Goal: Task Accomplishment & Management: Use online tool/utility

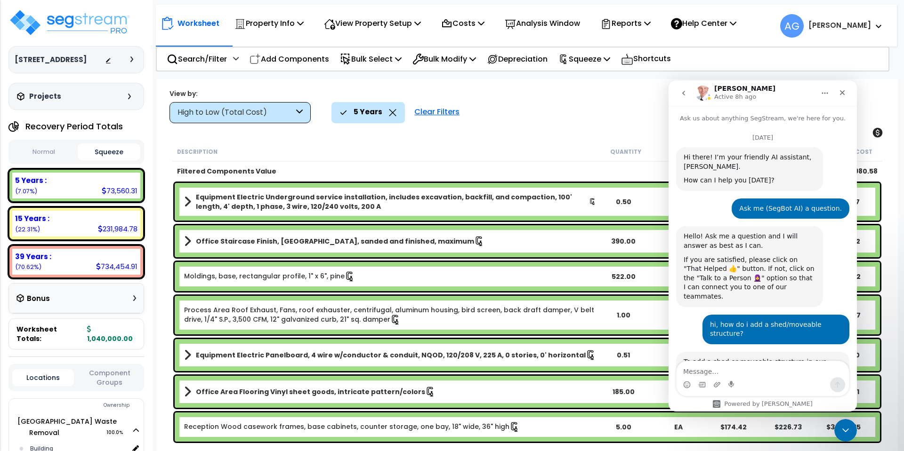
scroll to position [2092, 0]
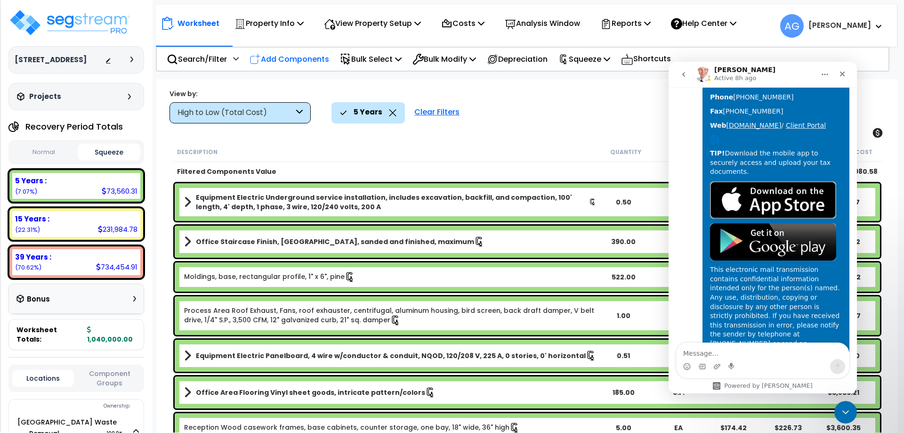
click at [301, 58] on p "Add Components" at bounding box center [290, 59] width 80 height 13
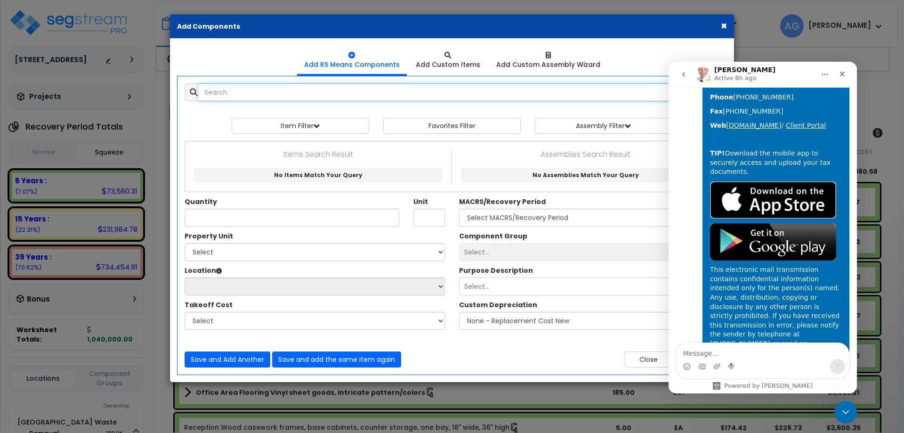
click at [287, 96] on input "text" at bounding box center [459, 92] width 521 height 18
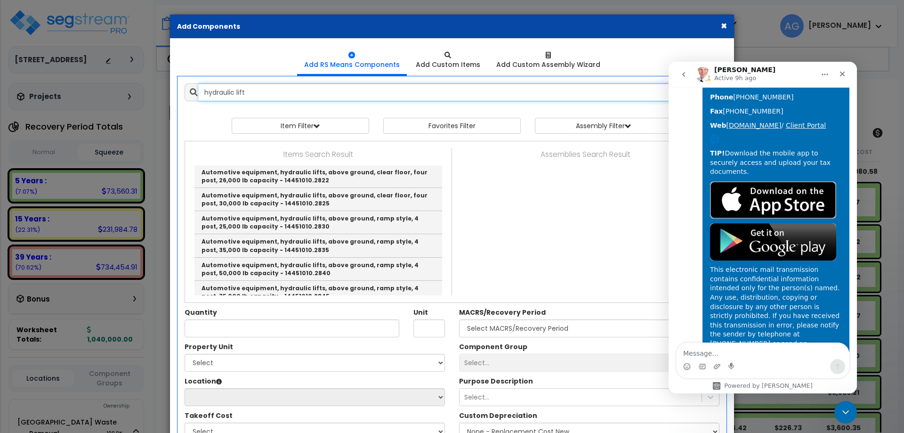
scroll to position [205, 0]
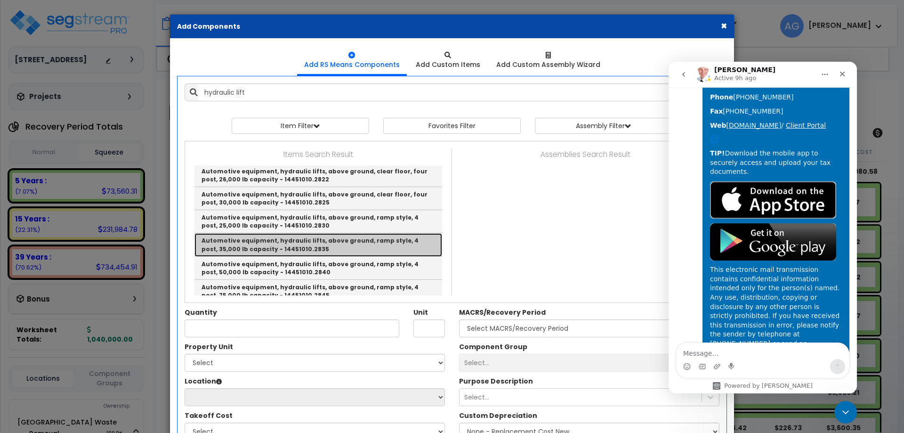
click at [257, 240] on link "Automotive equipment, hydraulic lifts, above ground, ramp style, 4 post, 35,000…" at bounding box center [318, 244] width 248 height 23
type input "Automotive equipment, hydraulic lifts, above ground, ramp style, 4 post, 35,000…"
type input "Ea."
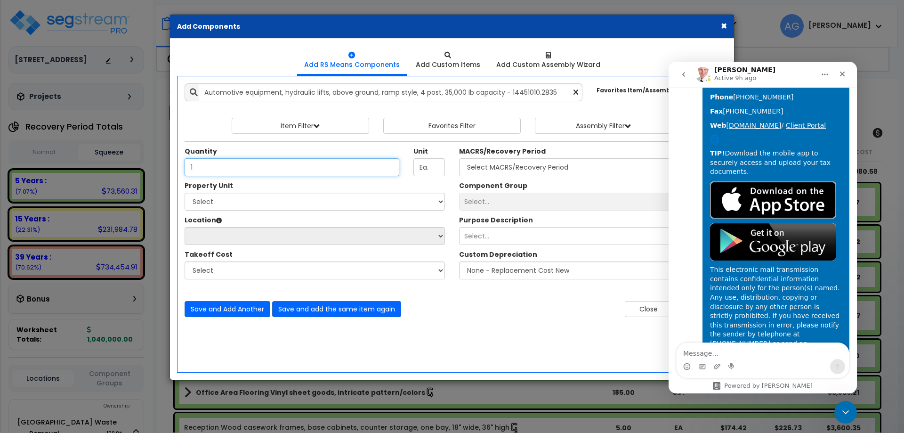
type input "1"
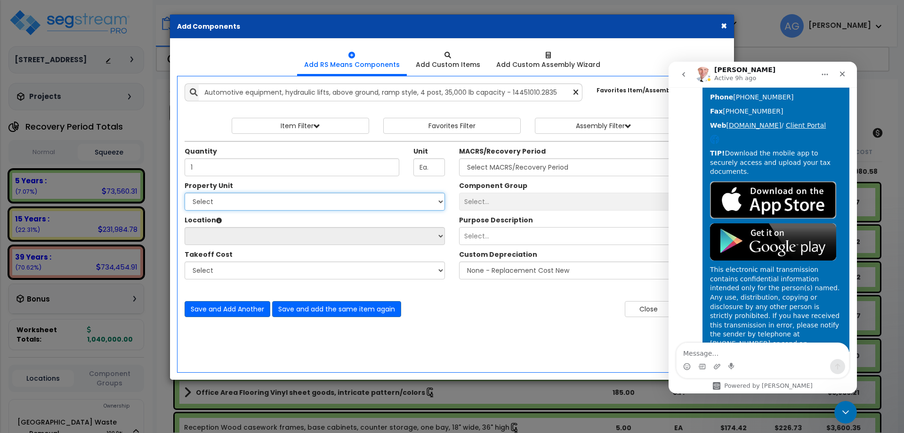
click at [250, 199] on select "Select [GEOGRAPHIC_DATA] Waste Removal Site Improvements" at bounding box center [315, 202] width 260 height 18
select select "168042"
click at [185, 193] on select "Select [GEOGRAPHIC_DATA] Waste Removal Site Improvements" at bounding box center [315, 202] width 260 height 18
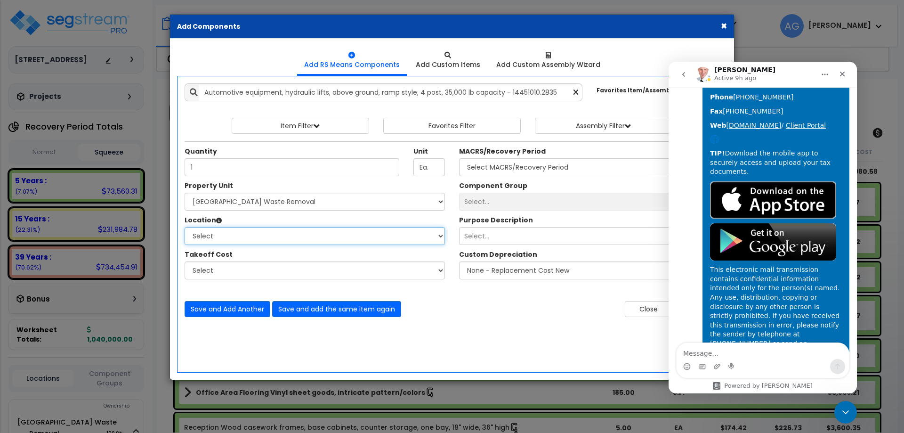
click at [259, 237] on select "Select Building Building Interior [GEOGRAPHIC_DATA] Waste Removal Add Additiona…" at bounding box center [315, 236] width 260 height 18
click at [185, 227] on select "Select Building Building Interior [GEOGRAPHIC_DATA] Waste Removal Add Additiona…" at bounding box center [315, 236] width 260 height 18
click at [250, 242] on select "Select Building Building Interior [GEOGRAPHIC_DATA] Waste Removal Add Additiona…" at bounding box center [315, 236] width 260 height 18
select select "31800"
click at [185, 227] on select "Select Building Building Interior [GEOGRAPHIC_DATA] Waste Removal Add Additiona…" at bounding box center [315, 236] width 260 height 18
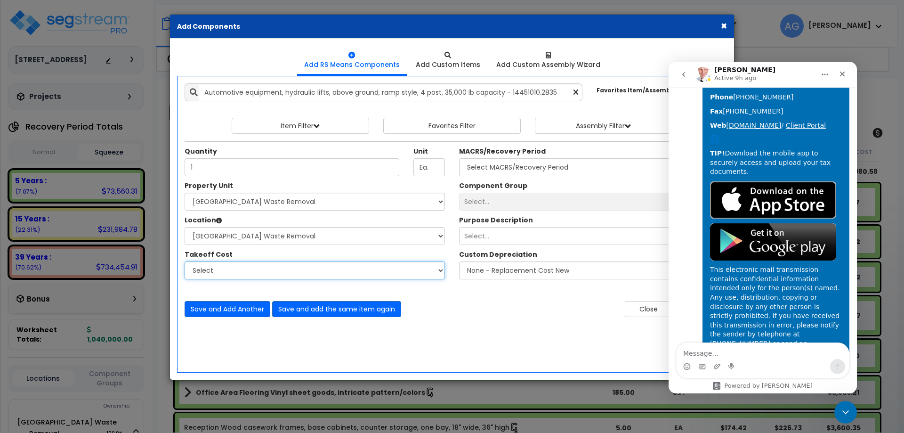
click at [234, 268] on select "Select" at bounding box center [315, 270] width 260 height 18
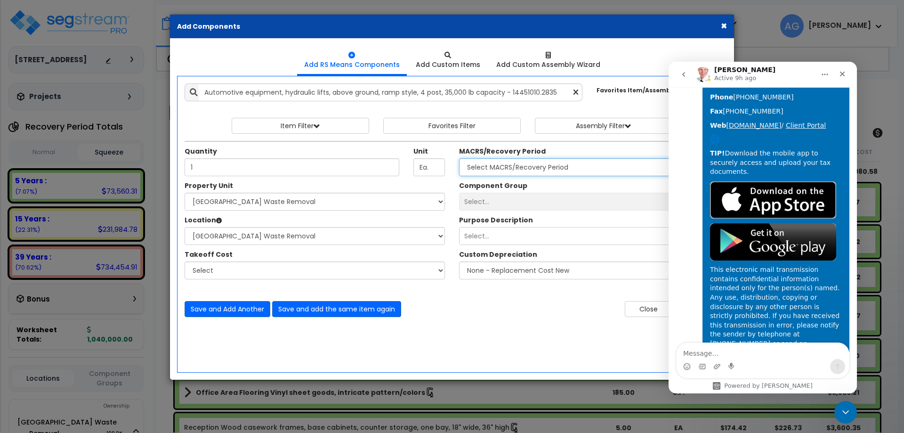
click at [511, 164] on select "Select MACRS/Recovery Period" at bounding box center [589, 167] width 260 height 18
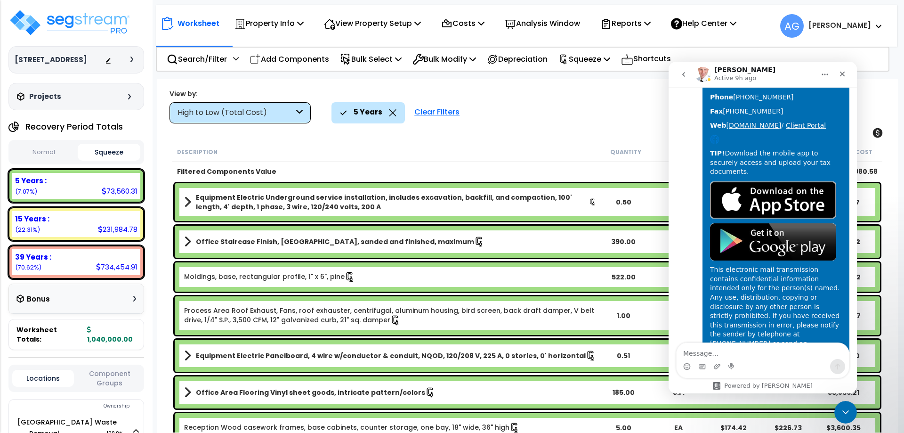
click at [863, 26] on b "[PERSON_NAME]" at bounding box center [839, 25] width 63 height 10
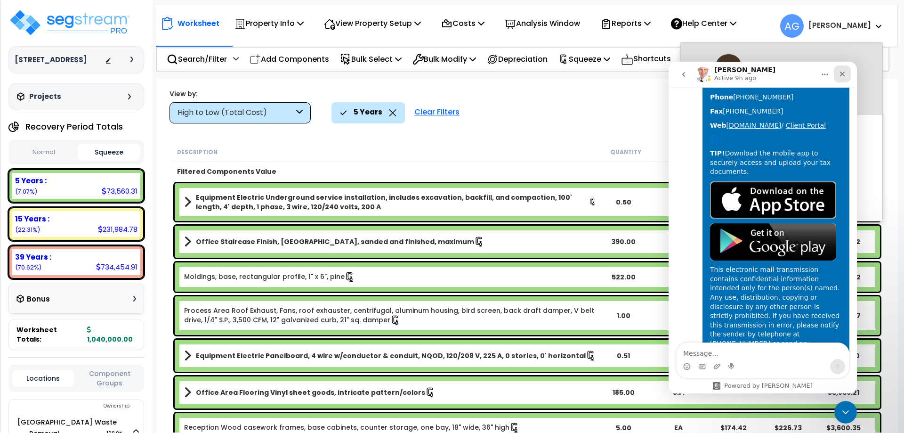
click at [843, 76] on icon "Close" at bounding box center [842, 74] width 8 height 8
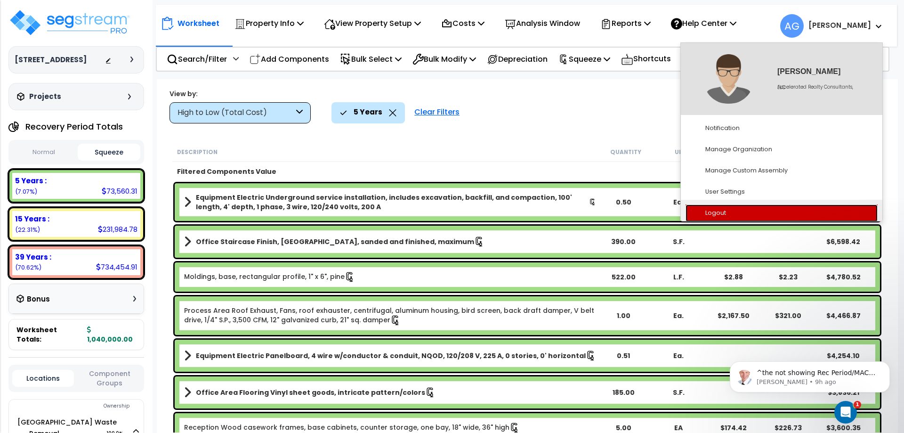
click at [719, 208] on link "Logout" at bounding box center [781, 212] width 192 height 17
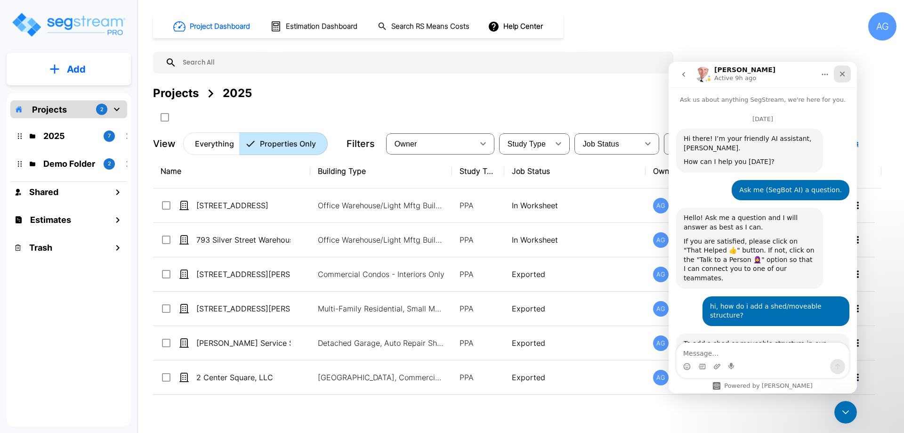
scroll to position [2092, 0]
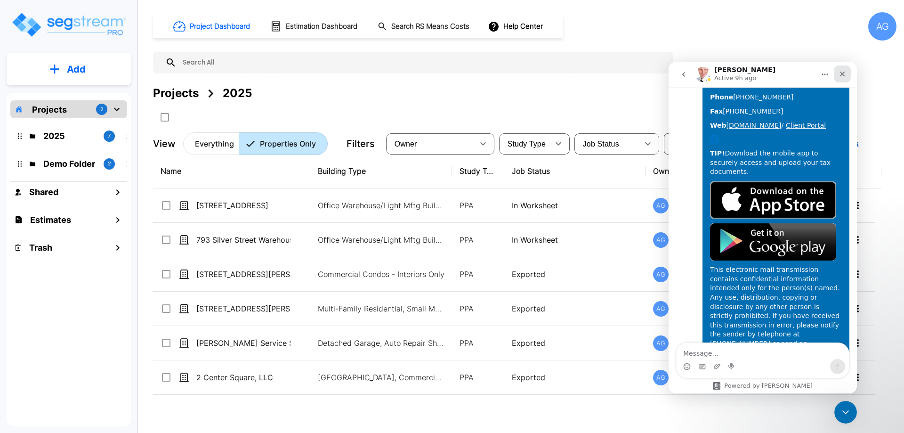
click at [836, 74] on div "Close" at bounding box center [842, 73] width 17 height 17
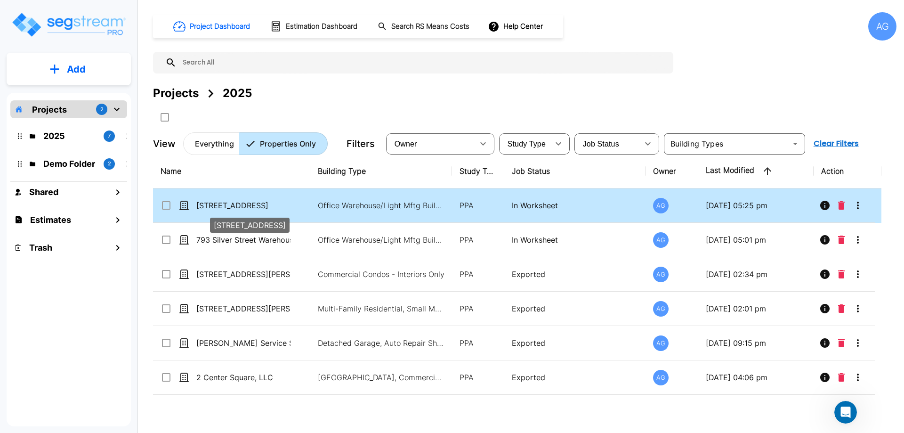
click at [233, 206] on p "[STREET_ADDRESS]" at bounding box center [243, 205] width 94 height 11
checkbox input "true"
click at [233, 206] on p "[STREET_ADDRESS]" at bounding box center [243, 205] width 94 height 11
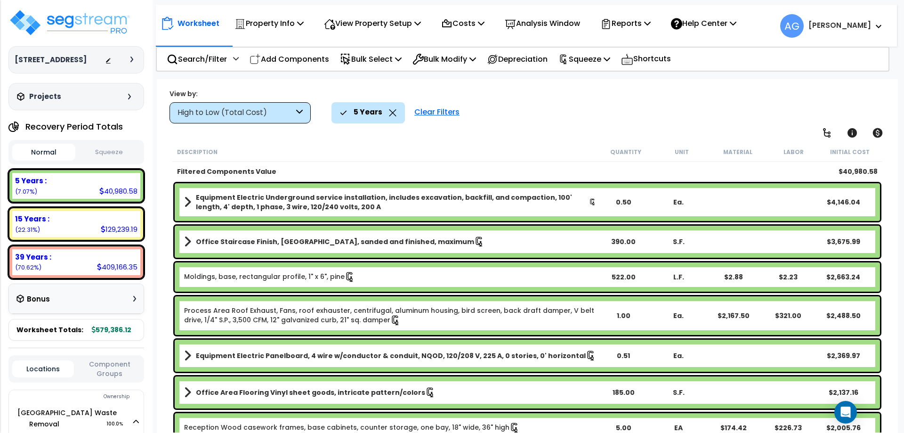
click at [111, 146] on button "Squeeze" at bounding box center [109, 152] width 63 height 16
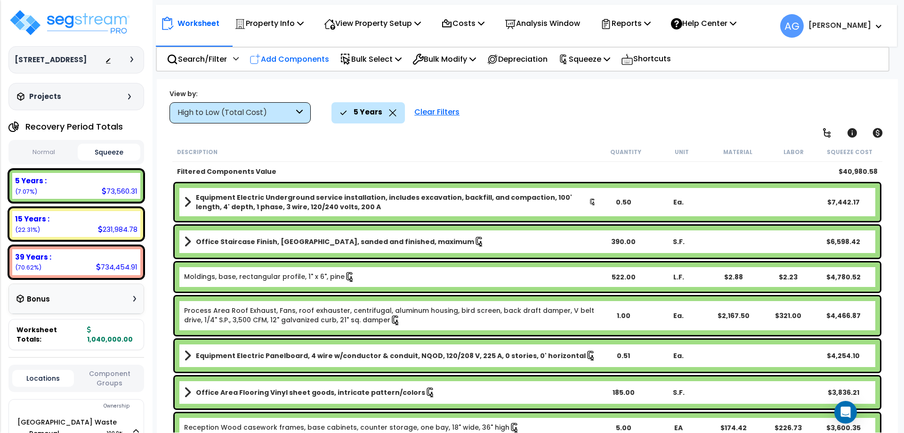
click at [294, 64] on p "Add Components" at bounding box center [290, 59] width 80 height 13
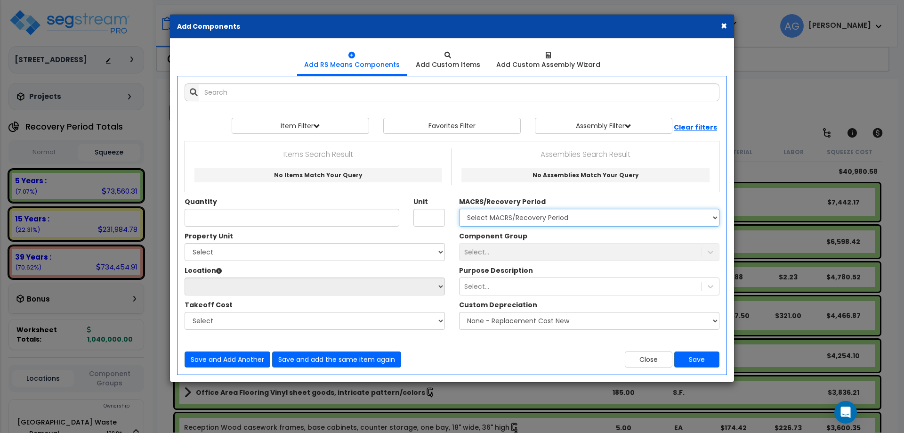
click at [499, 217] on select "Select MACRS/Recovery Period 5 Years - 57.0 - Distributive Trades & Services 5 …" at bounding box center [589, 218] width 260 height 18
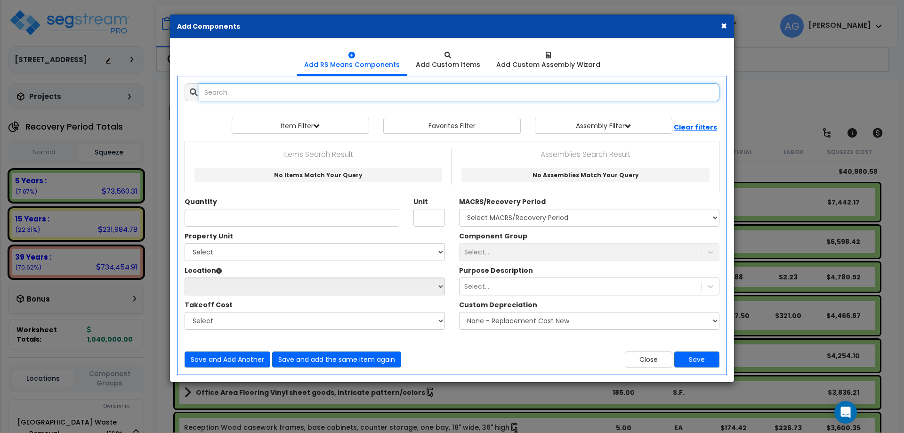
click at [373, 92] on input "text" at bounding box center [459, 92] width 521 height 18
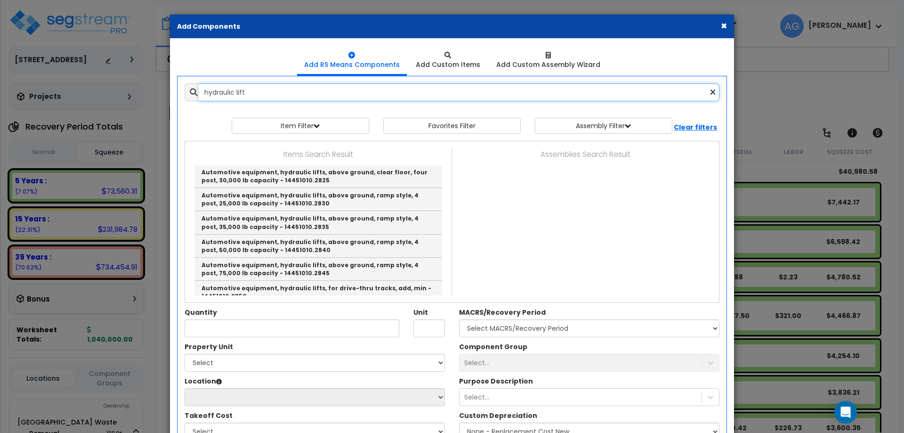
scroll to position [229, 0]
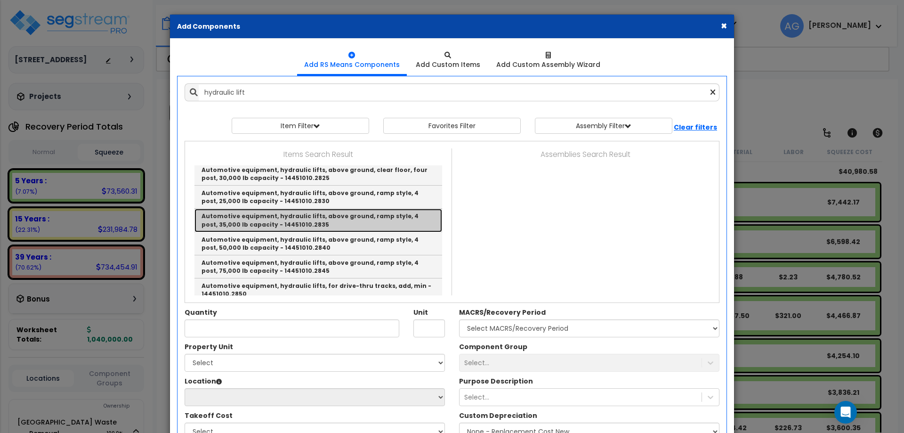
click at [254, 211] on link "Automotive equipment, hydraulic lifts, above ground, ramp style, 4 post, 35,000…" at bounding box center [318, 220] width 248 height 23
type input "Automotive equipment, hydraulic lifts, above ground, ramp style, 4 post, 35,000…"
type input "Ea."
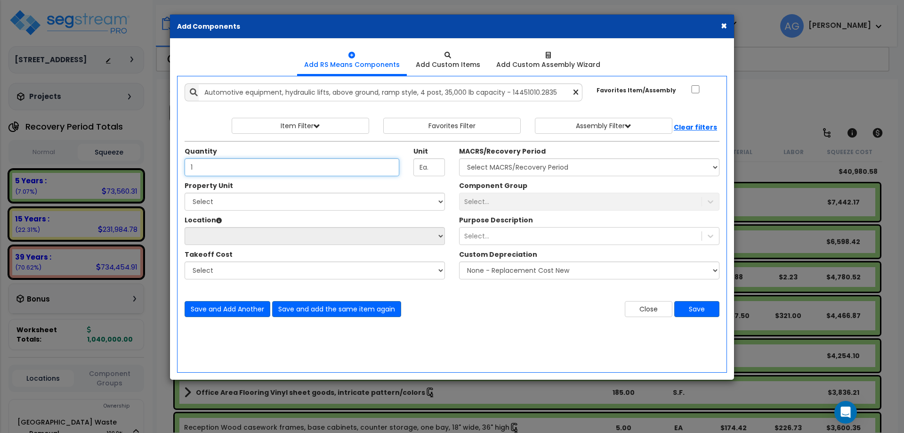
type input "1"
click at [254, 211] on div "Property Unit Select Naples Waste Removal Site Improvements Please be advised 0…" at bounding box center [314, 235] width 274 height 108
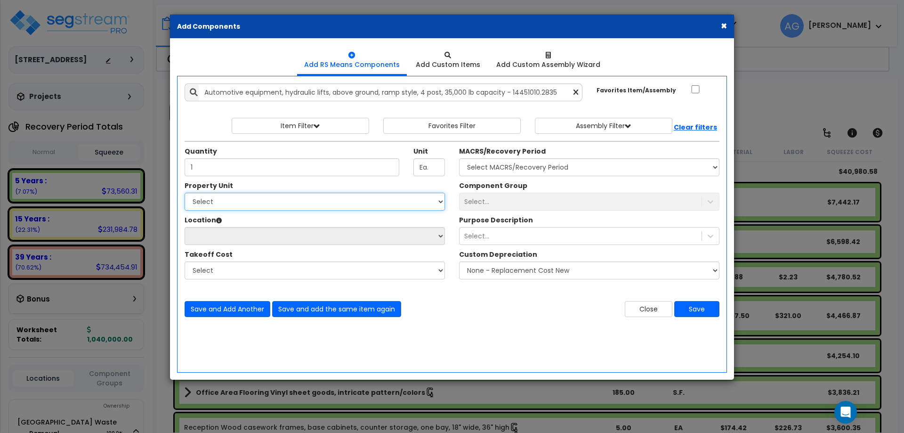
click at [254, 208] on select "Select Naples Waste Removal Site Improvements" at bounding box center [315, 202] width 260 height 18
select select "168042"
click at [185, 193] on select "Select Naples Waste Removal Site Improvements" at bounding box center [315, 202] width 260 height 18
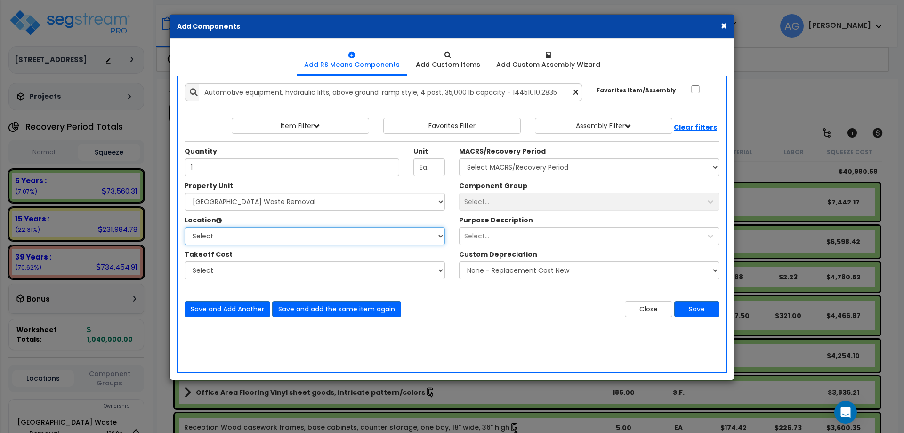
click at [267, 234] on select "Select Building Building Interior Naples Waste Removal Add Additional Location" at bounding box center [315, 236] width 260 height 18
select select "461"
click at [185, 227] on select "Select Building Building Interior Naples Waste Removal Add Additional Location" at bounding box center [315, 236] width 260 height 18
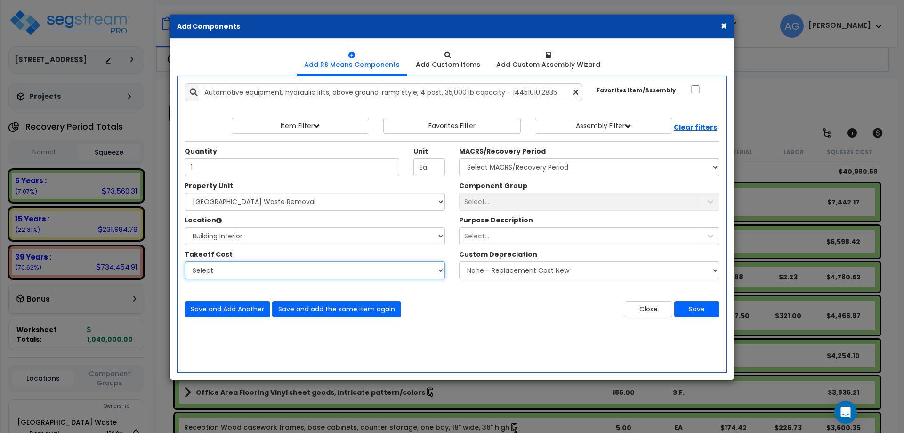
click at [253, 271] on select "Select" at bounding box center [315, 270] width 260 height 18
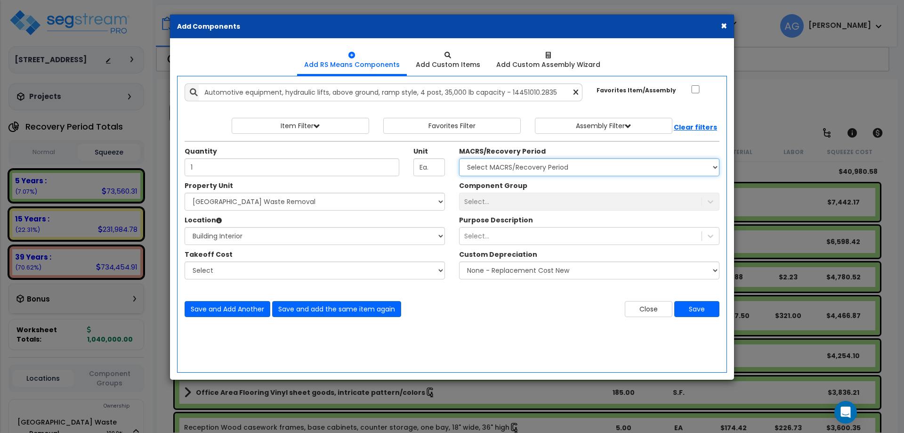
click at [492, 168] on select "Select MACRS/Recovery Period 5 Years - 57.0 - Distributive Trades & Services 5 …" at bounding box center [589, 167] width 260 height 18
select select "3667"
click at [459, 158] on select "Select MACRS/Recovery Period 5 Years - 57.0 - Distributive Trades & Services 5 …" at bounding box center [589, 167] width 260 height 18
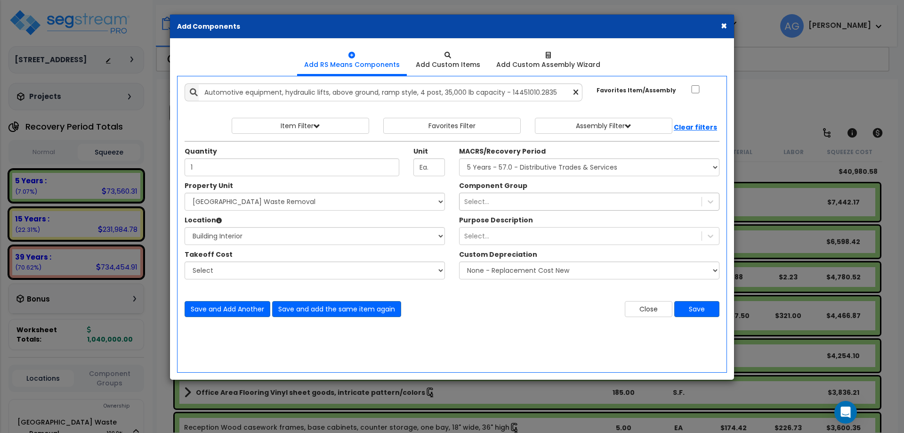
click at [520, 202] on div "Select..." at bounding box center [580, 201] width 242 height 15
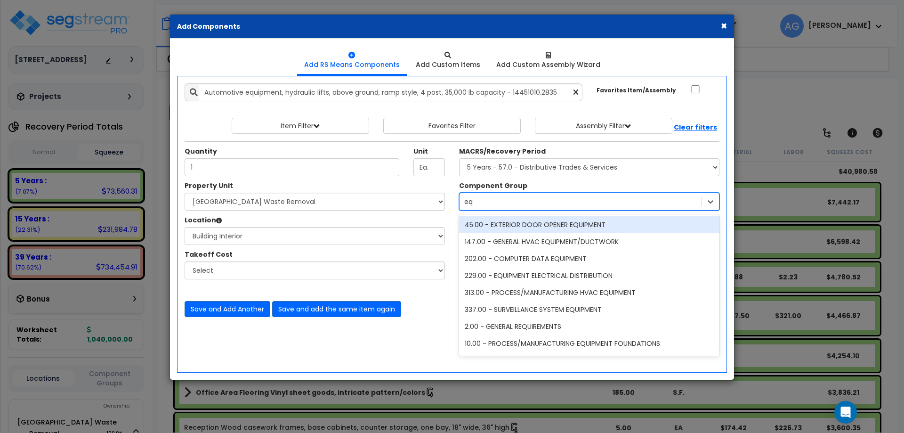
type input "e"
type input "auto"
click at [516, 228] on div "175.00 - AUTO SERVICE EQUIPMENT" at bounding box center [589, 224] width 260 height 17
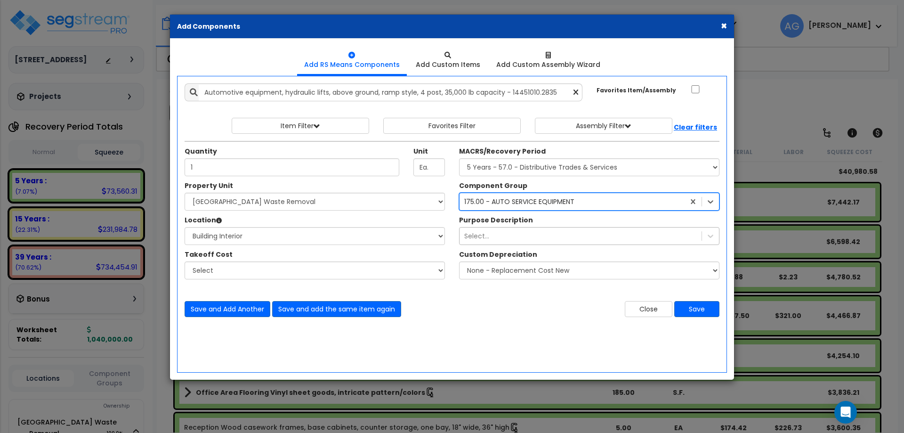
click at [521, 232] on div "Select..." at bounding box center [580, 235] width 242 height 15
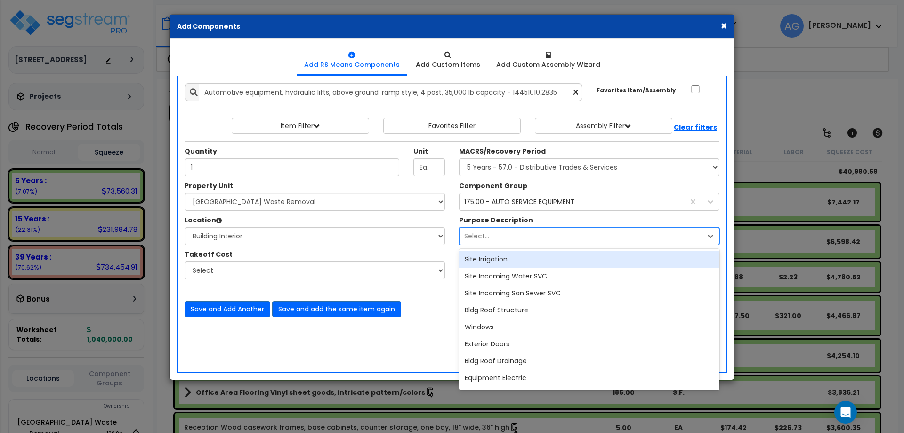
click at [521, 232] on div "Select..." at bounding box center [580, 235] width 242 height 15
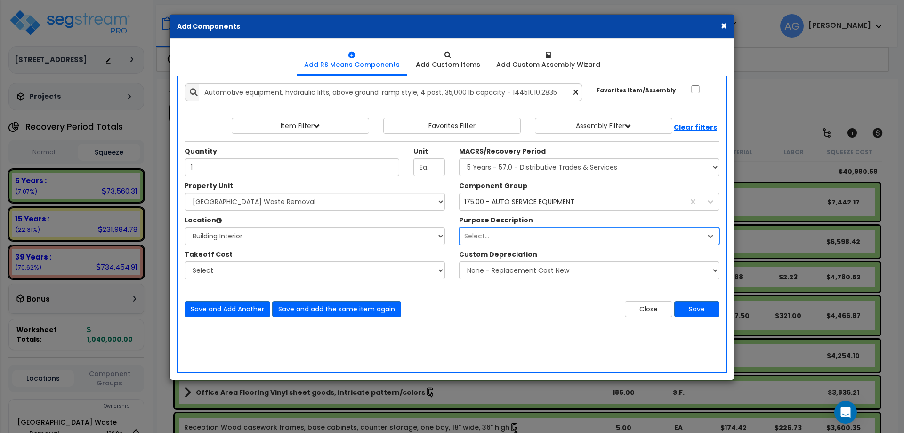
click at [521, 232] on div "Select..." at bounding box center [580, 235] width 242 height 15
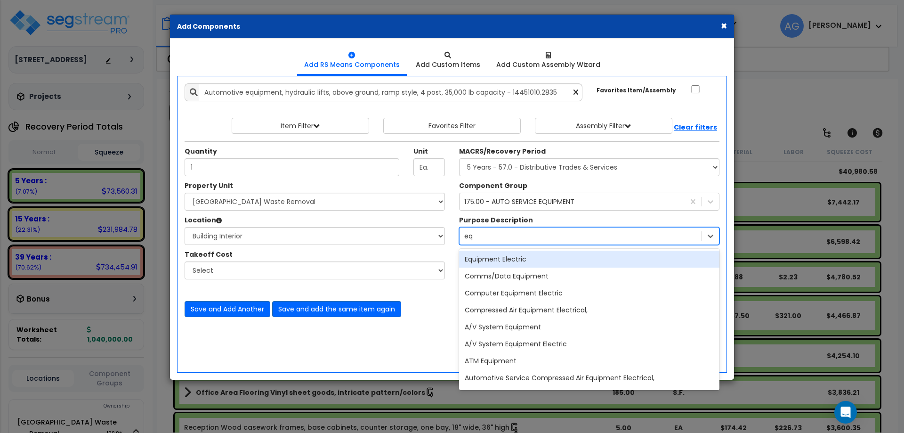
type input "e"
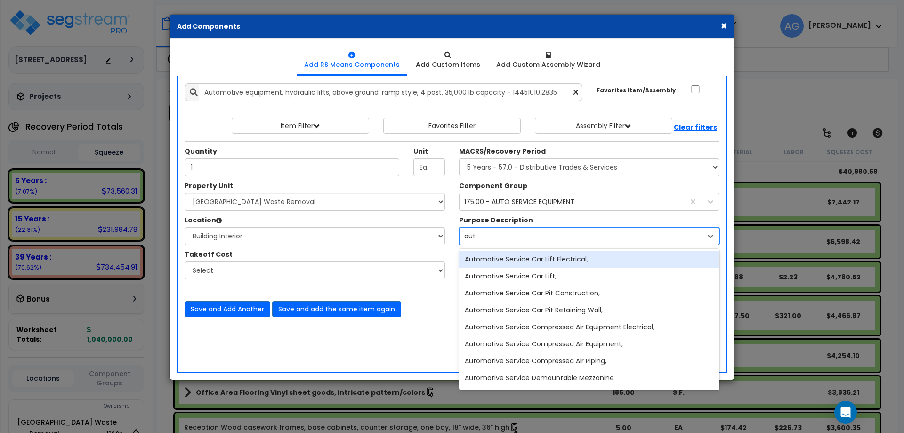
type input "auto"
click at [520, 264] on div "Automotive Service Car Lift Electrical," at bounding box center [589, 258] width 260 height 17
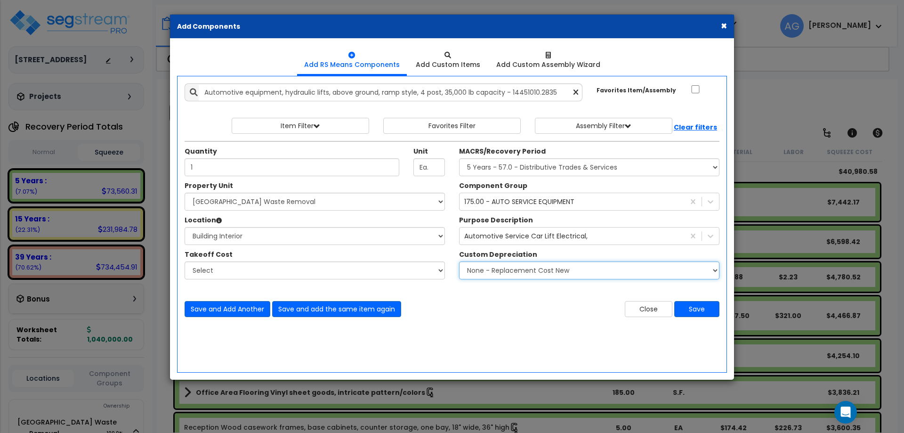
click at [526, 268] on select "None - Replacement Cost New Excellent - 90% Good - 75% Fair - 50% Bad - 25% Rep…" at bounding box center [589, 270] width 260 height 18
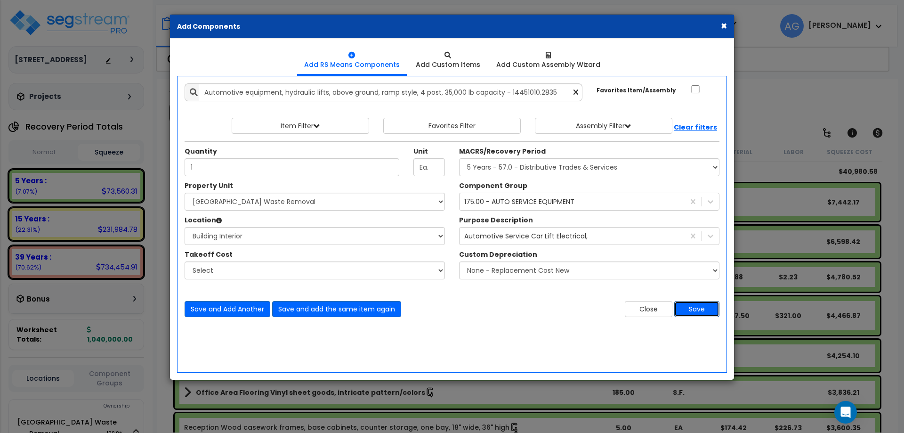
click at [690, 312] on button "Save" at bounding box center [696, 309] width 45 height 16
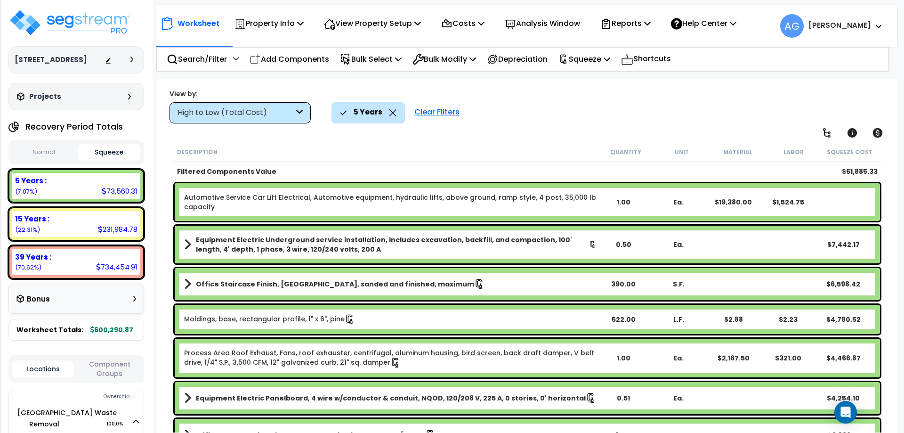
click at [56, 153] on button "Normal" at bounding box center [43, 152] width 63 height 16
click at [103, 150] on button "Squeeze" at bounding box center [109, 152] width 63 height 16
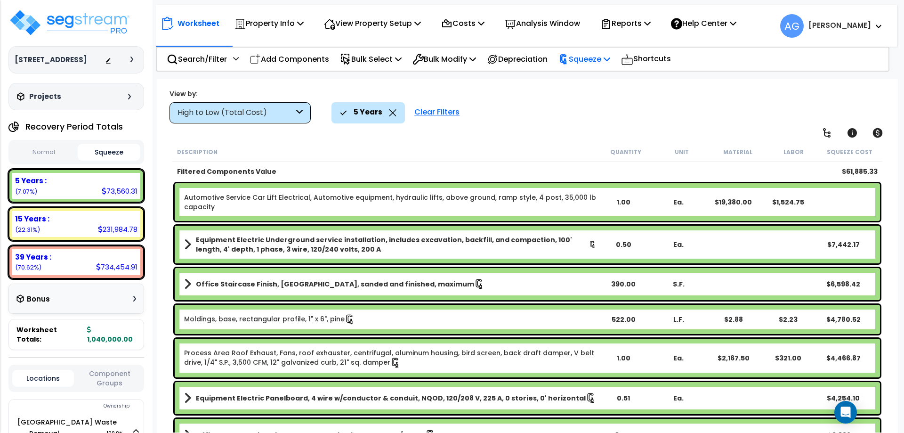
click at [590, 65] on div "Squeeze" at bounding box center [584, 59] width 52 height 22
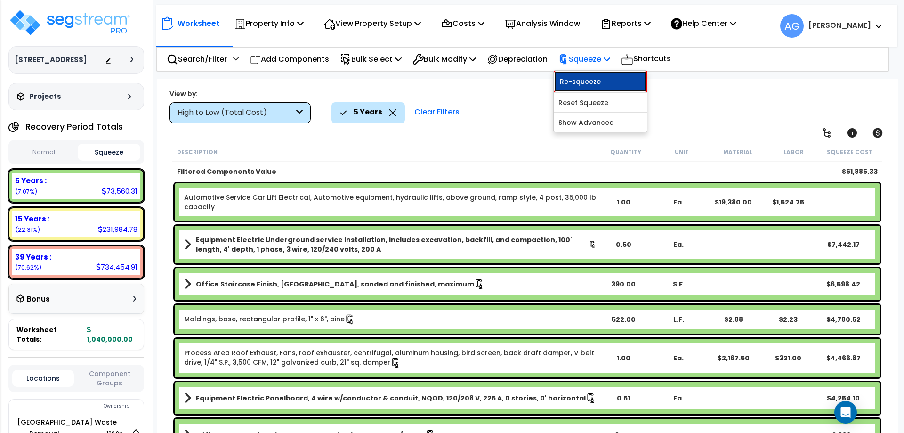
click at [593, 79] on link "Re-squeeze" at bounding box center [600, 82] width 93 height 22
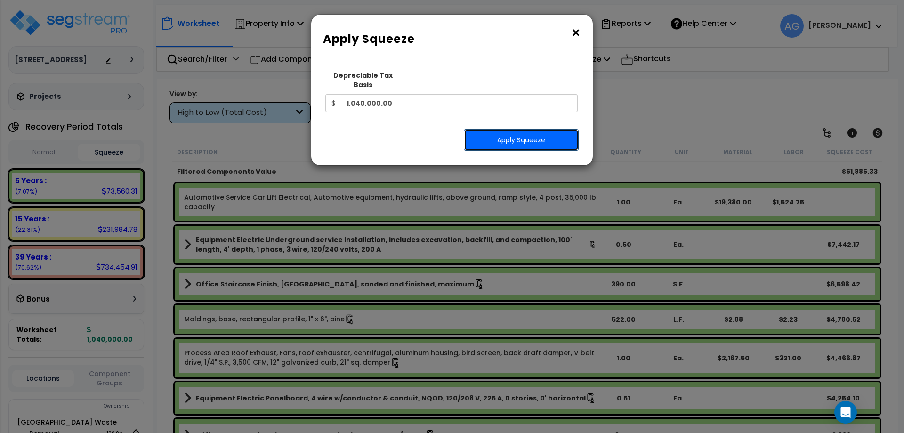
click at [521, 138] on button "Apply Squeeze" at bounding box center [521, 140] width 115 height 22
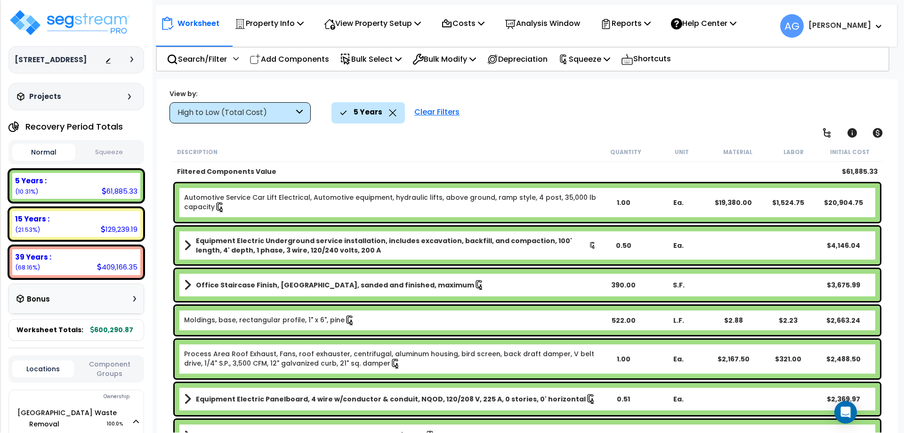
click at [117, 154] on button "Squeeze" at bounding box center [109, 152] width 63 height 16
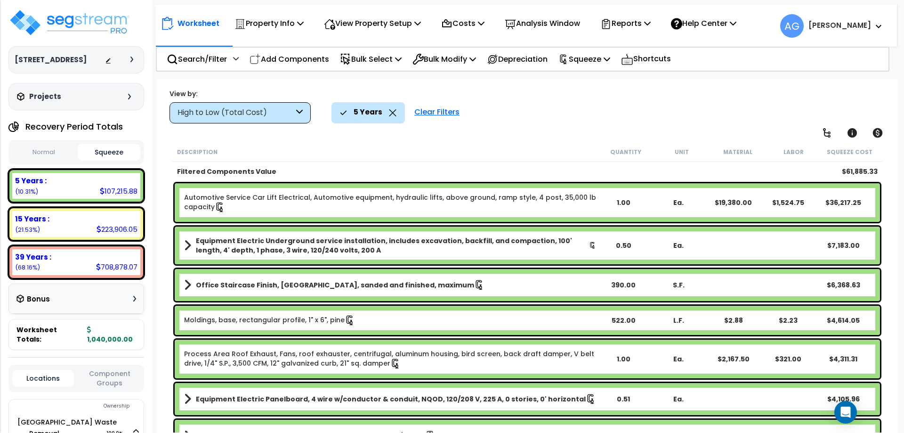
click at [512, 143] on div "Description Quantity Unit Material Labor Squeeze Cost" at bounding box center [527, 152] width 710 height 20
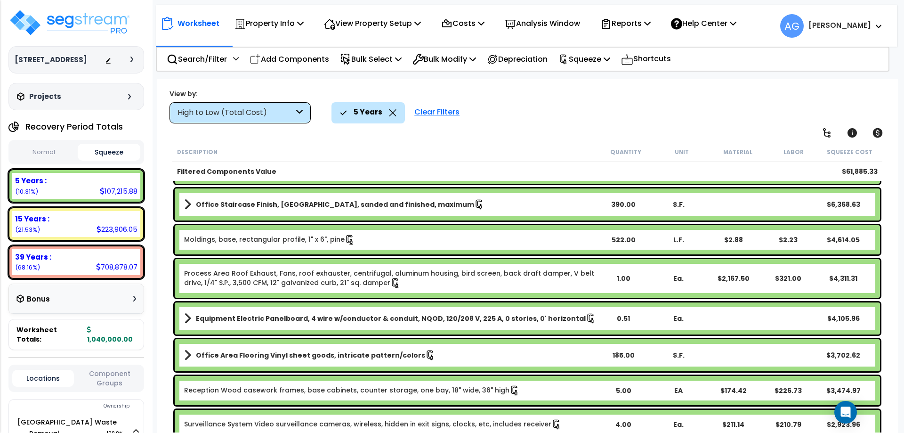
scroll to position [82, 0]
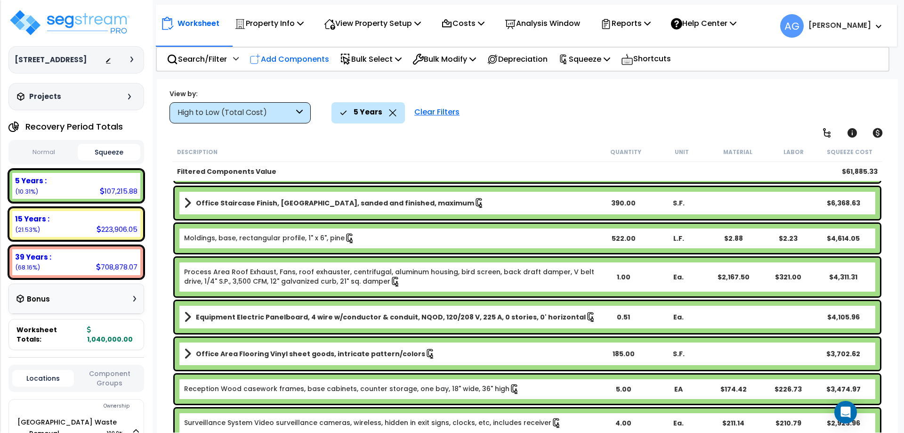
click at [310, 55] on p "Add Components" at bounding box center [290, 59] width 80 height 13
select select
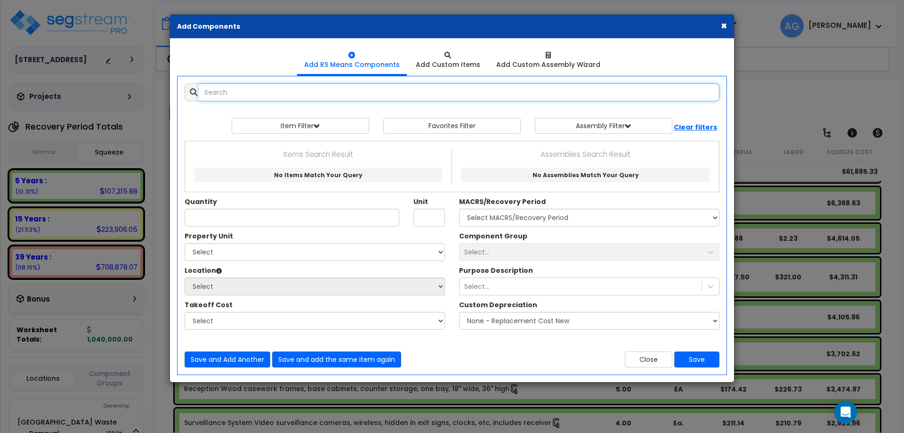
select select
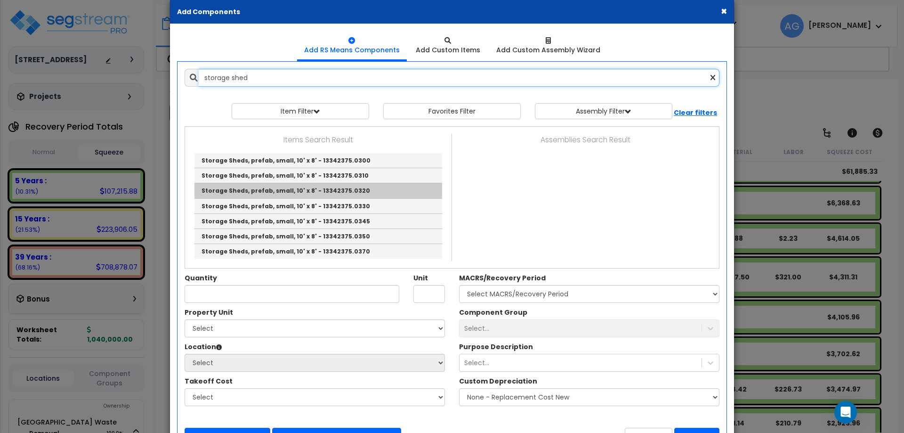
scroll to position [9, 0]
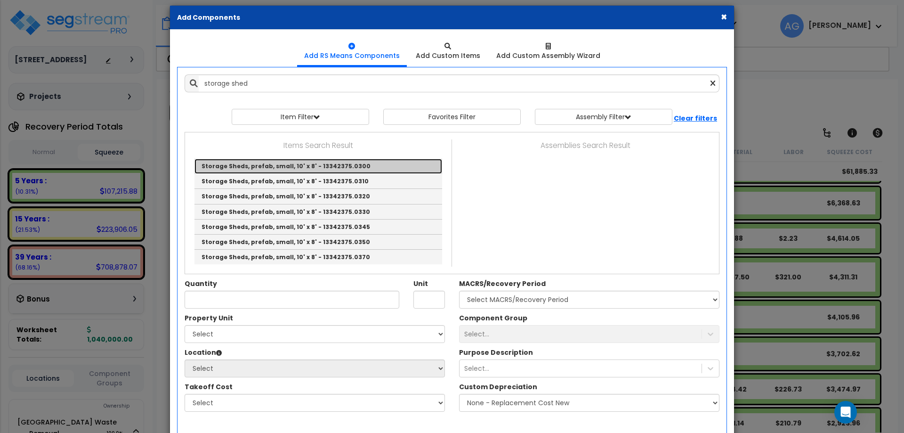
click at [252, 167] on link "Storage Sheds, prefab, small, 10' x 8' - 13342375.0300" at bounding box center [318, 166] width 248 height 15
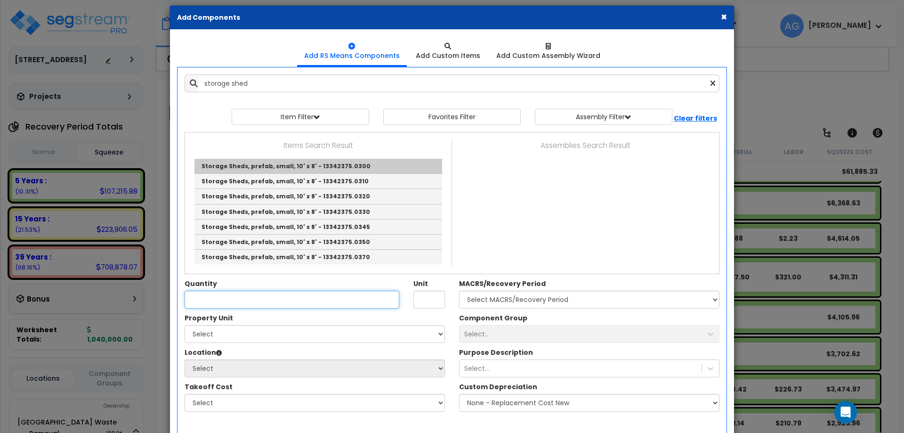
type input "Storage Sheds, prefab, small, 10' x 8' - 13342375.0300"
type input "Ea."
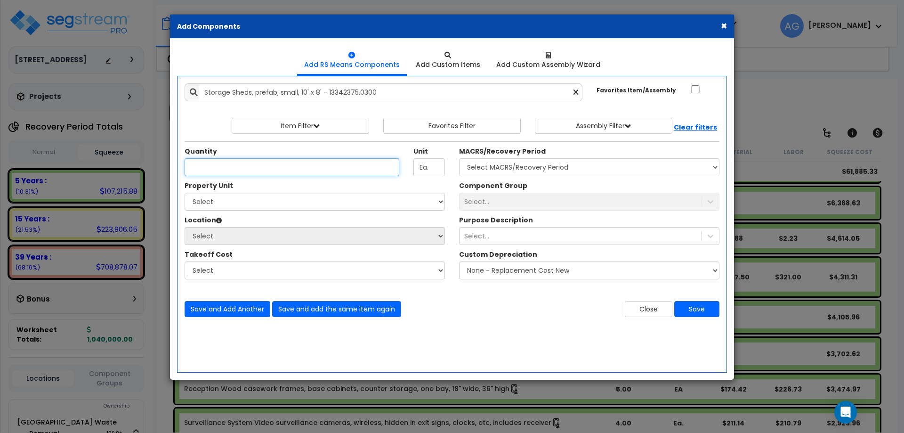
scroll to position [0, 0]
type input "1"
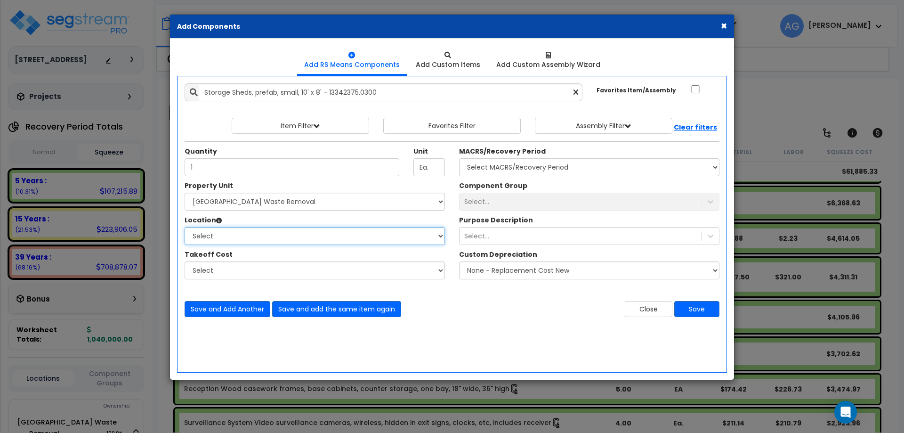
click at [260, 238] on select "Select Building Building Interior [GEOGRAPHIC_DATA] Waste Removal Add Additiona…" at bounding box center [315, 236] width 260 height 18
click at [240, 202] on select "Select [GEOGRAPHIC_DATA] Waste Removal Site Improvements" at bounding box center [315, 202] width 260 height 18
select select "168045"
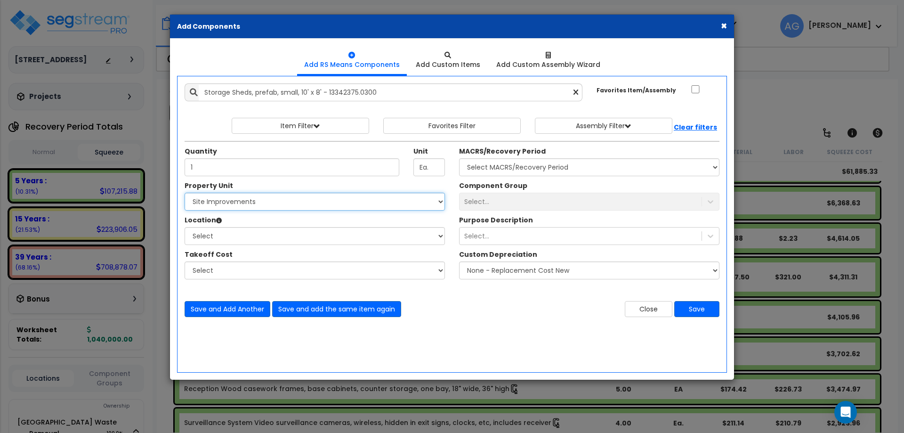
click at [185, 193] on select "Select [GEOGRAPHIC_DATA] Waste Removal Site Improvements" at bounding box center [315, 202] width 260 height 18
click at [240, 234] on select "Select Site Exterior Add Additional Location" at bounding box center [315, 236] width 260 height 18
select select "462"
click at [185, 227] on select "Select Site Exterior Add Additional Location" at bounding box center [315, 236] width 260 height 18
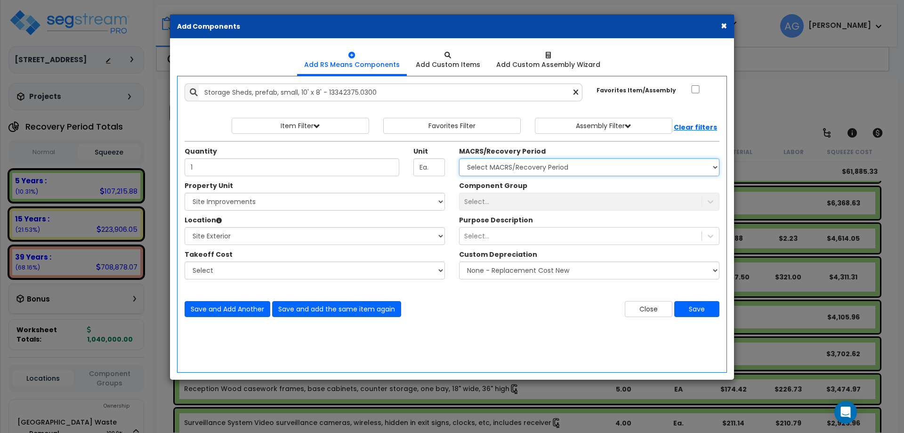
click at [517, 171] on select "Select MACRS/Recovery Period 5 Years - 57.0 - Distributive Trades & Services 5 …" at bounding box center [589, 167] width 260 height 18
select select "3667"
click at [459, 158] on select "Select MACRS/Recovery Period 5 Years - 57.0 - Distributive Trades & Services 5 …" at bounding box center [589, 167] width 260 height 18
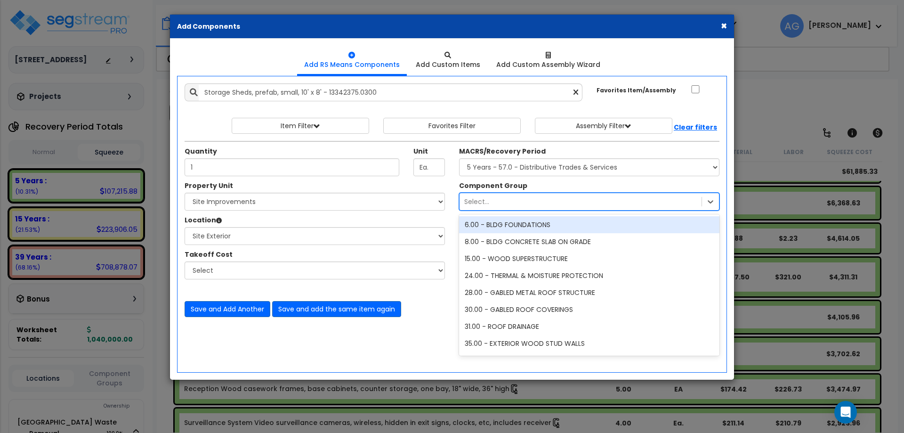
click at [530, 200] on div "Select..." at bounding box center [580, 201] width 242 height 15
type input "storage"
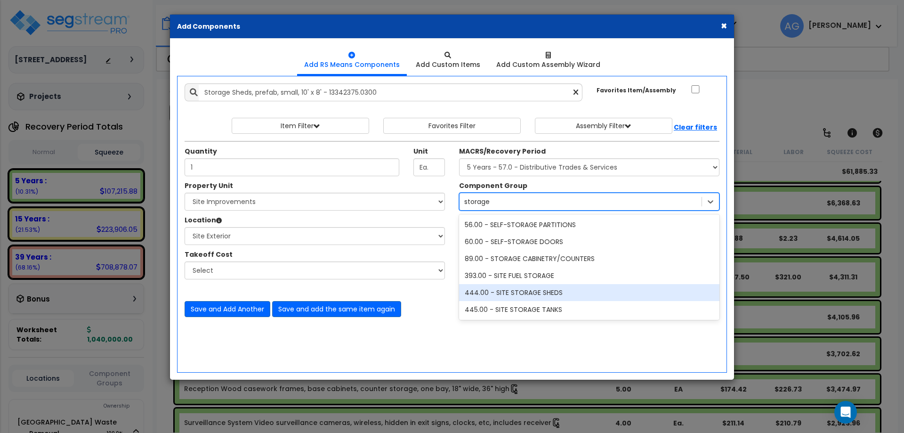
click at [526, 292] on div "444.00 - SITE STORAGE SHEDS" at bounding box center [589, 292] width 260 height 17
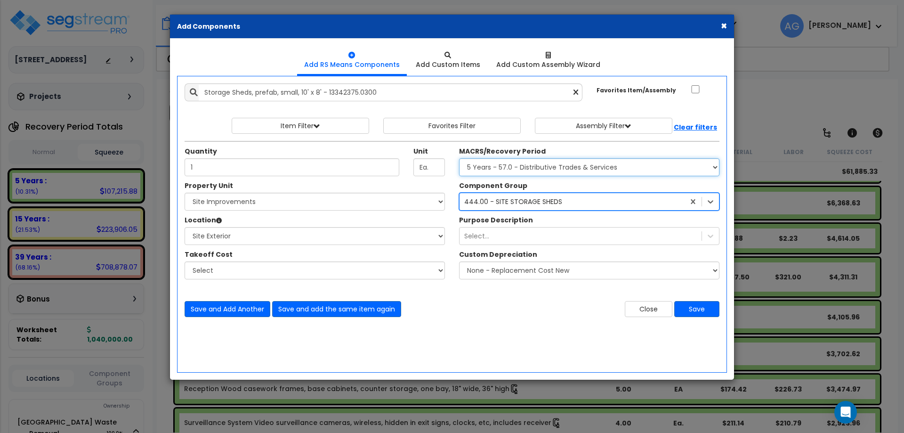
click at [511, 161] on select "Select MACRS/Recovery Period 5 Years - 57.0 - Distributive Trades & Services 5 …" at bounding box center [589, 167] width 260 height 18
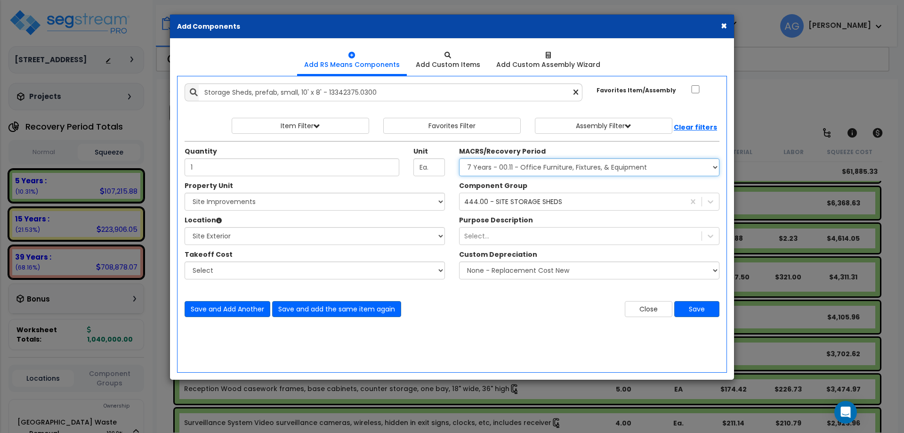
click at [459, 158] on select "Select MACRS/Recovery Period 5 Years - 57.0 - Distributive Trades & Services 5 …" at bounding box center [589, 167] width 260 height 18
click at [538, 168] on select "Select MACRS/Recovery Period 5 Years - 57.0 - Distributive Trades & Services 5 …" at bounding box center [589, 167] width 260 height 18
select select "48830"
click at [459, 158] on select "Select MACRS/Recovery Period 5 Years - 57.0 - Distributive Trades & Services 5 …" at bounding box center [589, 167] width 260 height 18
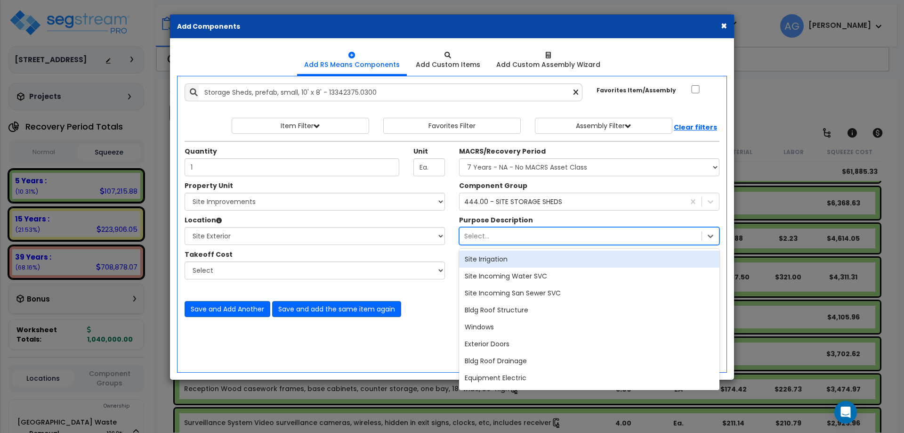
click at [540, 236] on div "Select..." at bounding box center [580, 235] width 242 height 15
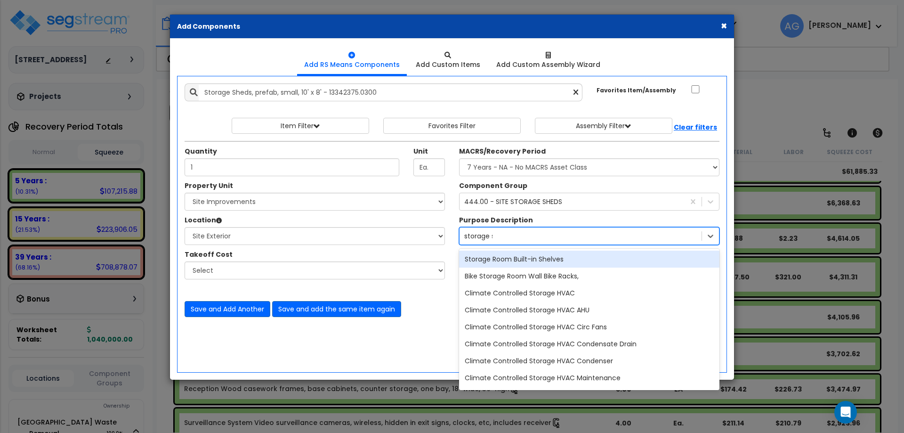
type input "storage sh"
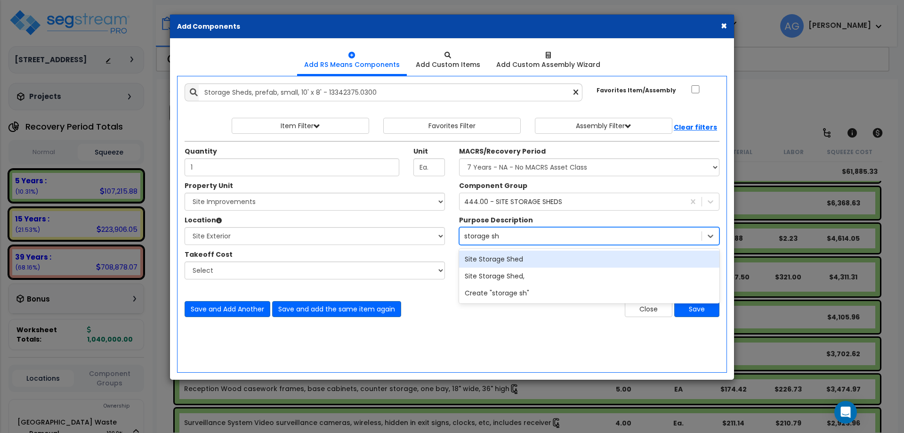
click at [532, 259] on div "Site Storage Shed" at bounding box center [589, 258] width 260 height 17
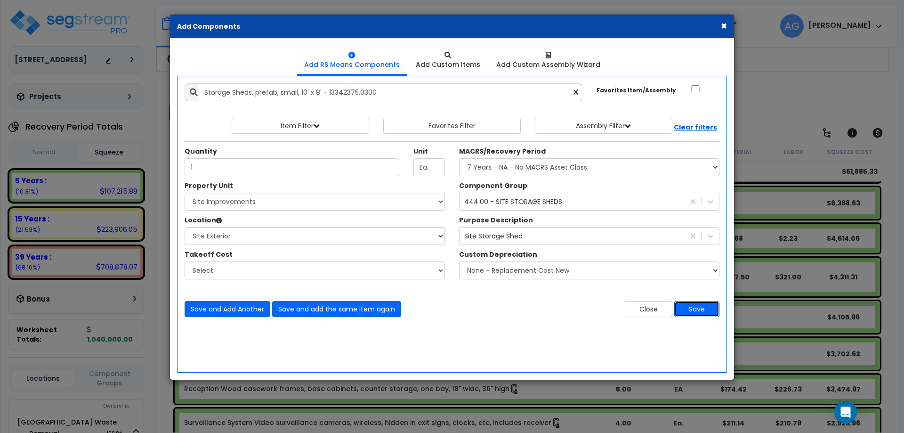
click at [697, 308] on button "Save" at bounding box center [696, 309] width 45 height 16
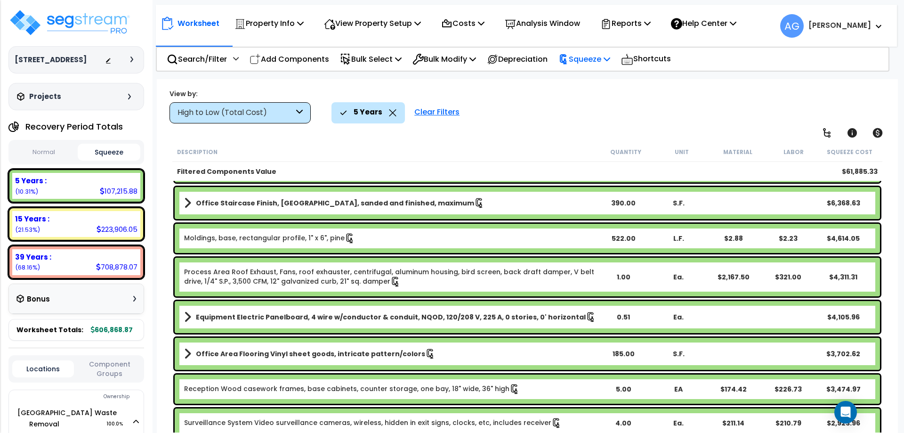
click at [587, 60] on p "Squeeze" at bounding box center [584, 59] width 52 height 13
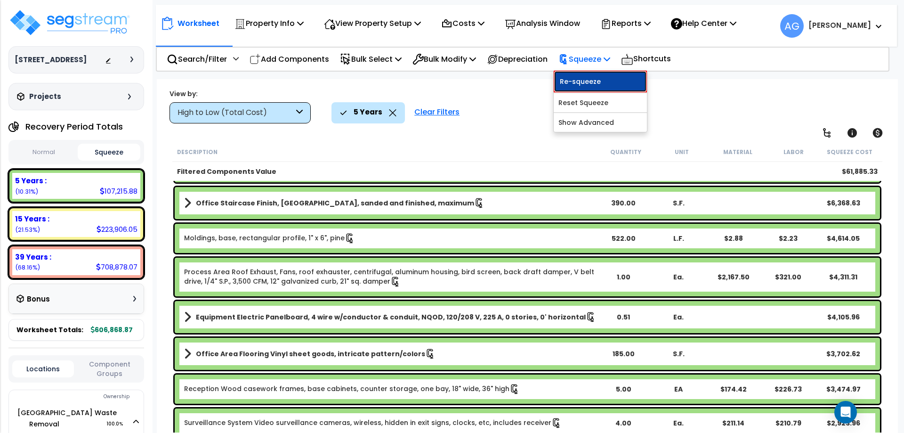
click at [596, 79] on link "Re-squeeze" at bounding box center [600, 82] width 93 height 22
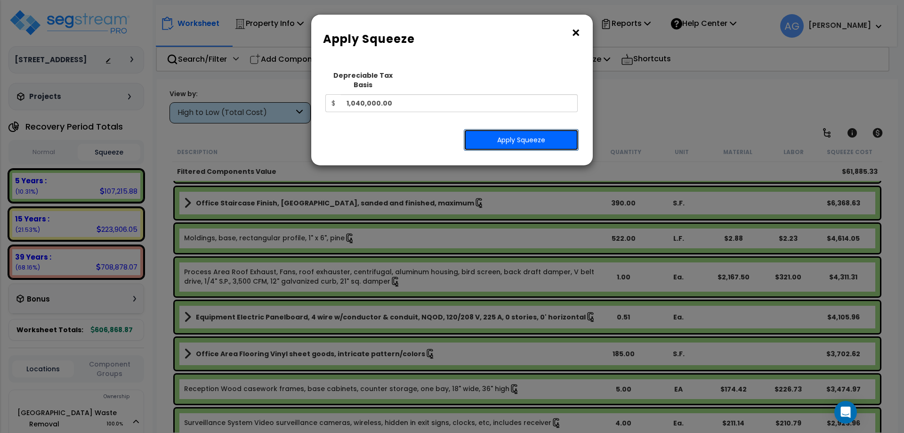
click at [511, 129] on button "Apply Squeeze" at bounding box center [521, 140] width 115 height 22
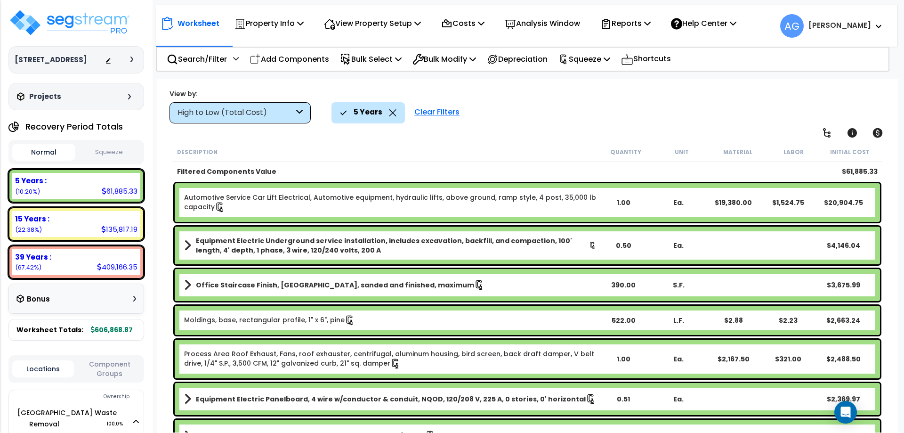
click at [109, 147] on button "Squeeze" at bounding box center [109, 152] width 63 height 16
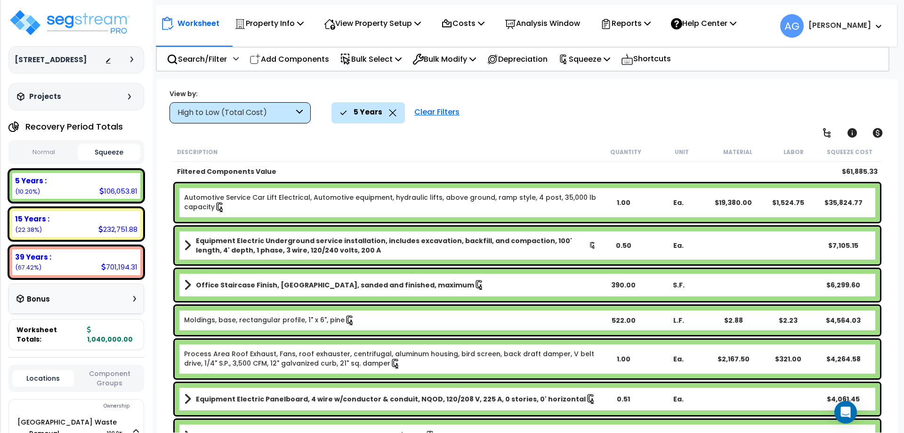
click at [584, 135] on div "Worksheet Property Info Property Setup Add Property Unit Template property Clon…" at bounding box center [527, 295] width 741 height 433
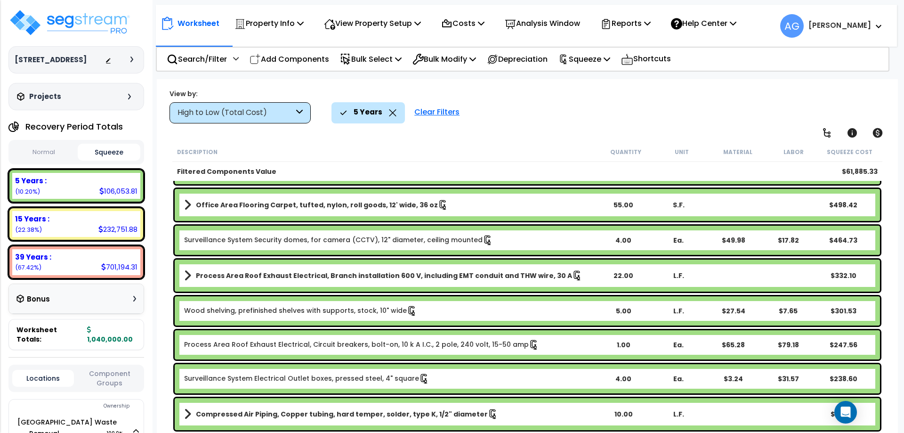
scroll to position [41, 0]
click at [130, 222] on div "15 Years :" at bounding box center [76, 219] width 122 height 10
click at [89, 224] on div "15 Years : 232,751.88 (22.38%)" at bounding box center [76, 224] width 128 height 26
click at [208, 56] on p "Search/Filter" at bounding box center [197, 59] width 60 height 13
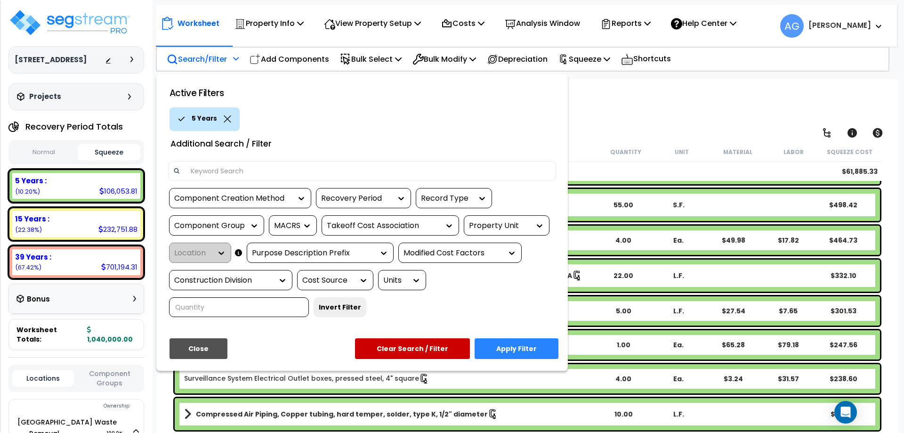
click at [250, 176] on input at bounding box center [368, 171] width 366 height 14
type input "storage"
click at [227, 122] on icon at bounding box center [228, 118] width 8 height 7
click at [499, 350] on button "Apply Filter" at bounding box center [517, 348] width 84 height 21
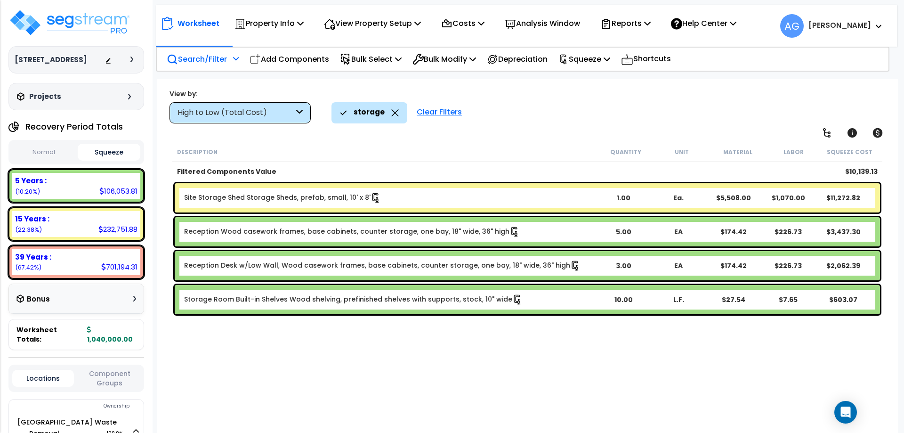
scroll to position [0, 0]
click at [419, 204] on div "Site Storage Shed Storage Sheds, prefab, small, 10' x 8' 1.00 Ea. $5,508.00 $1,…" at bounding box center [527, 197] width 705 height 29
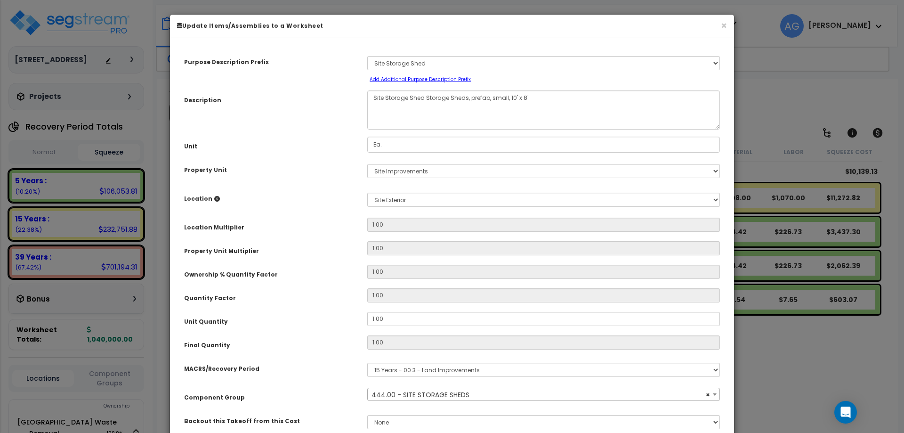
select select "58192"
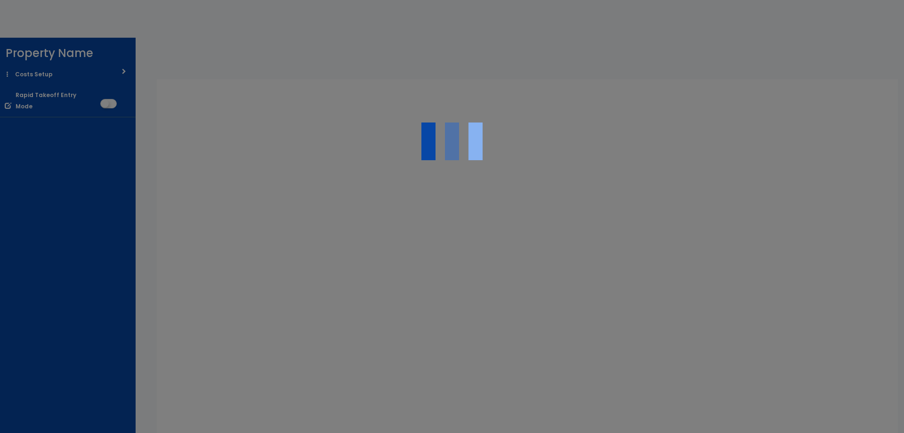
scroll to position [41, 0]
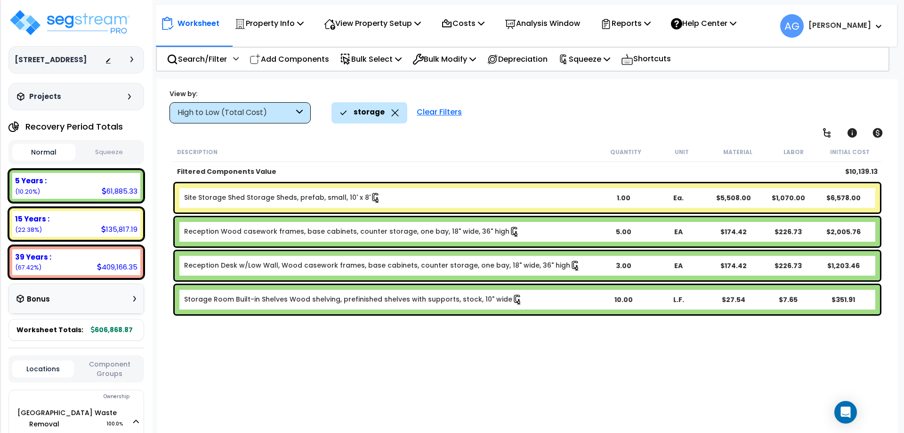
click at [287, 186] on div "Site Storage Shed Storage Sheds, prefab, small, 10' x 8' 1.00 Ea. $5,508.00 $1,…" at bounding box center [527, 197] width 705 height 29
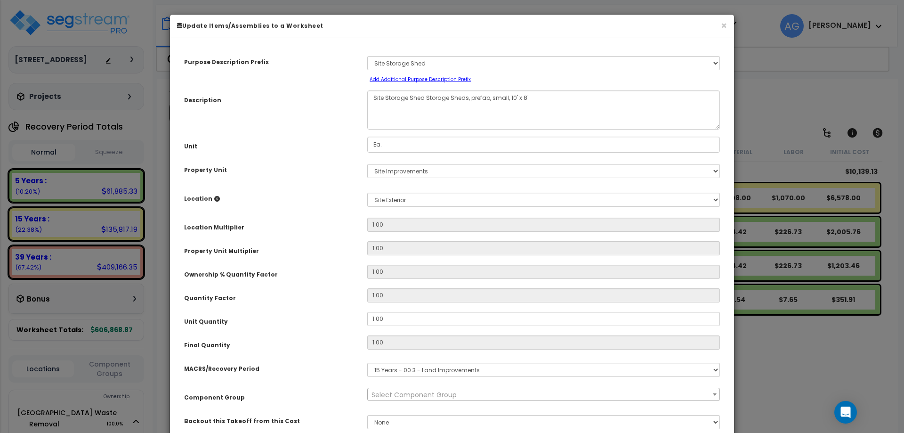
select select "58192"
click at [399, 369] on select "Select MACRS/Recovery Period 5 Years - 57.0 - Distributive Trades & Services 5 …" at bounding box center [543, 370] width 353 height 14
select select "48830"
click at [367, 363] on select "Select MACRS/Recovery Period 5 Years - 57.0 - Distributive Trades & Services 5 …" at bounding box center [543, 370] width 353 height 14
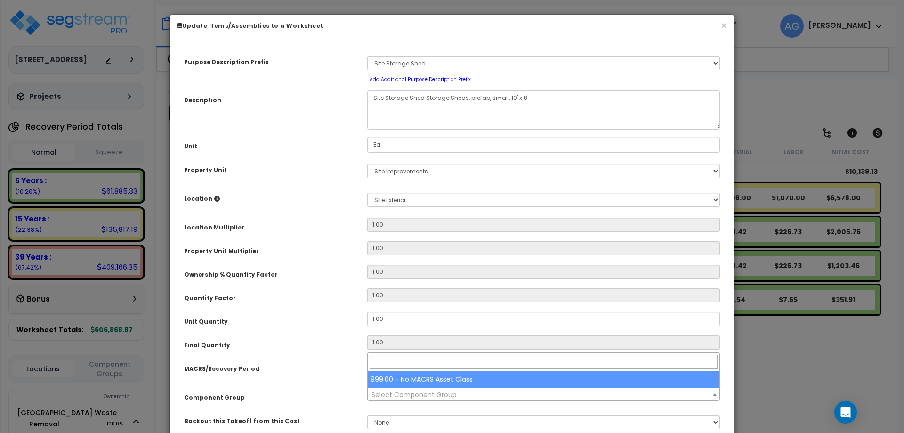
click at [378, 395] on span "Select Component Group" at bounding box center [413, 394] width 85 height 9
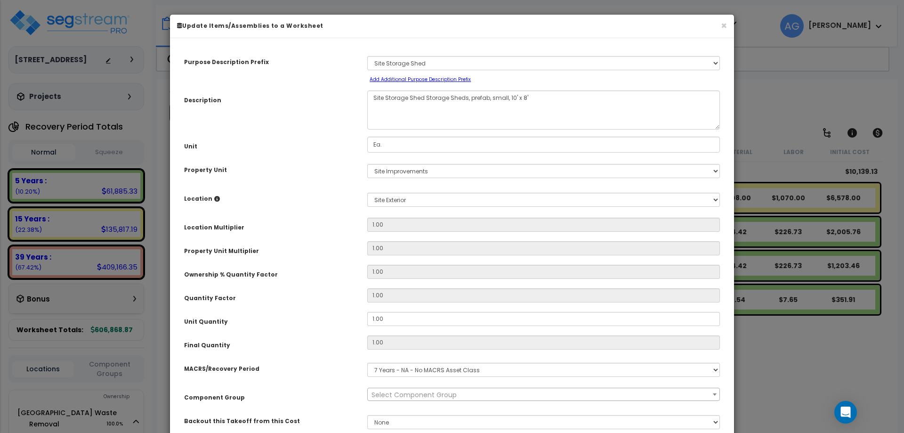
click at [387, 394] on span "Select Component Group" at bounding box center [413, 394] width 85 height 9
click at [383, 368] on select "Select MACRS/Recovery Period 5 Years - 57.0 - Distributive Trades & Services 5 …" at bounding box center [543, 370] width 353 height 14
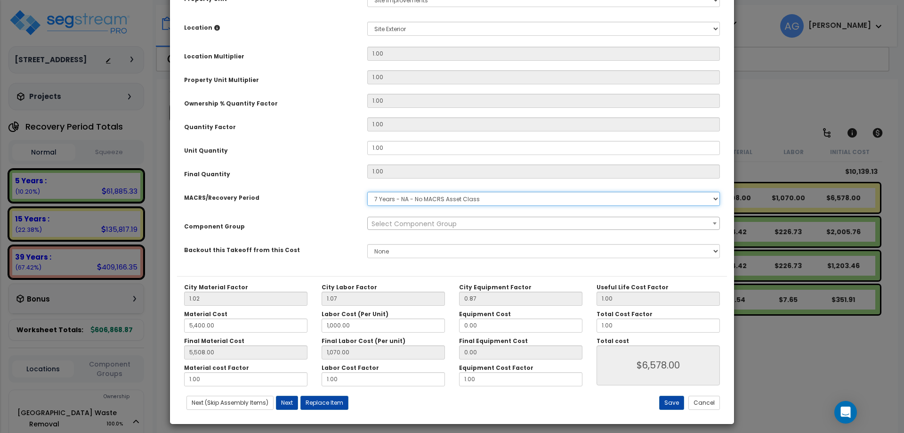
scroll to position [171, 0]
click at [669, 402] on button "Save" at bounding box center [671, 402] width 25 height 14
type input "5400.00"
type input "1000.00"
type input "5508.00"
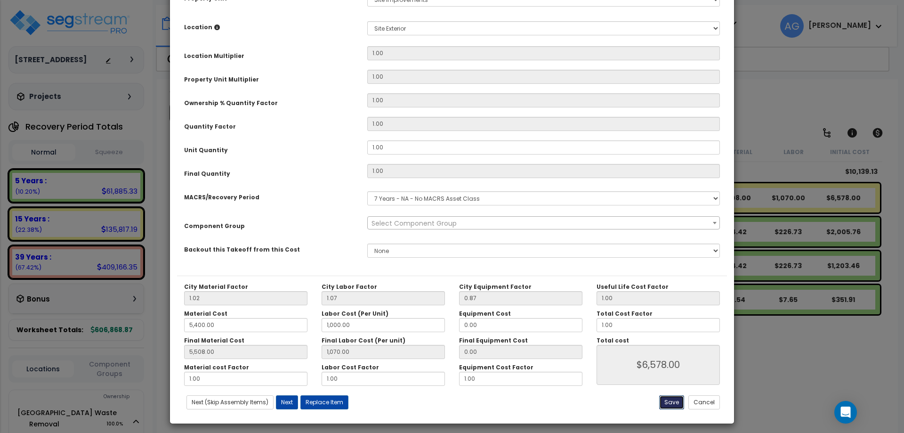
type input "1070.00"
type input "6578.00"
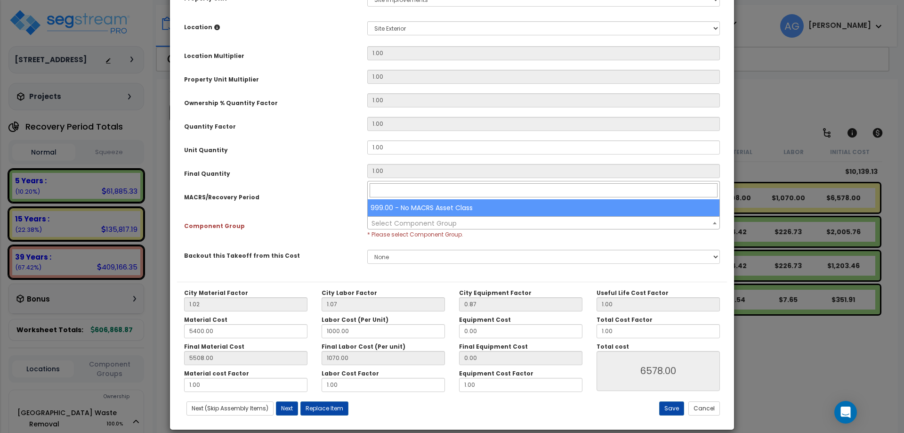
click at [548, 229] on span "Select Component Group" at bounding box center [544, 223] width 352 height 13
click at [509, 191] on input "search" at bounding box center [544, 190] width 348 height 14
select select "58242"
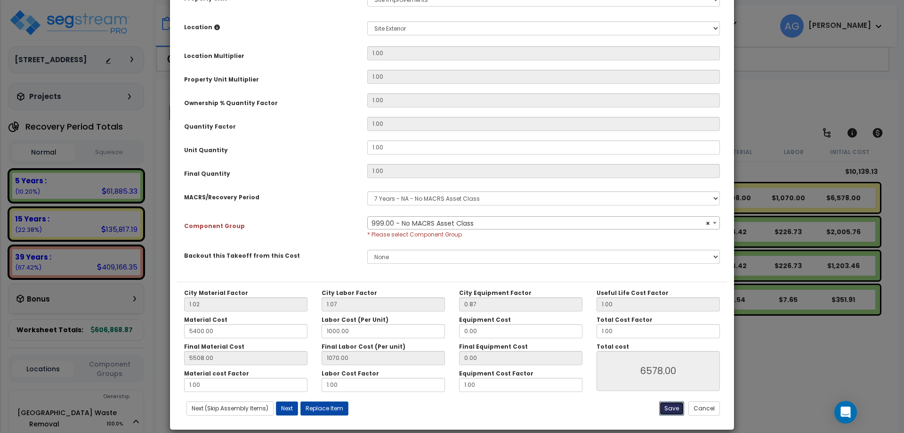
click at [671, 408] on button "Save" at bounding box center [671, 408] width 25 height 14
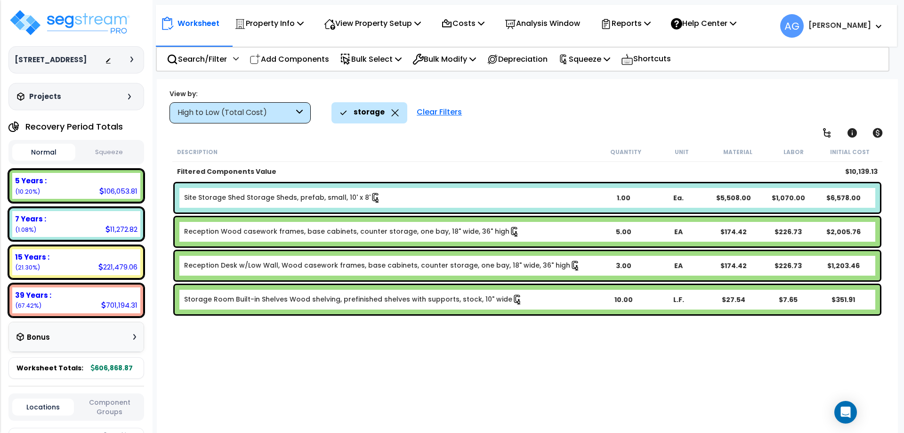
click at [392, 114] on icon at bounding box center [395, 112] width 7 height 7
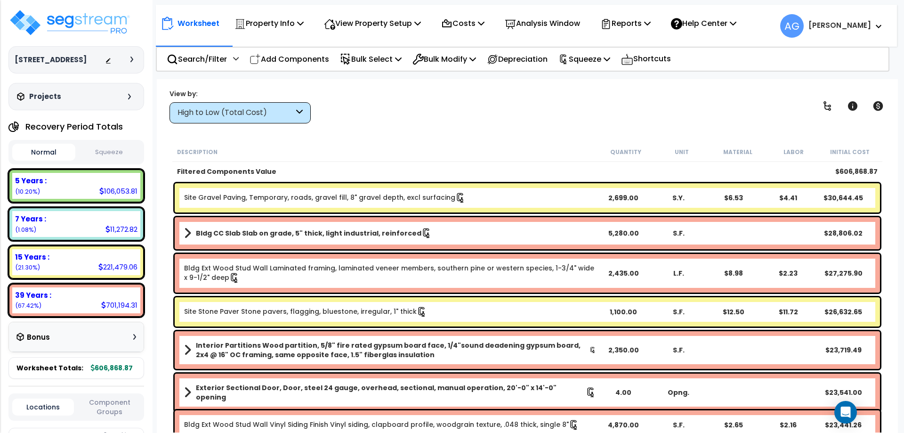
click at [120, 155] on button "Squeeze" at bounding box center [109, 152] width 63 height 16
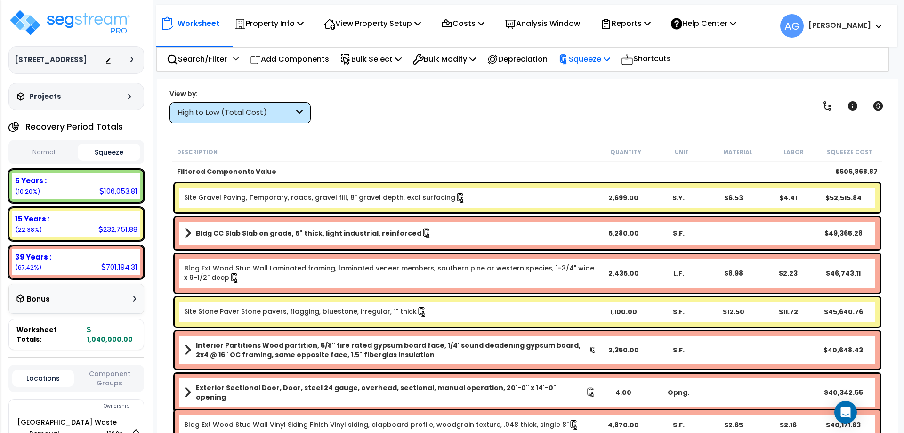
click at [609, 59] on p "Squeeze" at bounding box center [584, 59] width 52 height 13
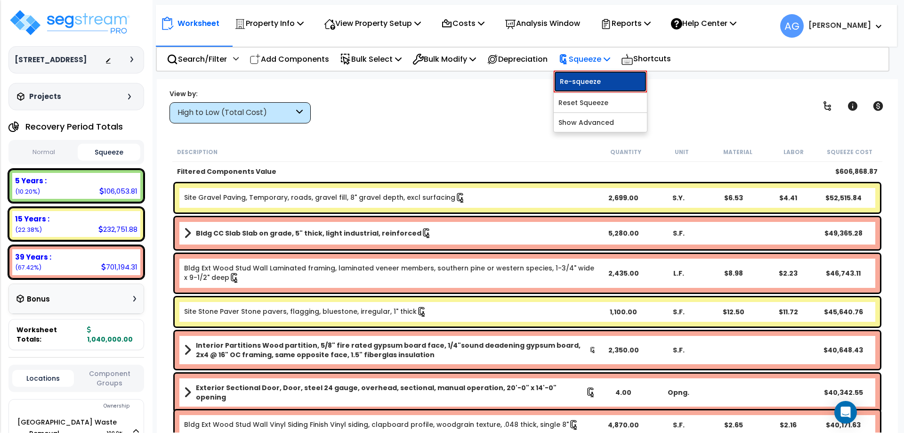
click at [607, 84] on link "Re-squeeze" at bounding box center [600, 82] width 93 height 22
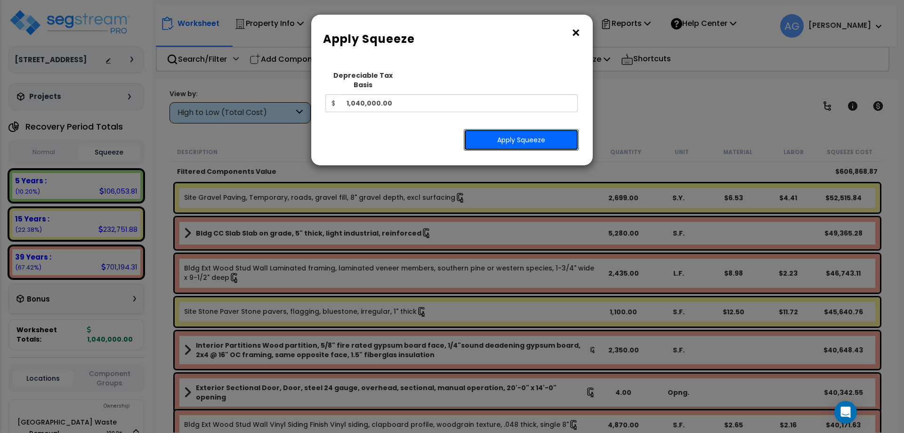
click at [537, 130] on button "Apply Squeeze" at bounding box center [521, 140] width 115 height 22
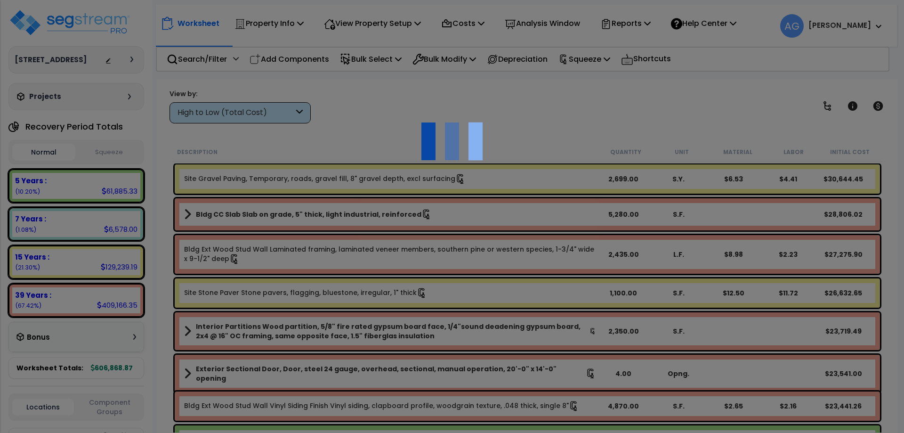
scroll to position [41, 0]
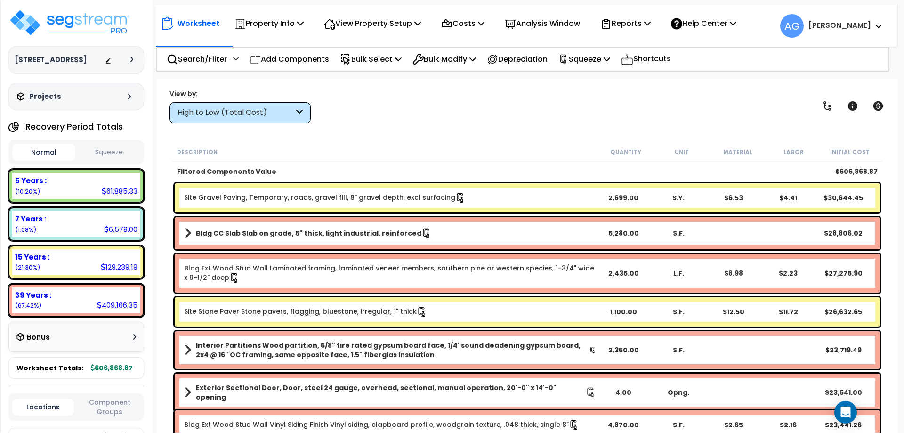
click at [97, 150] on button "Squeeze" at bounding box center [109, 152] width 63 height 16
click at [402, 161] on div "Description Quantity Unit Material Labor Squeeze Cost" at bounding box center [527, 152] width 710 height 20
click at [208, 60] on p "Search/Filter" at bounding box center [197, 59] width 60 height 13
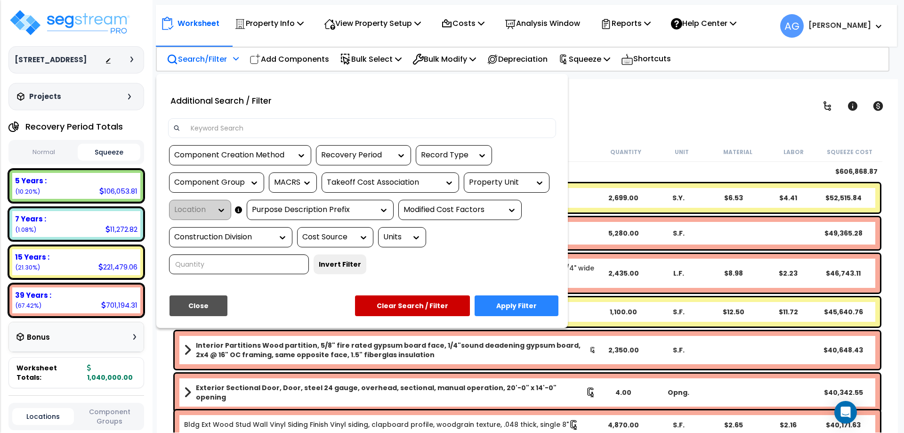
click at [343, 159] on div "Recovery Period" at bounding box center [356, 155] width 71 height 11
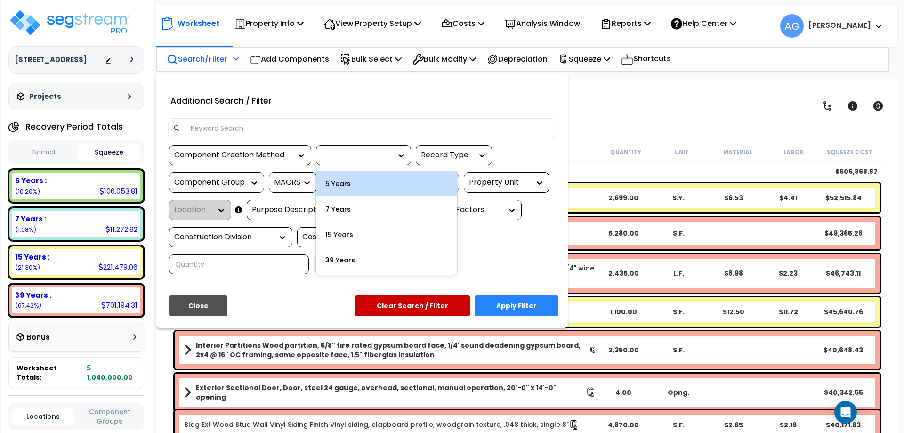
click at [353, 178] on div "5 Years" at bounding box center [386, 183] width 141 height 25
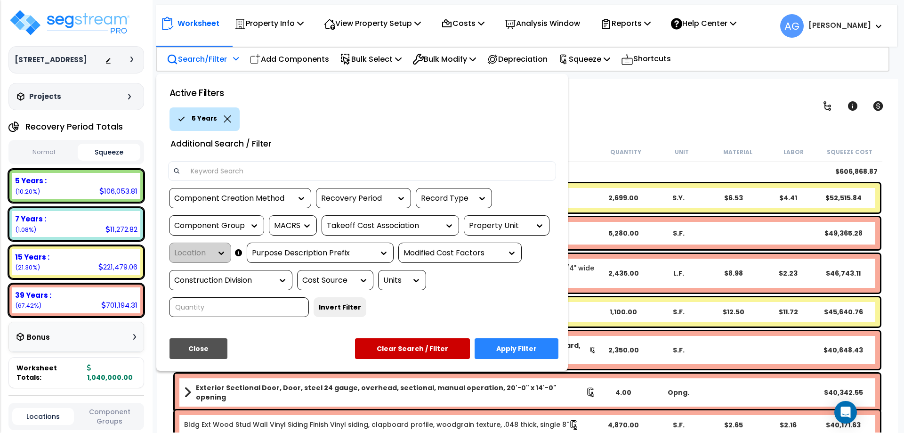
click at [502, 342] on button "Apply Filter" at bounding box center [517, 348] width 84 height 21
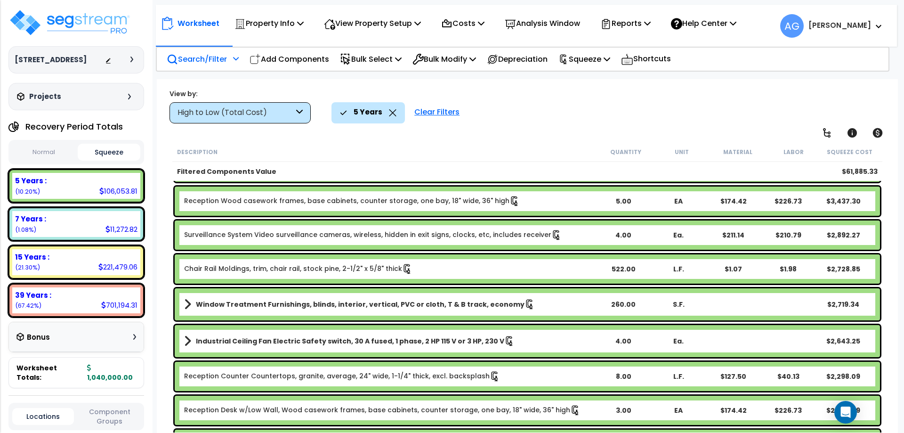
scroll to position [0, 0]
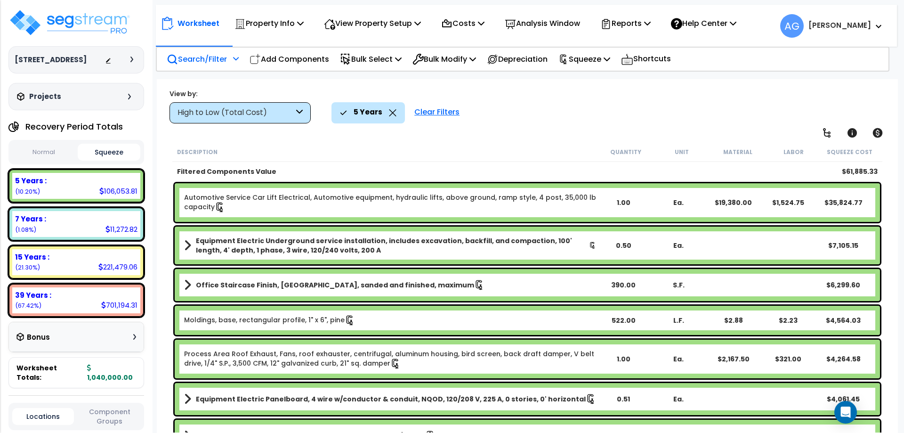
click at [546, 247] on b "Equipment Electric Underground service installation, includes excavation, backf…" at bounding box center [392, 245] width 393 height 19
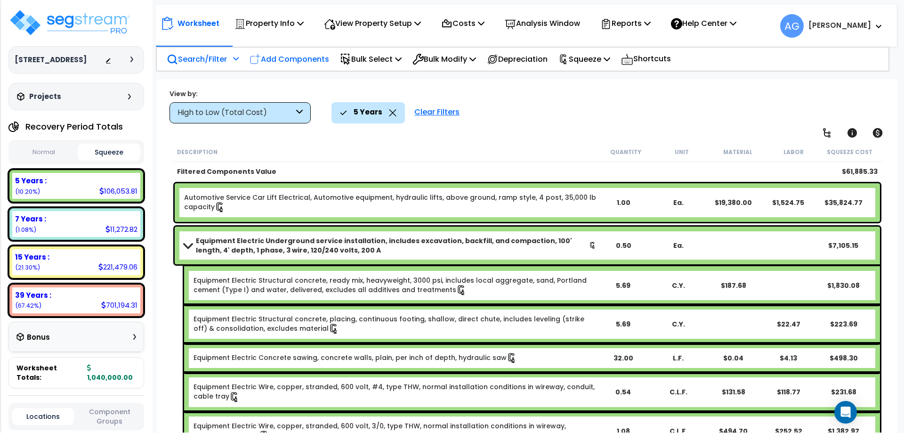
click at [294, 64] on p "Add Components" at bounding box center [290, 59] width 80 height 13
select select
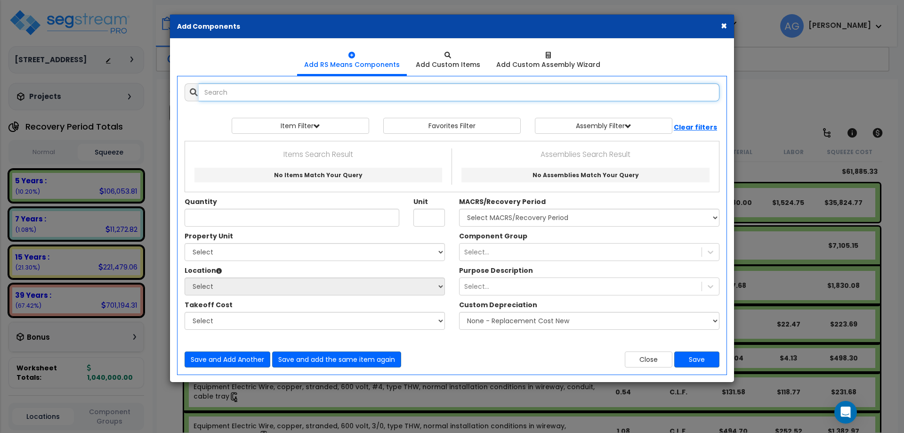
select select
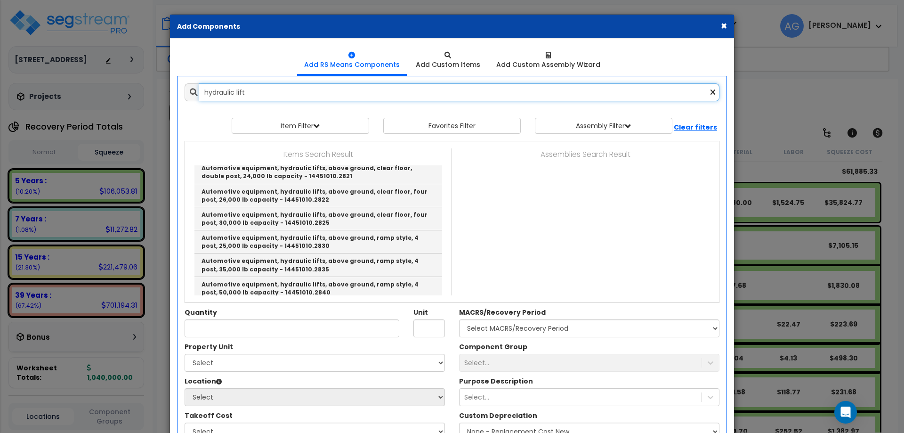
scroll to position [205, 0]
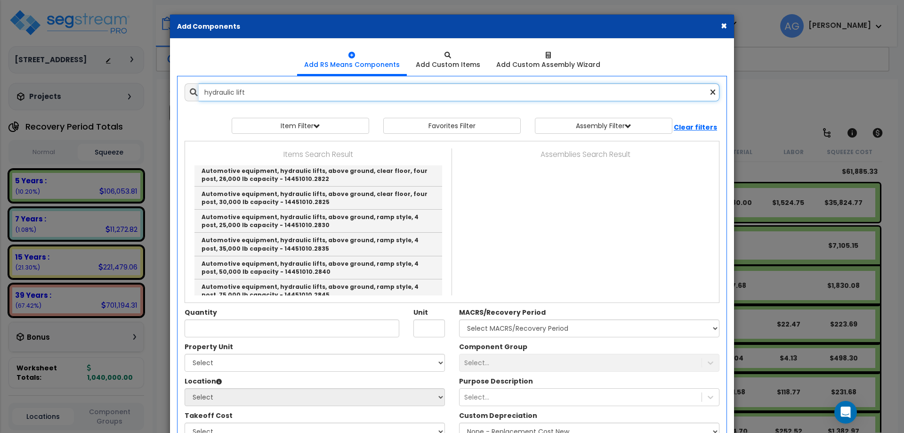
drag, startPoint x: 274, startPoint y: 91, endPoint x: 146, endPoint y: 98, distance: 127.3
click at [146, 98] on div "× Add Components Add RS Means Components Add Custom Items Add Items" at bounding box center [452, 216] width 904 height 433
type input "automotive equipment electrical"
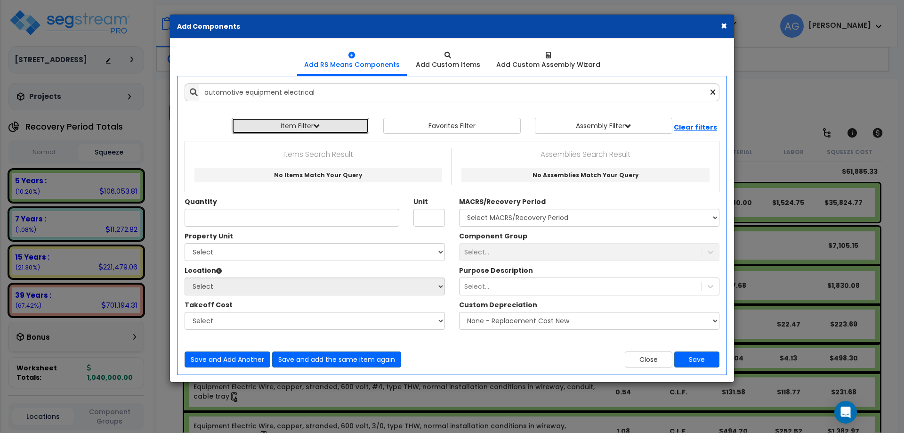
scroll to position [0, 0]
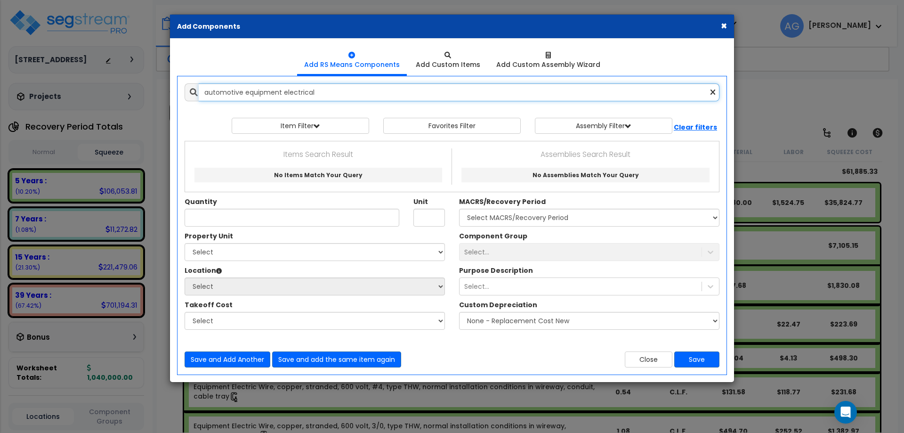
click at [297, 88] on input "automotive equipment electrical" at bounding box center [459, 92] width 521 height 18
click at [262, 95] on input "automotive equipment electrical" at bounding box center [459, 92] width 521 height 18
click at [266, 94] on input "automotive electrical" at bounding box center [459, 92] width 521 height 18
click at [286, 90] on input "automotive electrical" at bounding box center [459, 92] width 521 height 18
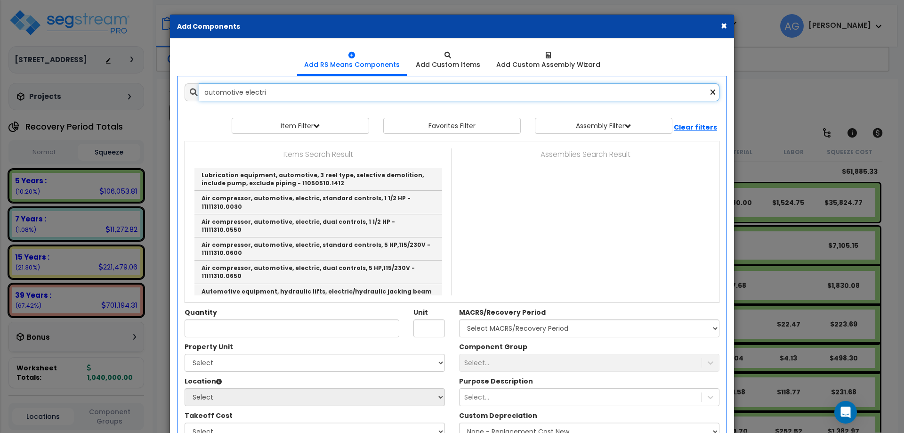
type input "automotive electric"
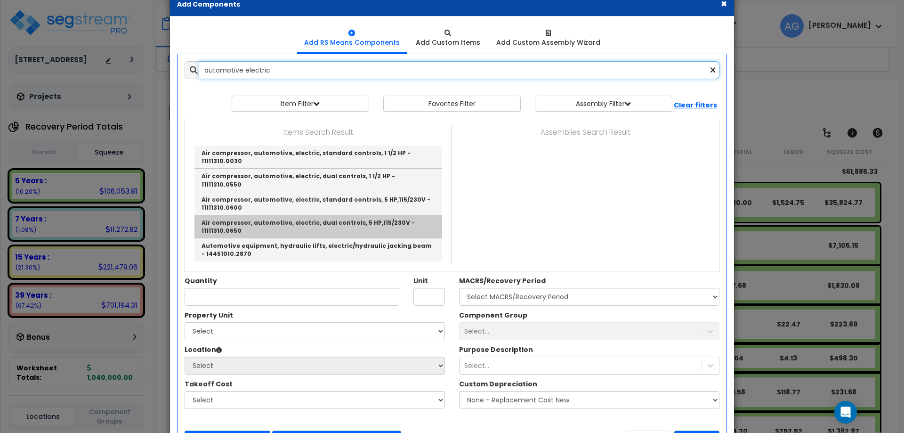
scroll to position [16, 0]
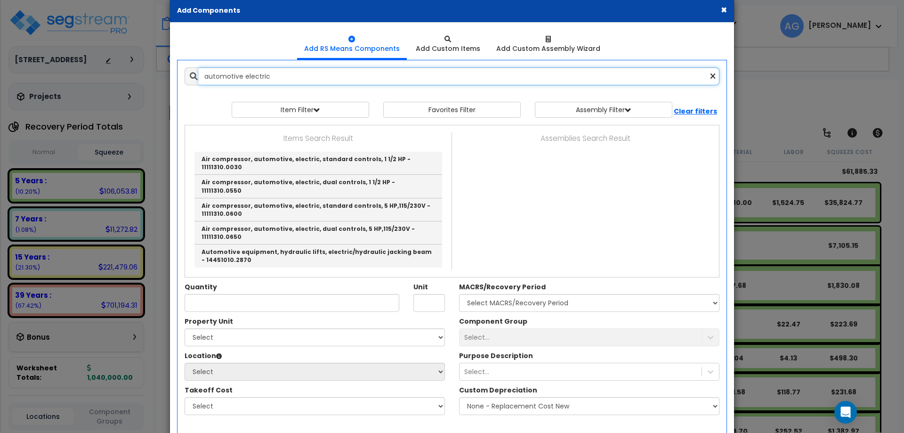
click at [284, 73] on input "automotive electric" at bounding box center [459, 76] width 521 height 18
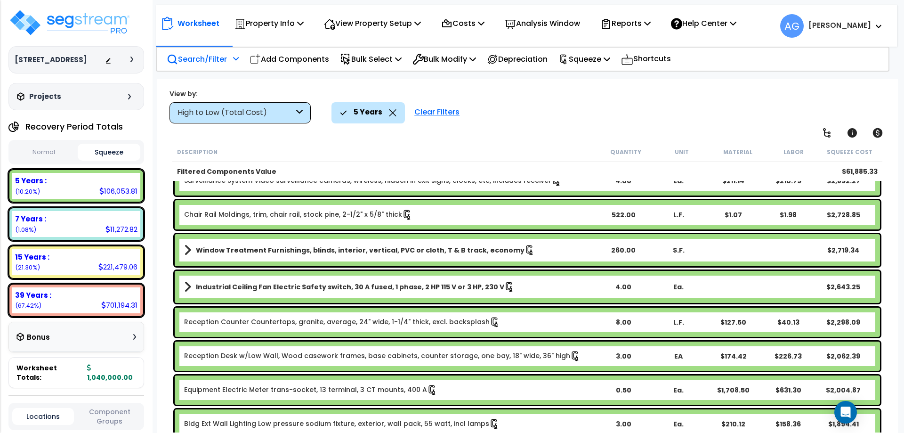
scroll to position [950, 0]
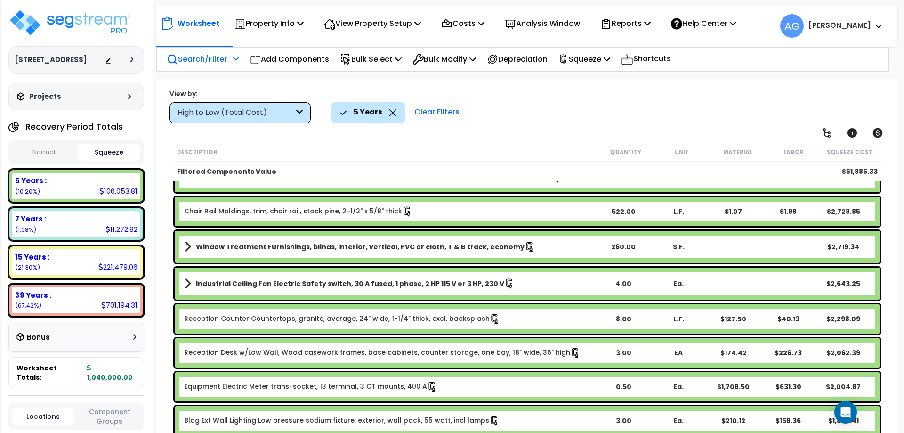
click at [262, 120] on div "High to Low (Total Cost)" at bounding box center [239, 112] width 141 height 21
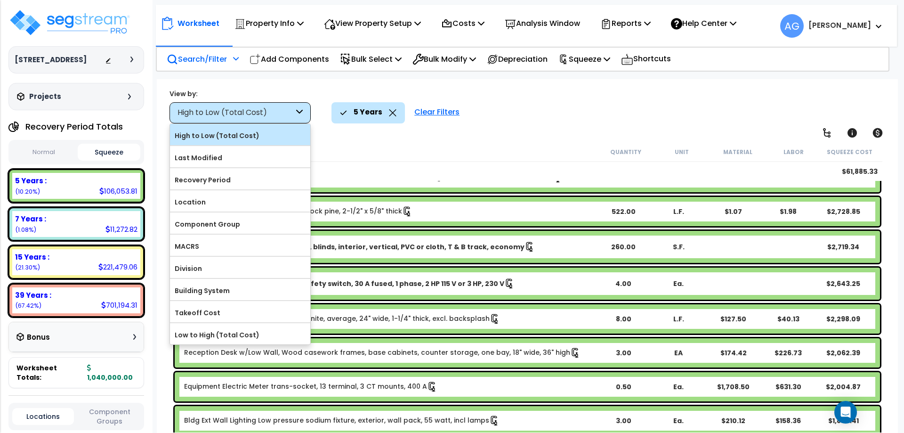
click at [246, 135] on label "High to Low (Total Cost)" at bounding box center [240, 136] width 140 height 14
click at [0, 0] on input "High to Low (Total Cost)" at bounding box center [0, 0] width 0 height 0
click at [246, 135] on label "High to Low (Total Cost)" at bounding box center [240, 136] width 140 height 14
click at [0, 0] on input "High to Low (Total Cost)" at bounding box center [0, 0] width 0 height 0
click at [254, 134] on label "High to Low (Total Cost)" at bounding box center [240, 136] width 140 height 14
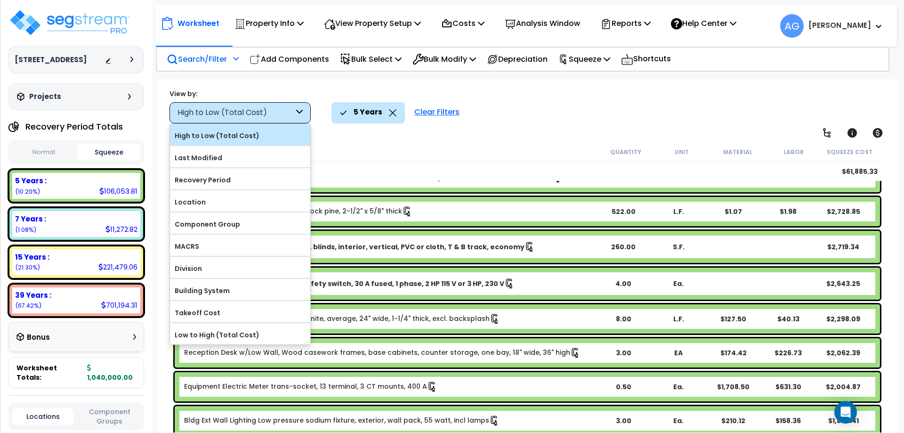
click at [0, 0] on input "High to Low (Total Cost)" at bounding box center [0, 0] width 0 height 0
click at [502, 144] on div "Description Quantity Unit Material Labor Squeeze Cost" at bounding box center [527, 152] width 710 height 20
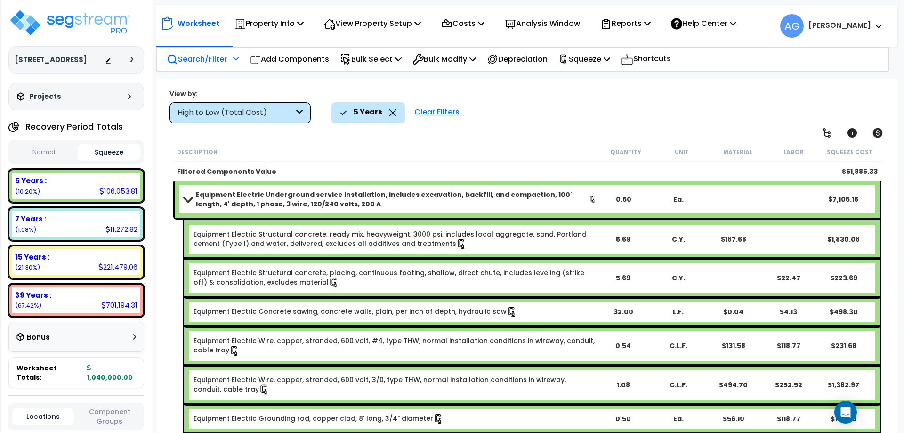
scroll to position [0, 0]
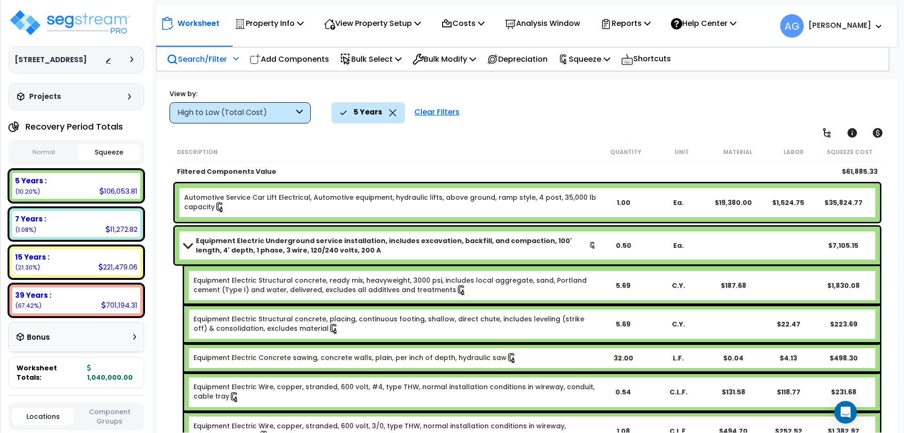
click at [275, 238] on b "Equipment Electric Underground service installation, includes excavation, backf…" at bounding box center [392, 245] width 393 height 19
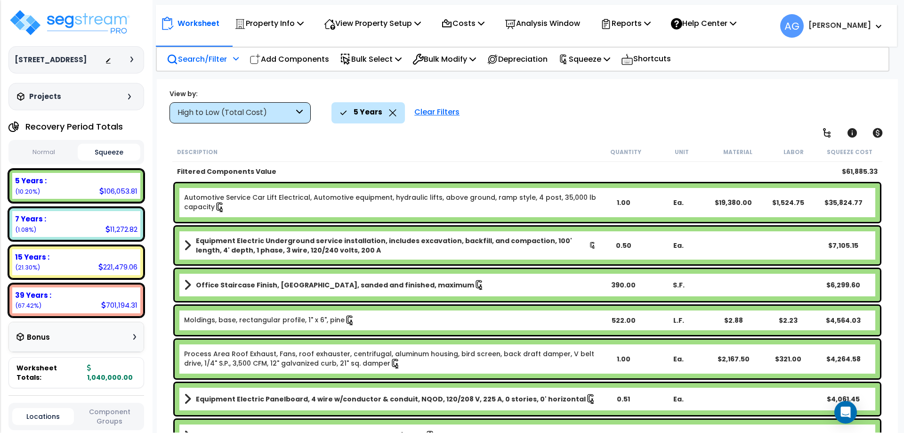
scroll to position [9, 0]
click at [205, 57] on p "Search/Filter" at bounding box center [197, 59] width 60 height 13
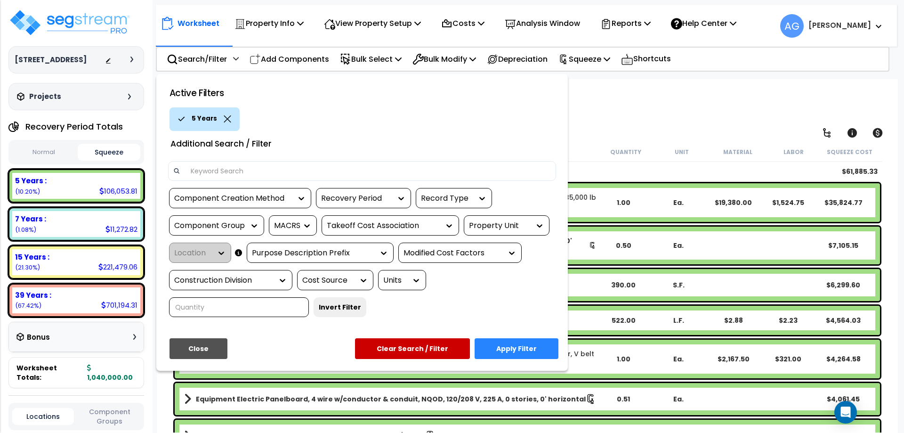
click at [243, 225] on div "Component Group" at bounding box center [209, 225] width 71 height 11
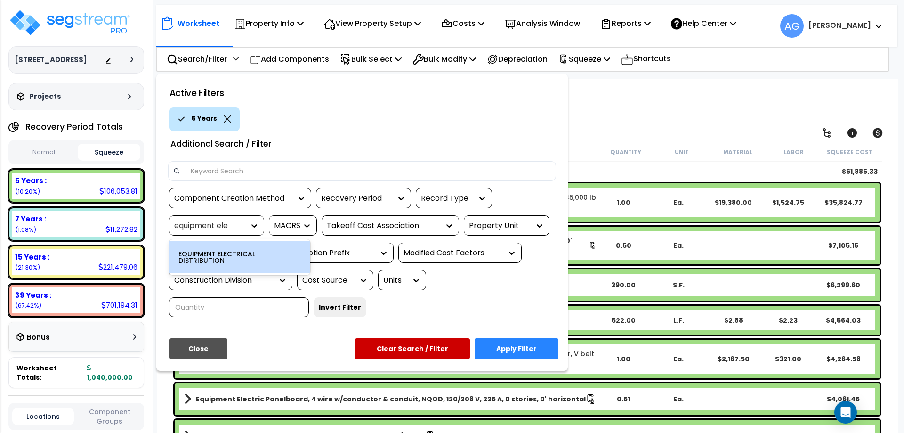
type input "equipment elec"
click at [254, 248] on div "EQUIPMENT ELECTRICAL DISTRIBUTION" at bounding box center [239, 257] width 141 height 32
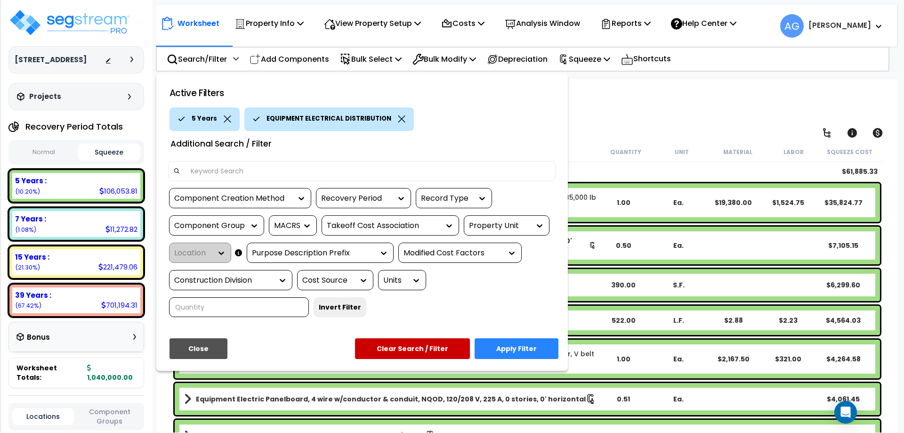
click at [229, 120] on icon at bounding box center [228, 118] width 8 height 7
click at [498, 346] on button "Apply Filter" at bounding box center [517, 348] width 84 height 21
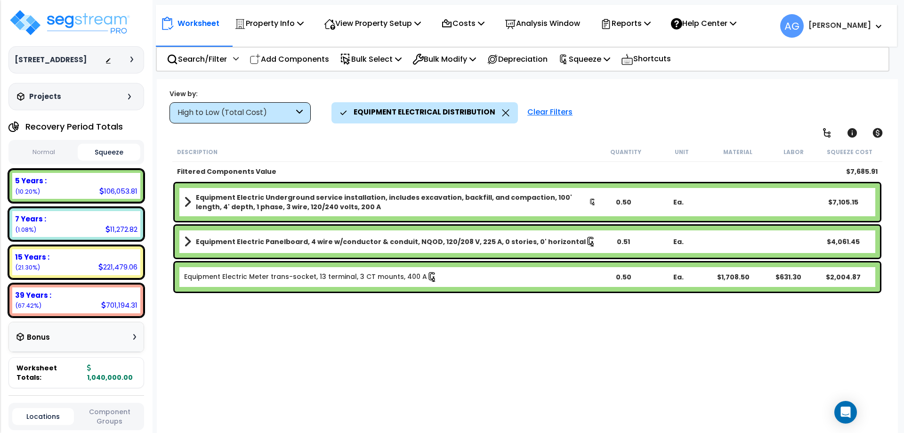
click at [502, 112] on icon at bounding box center [505, 112] width 7 height 7
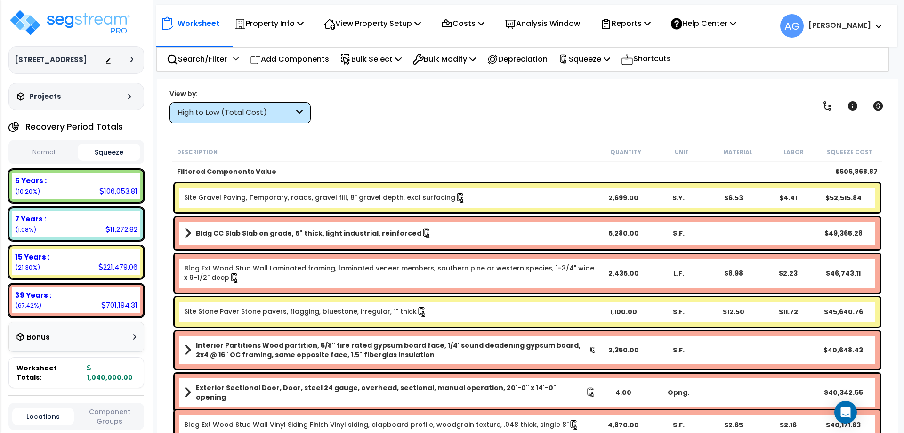
scroll to position [0, 0]
click at [308, 55] on p "Add Components" at bounding box center [290, 59] width 80 height 13
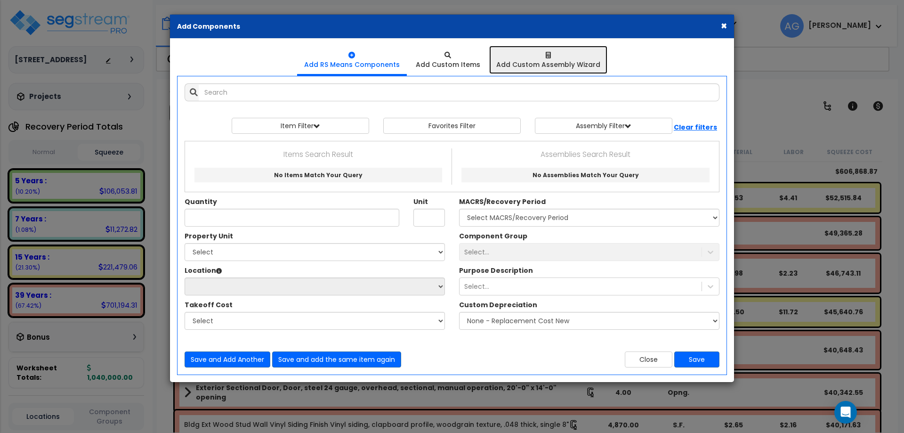
click at [556, 54] on div at bounding box center [548, 54] width 104 height 9
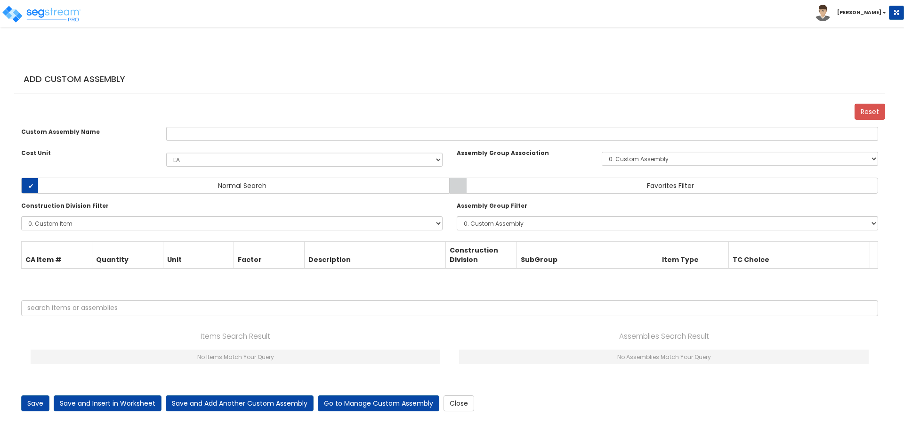
select select "1415"
select select "0"
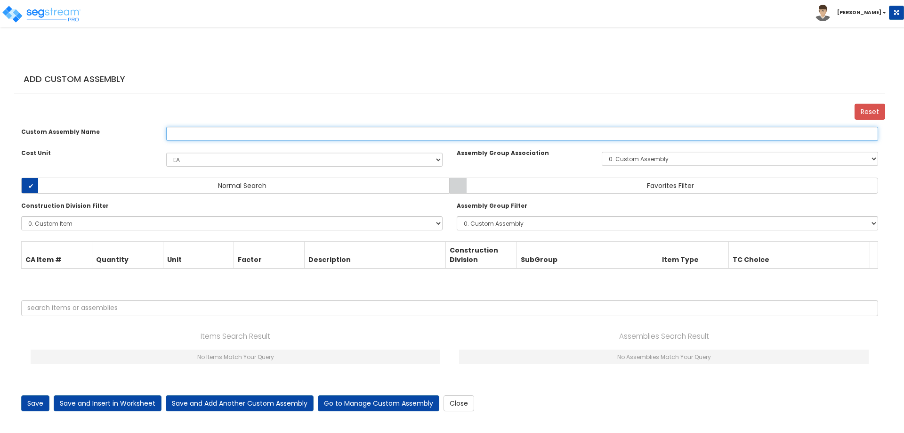
click at [448, 140] on input "text" at bounding box center [522, 134] width 712 height 14
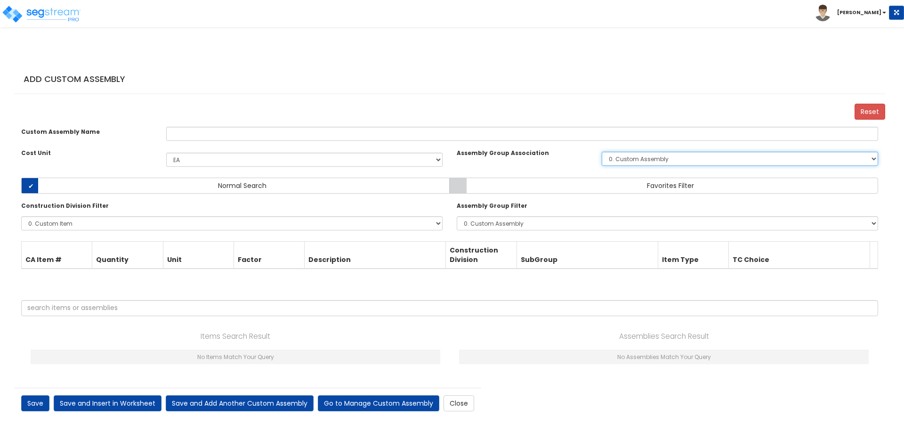
click at [620, 166] on select "0. Custom Assembly 1. Standard Foundations 2. Special Foundations 3. Slab on Gr…" at bounding box center [740, 159] width 276 height 14
select select "25"
click at [461, 411] on link "Close" at bounding box center [458, 403] width 31 height 16
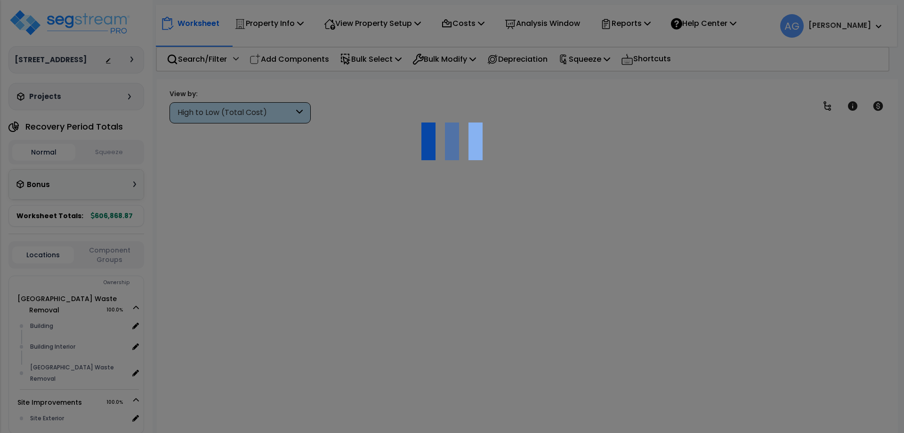
click at [459, 410] on div at bounding box center [452, 216] width 904 height 433
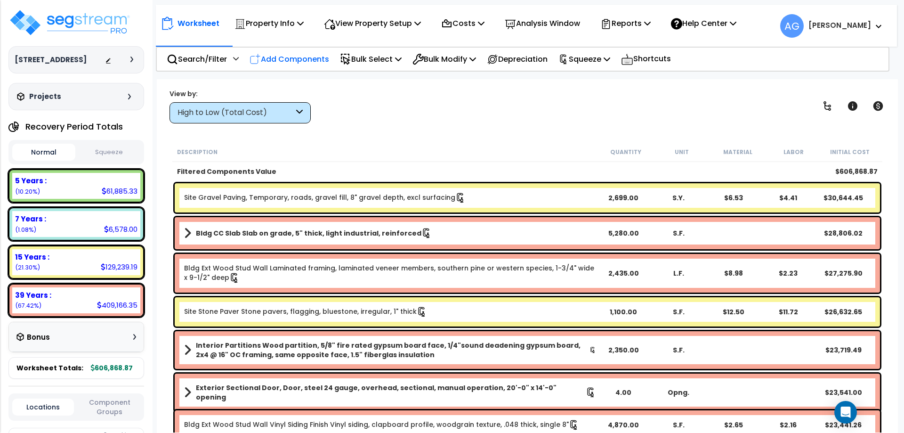
click at [300, 64] on p "Add Components" at bounding box center [290, 59] width 80 height 13
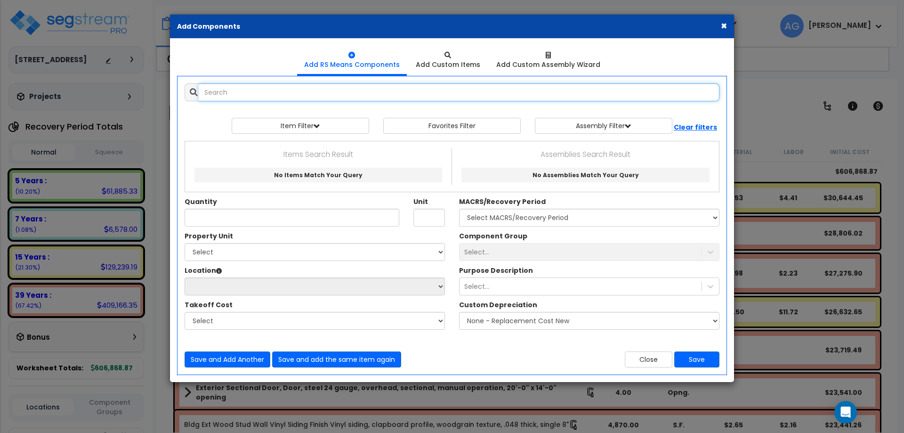
click at [323, 95] on input "text" at bounding box center [459, 92] width 521 height 18
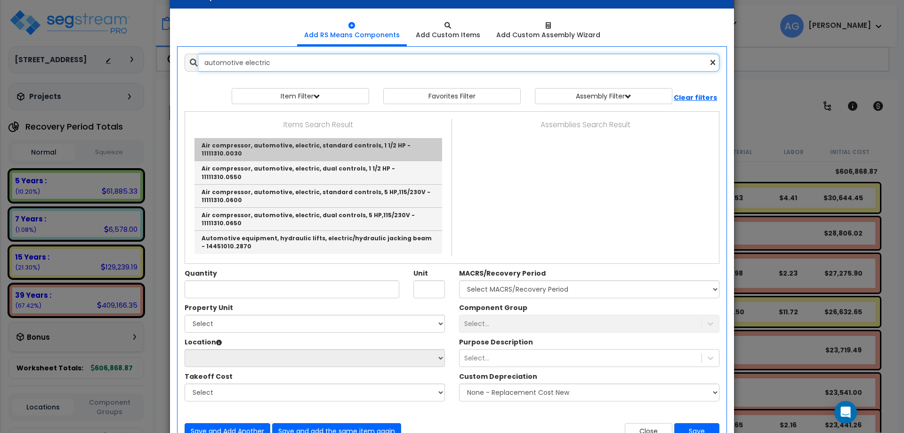
scroll to position [32, 0]
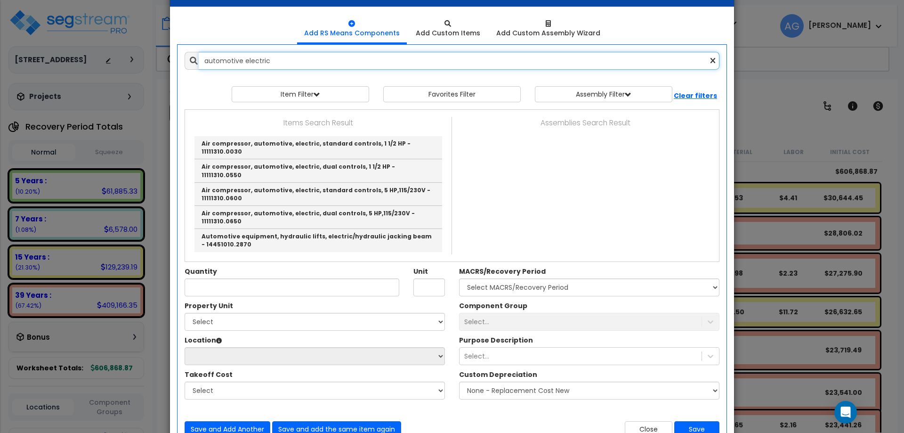
type input "automotive electric"
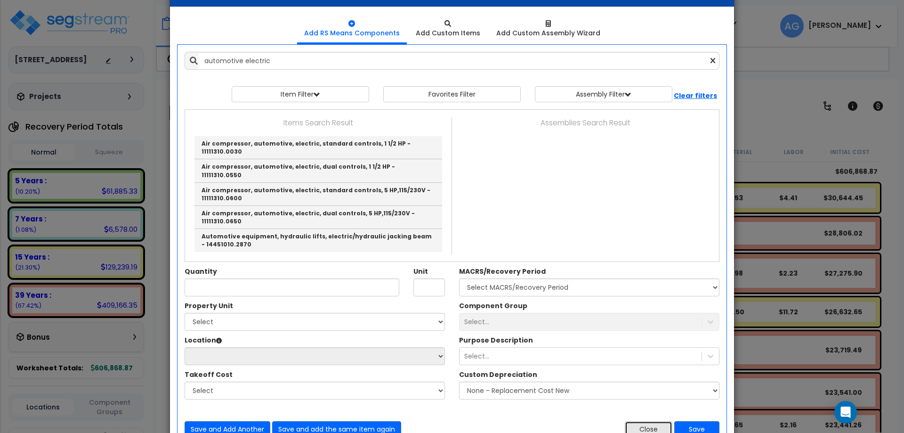
click at [652, 421] on button "Close" at bounding box center [649, 429] width 48 height 16
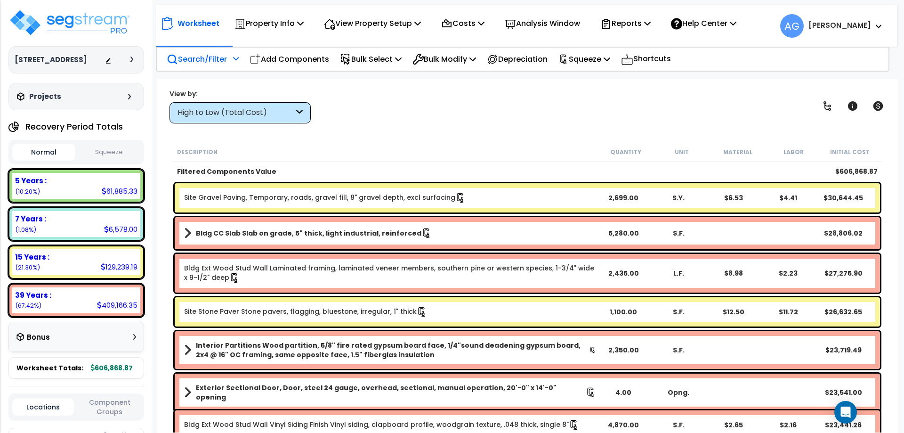
click at [222, 58] on p "Search/Filter" at bounding box center [197, 59] width 60 height 13
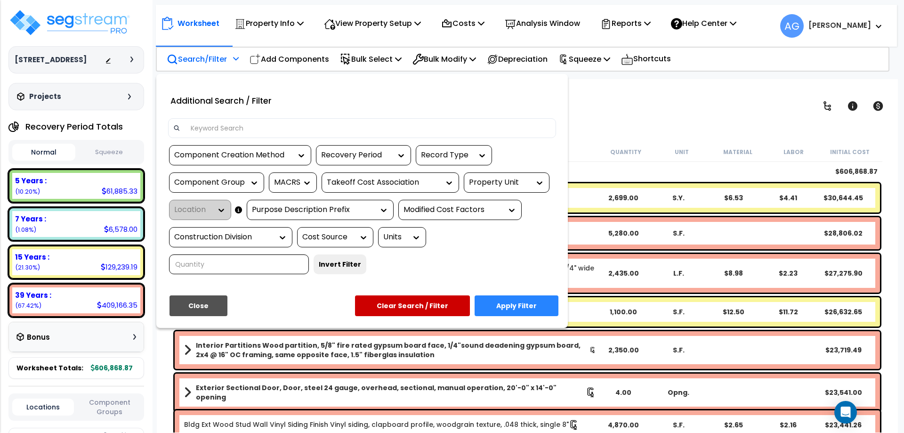
click at [250, 181] on icon at bounding box center [254, 182] width 9 height 9
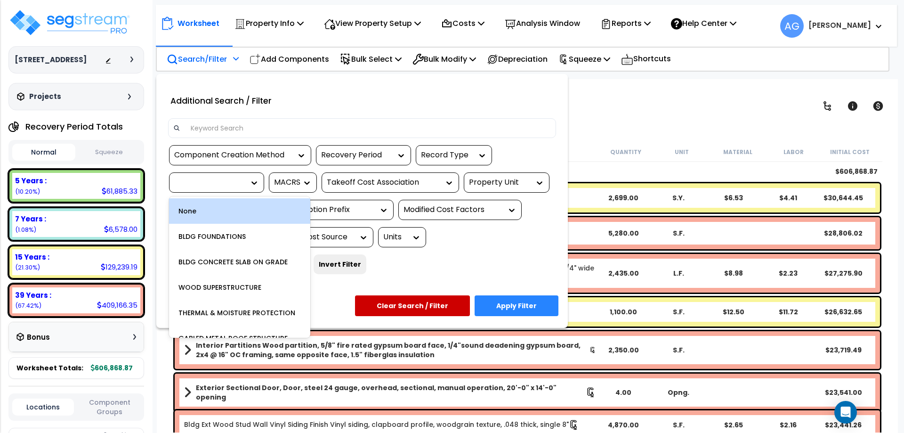
scroll to position [41, 0]
click at [227, 179] on div at bounding box center [209, 182] width 71 height 11
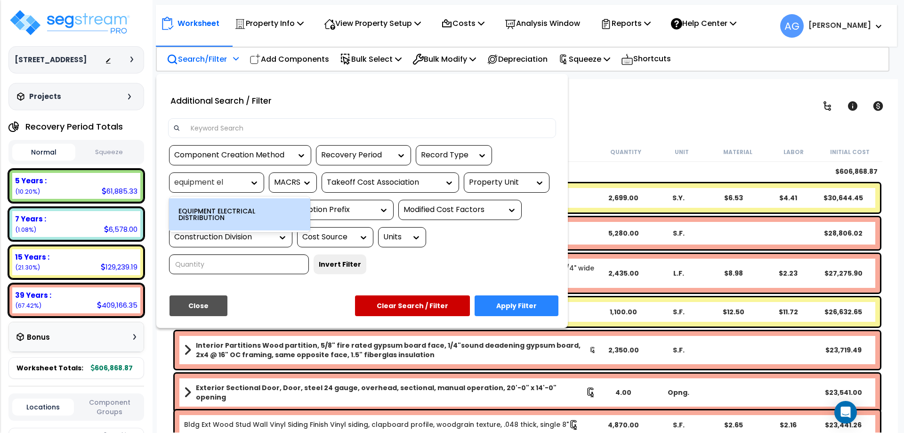
type input "equipment ele"
click at [234, 204] on div "EQUIPMENT ELECTRICAL DISTRIBUTION" at bounding box center [239, 214] width 141 height 32
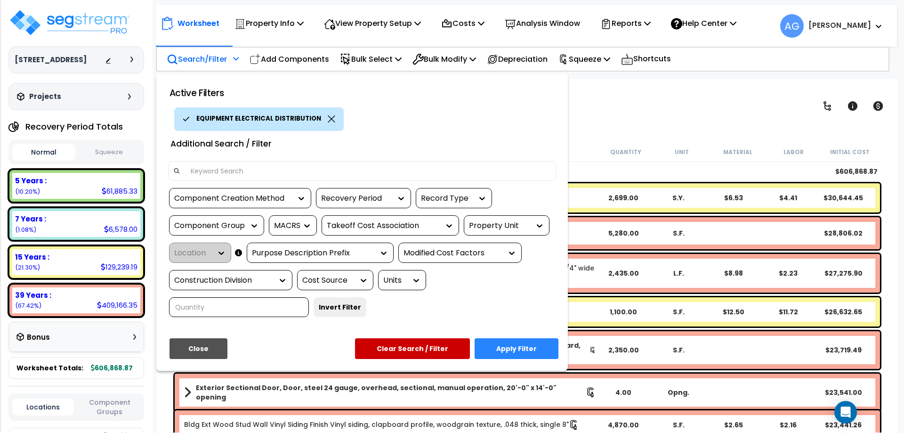
click at [527, 339] on button "Apply Filter" at bounding box center [517, 348] width 84 height 21
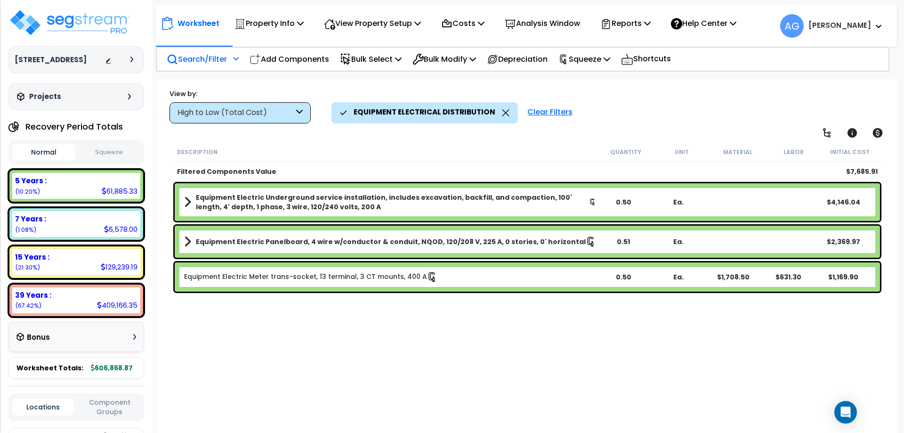
click at [457, 196] on b "Equipment Electric Underground service installation, includes excavation, backf…" at bounding box center [392, 202] width 393 height 19
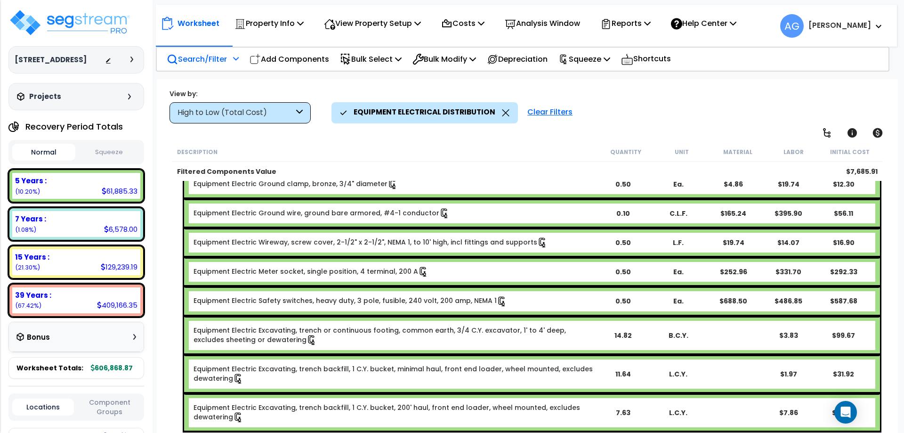
scroll to position [484, 0]
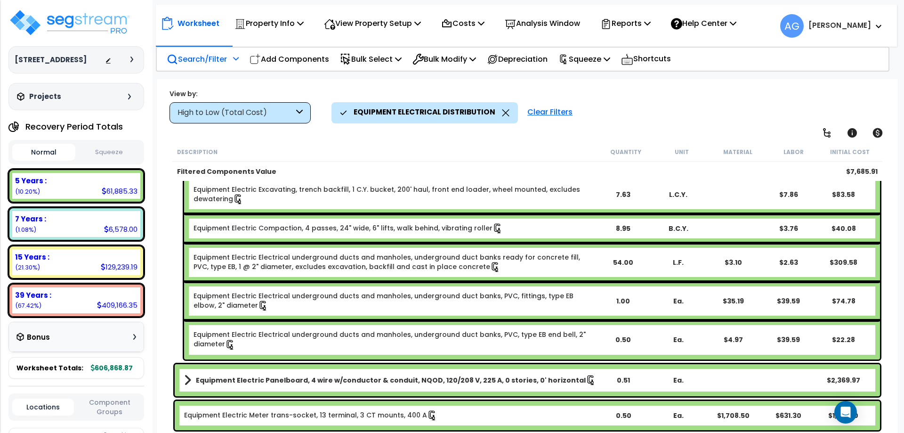
click at [282, 378] on b "Equipment Electric Panelboard, 4 wire w/conductor & conduit, NQOD, 120/208 V, 2…" at bounding box center [391, 379] width 390 height 9
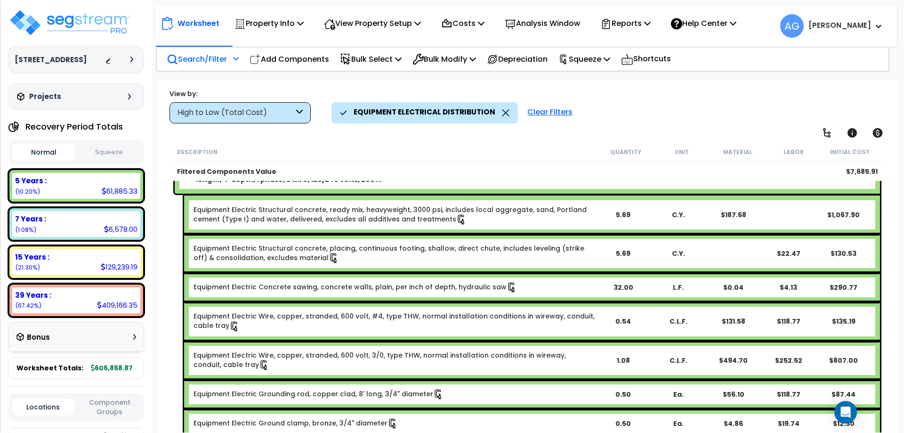
scroll to position [0, 0]
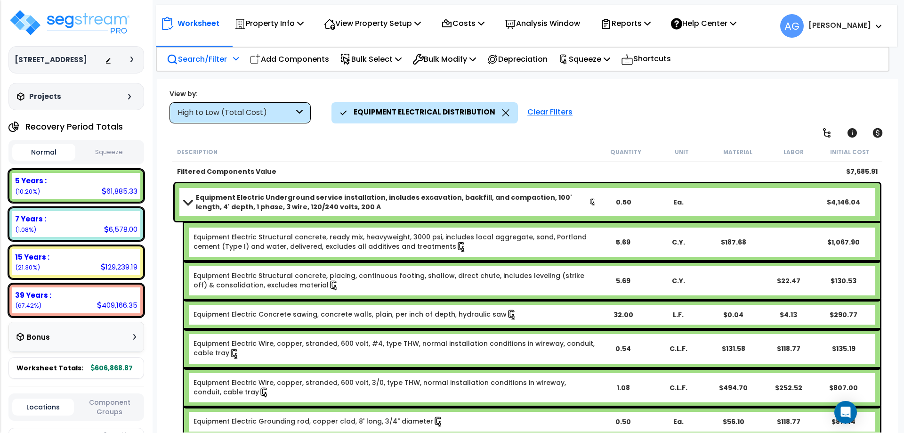
click at [239, 58] on icon at bounding box center [236, 58] width 6 height 7
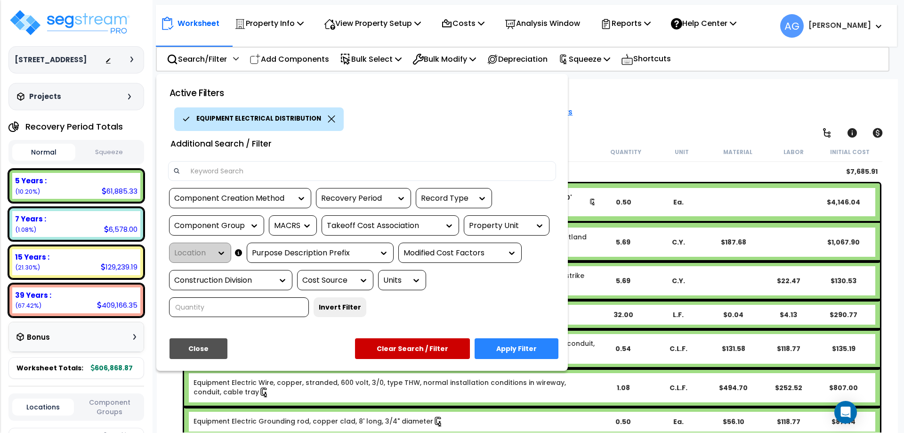
click at [227, 227] on div "Component Group" at bounding box center [209, 225] width 71 height 11
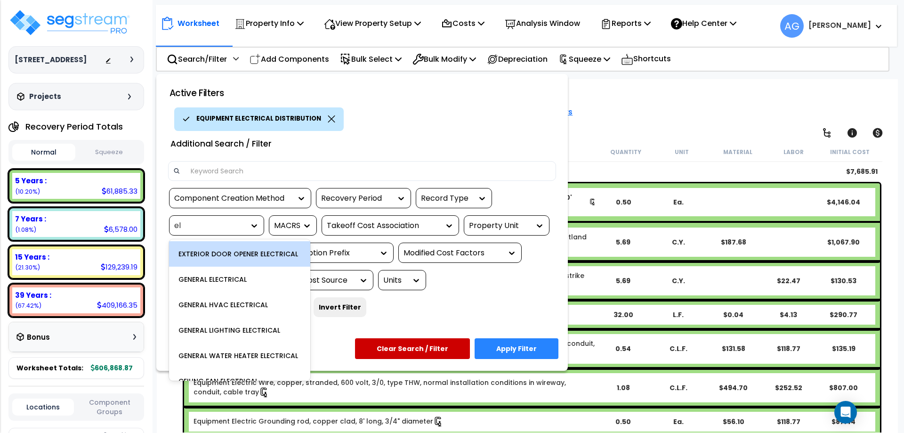
type input "e"
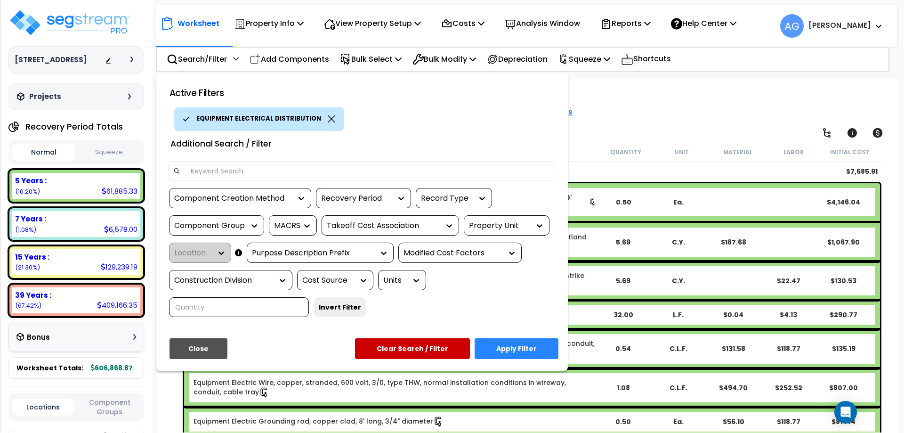
click at [482, 152] on div "Additional Search / Filter" at bounding box center [362, 143] width 402 height 24
click at [262, 201] on div "Component Creation Method" at bounding box center [233, 198] width 118 height 11
click at [447, 122] on icon at bounding box center [451, 118] width 8 height 7
click at [398, 344] on button "Clear Search / Filter" at bounding box center [412, 348] width 115 height 21
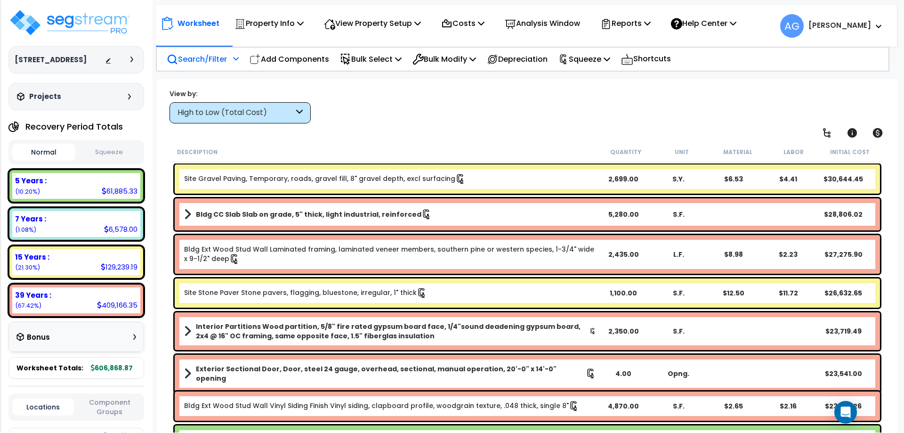
click at [217, 67] on div "Search/Filter Additional Search / Filter" at bounding box center [203, 59] width 72 height 22
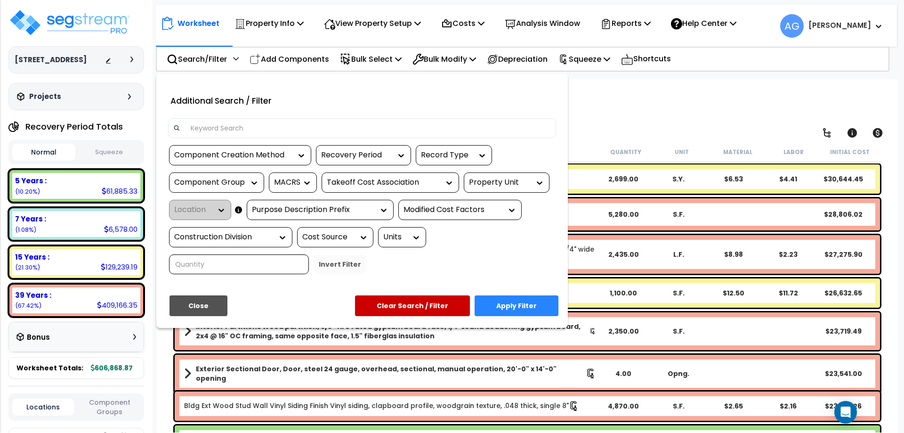
click at [363, 153] on div "Recovery Period" at bounding box center [356, 155] width 71 height 11
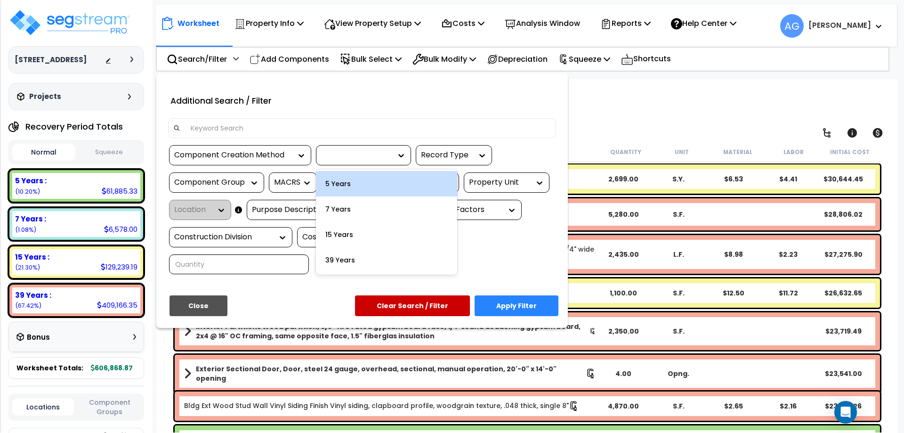
click at [352, 184] on div "5 Years" at bounding box center [386, 183] width 141 height 25
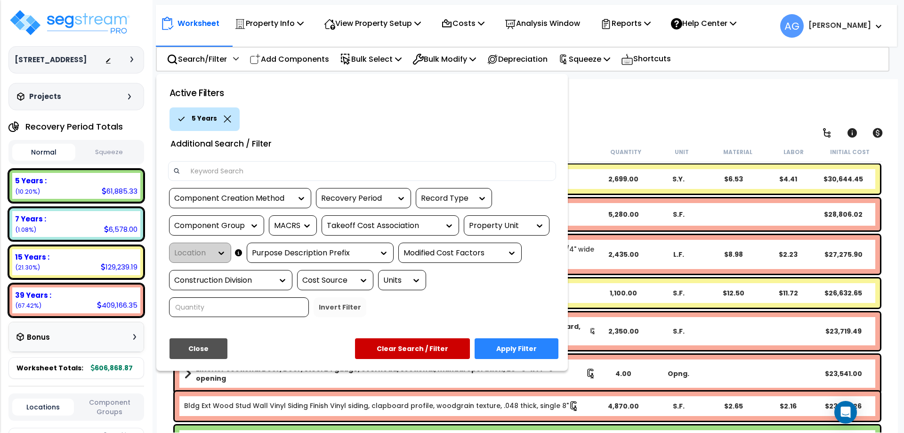
click at [526, 351] on button "Apply Filter" at bounding box center [517, 348] width 84 height 21
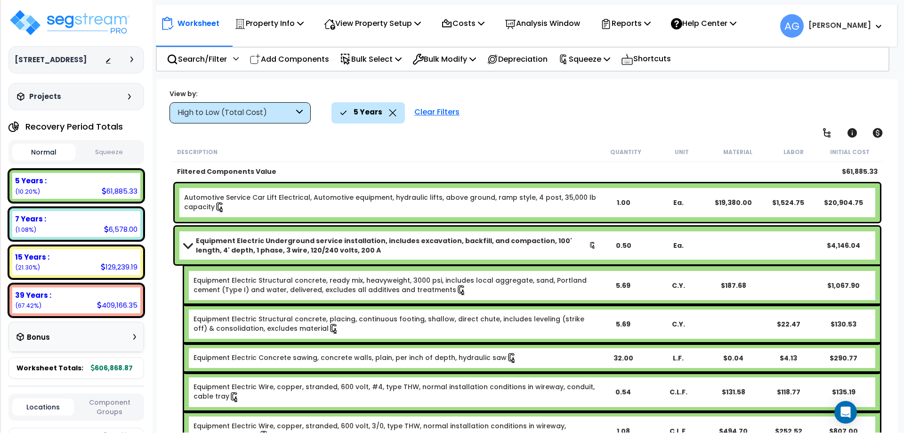
click at [106, 152] on button "Squeeze" at bounding box center [109, 152] width 63 height 16
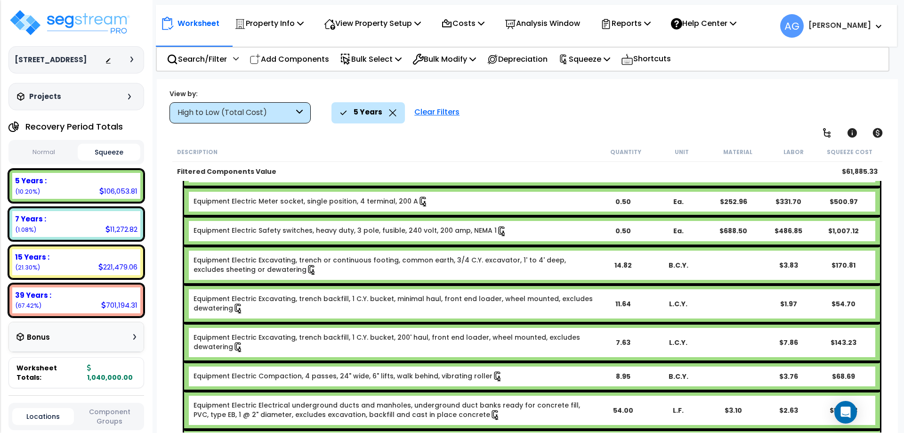
scroll to position [380, 0]
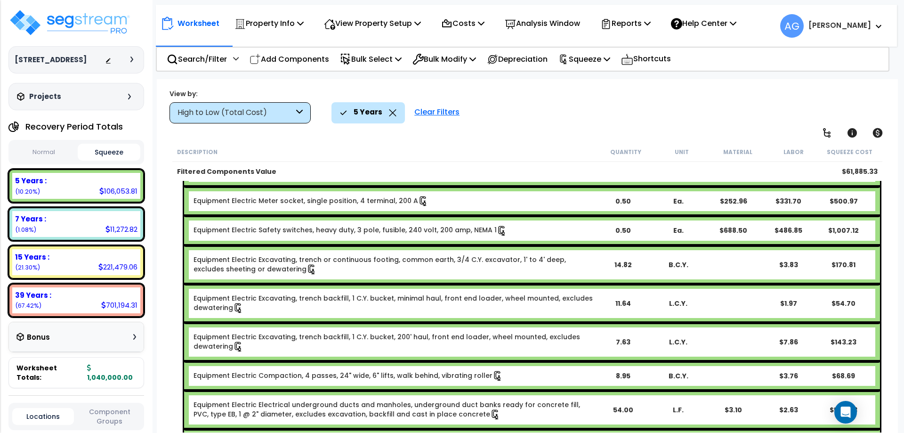
click at [645, 232] on div "0.50" at bounding box center [623, 230] width 54 height 9
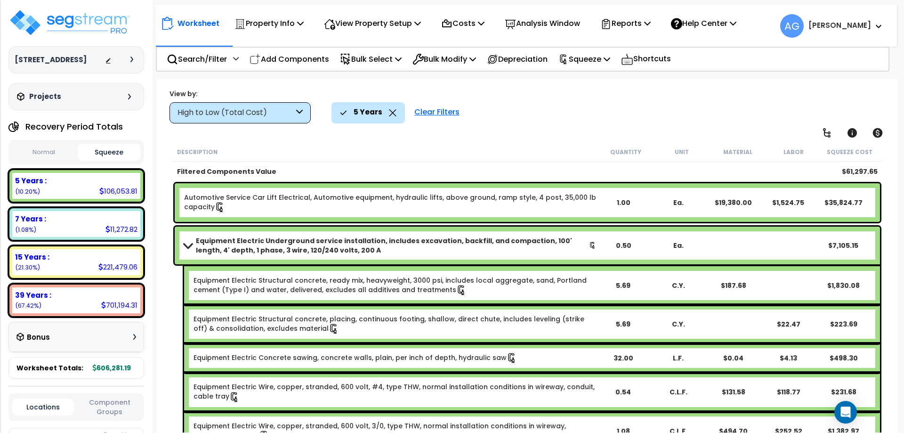
scroll to position [304, 0]
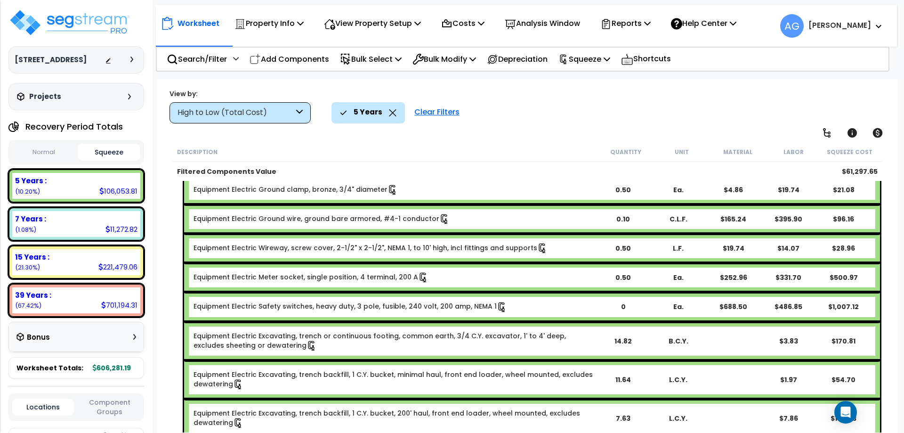
click at [392, 109] on icon at bounding box center [393, 112] width 8 height 7
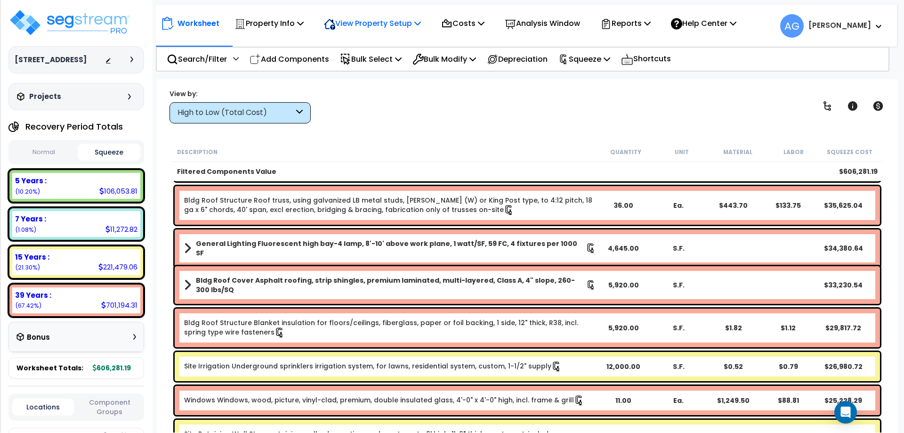
click at [390, 23] on p "View Property Setup" at bounding box center [372, 23] width 97 height 13
click at [368, 68] on link "View Questionnaire" at bounding box center [365, 64] width 93 height 19
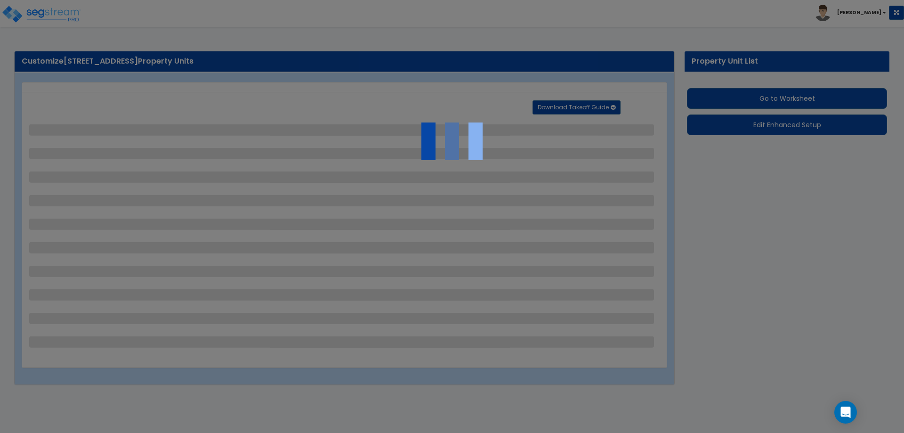
select select "2"
select select "1"
select select "2"
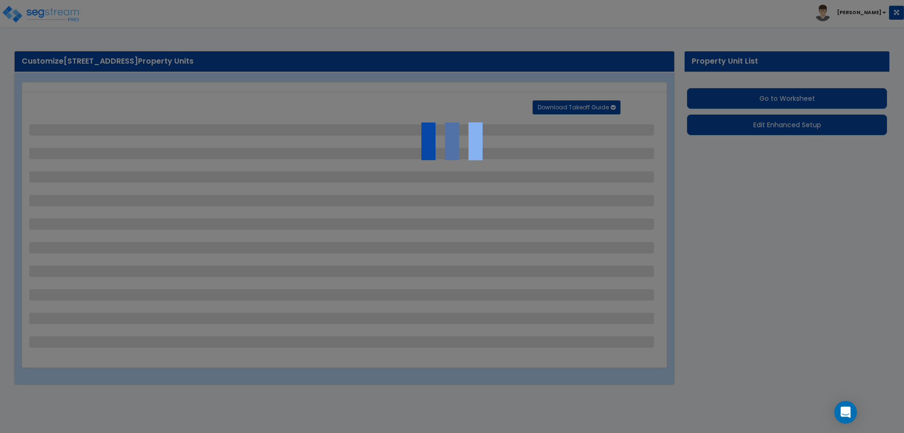
select select "2"
select select "1"
select select "4"
select select "2"
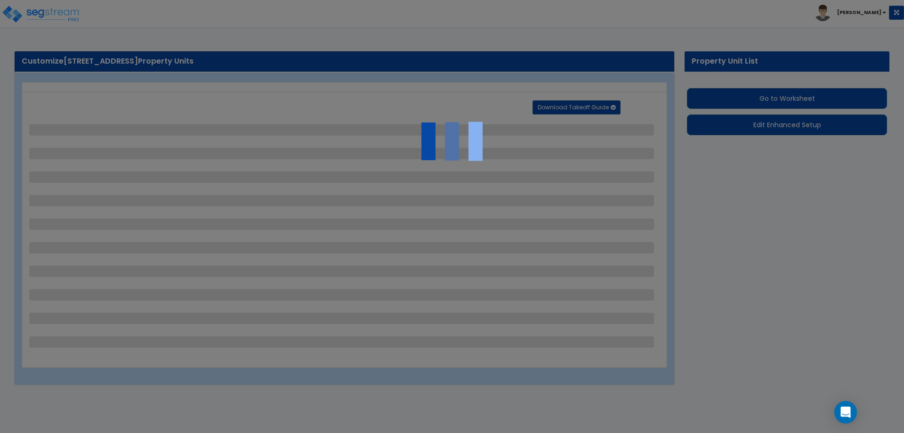
select select "1"
select select "4"
select select "2"
select select "1"
select select "4"
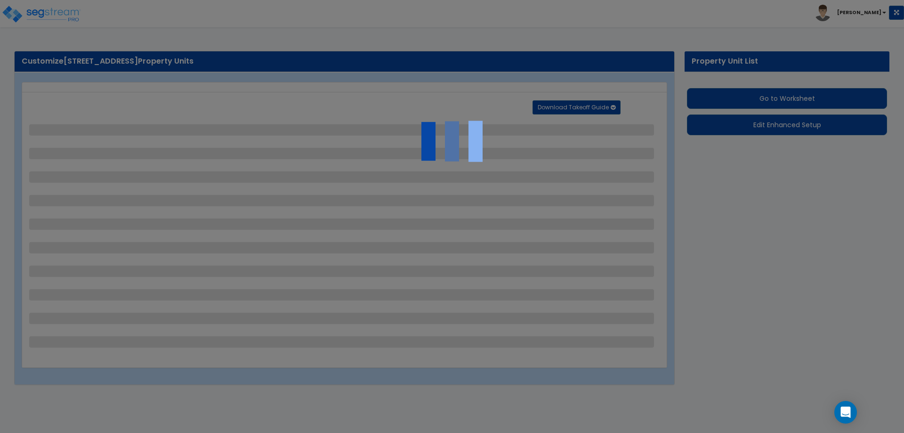
select select "2"
select select "1"
select select "2"
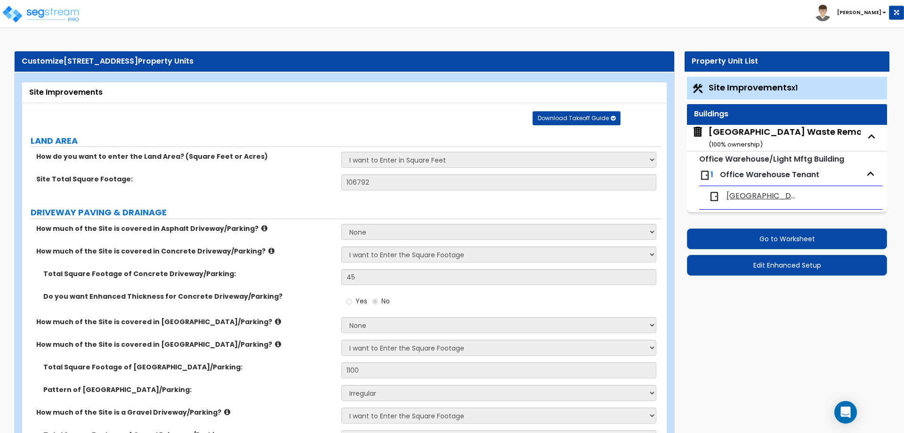
click at [750, 197] on span "[GEOGRAPHIC_DATA] Waste Removal" at bounding box center [762, 196] width 73 height 11
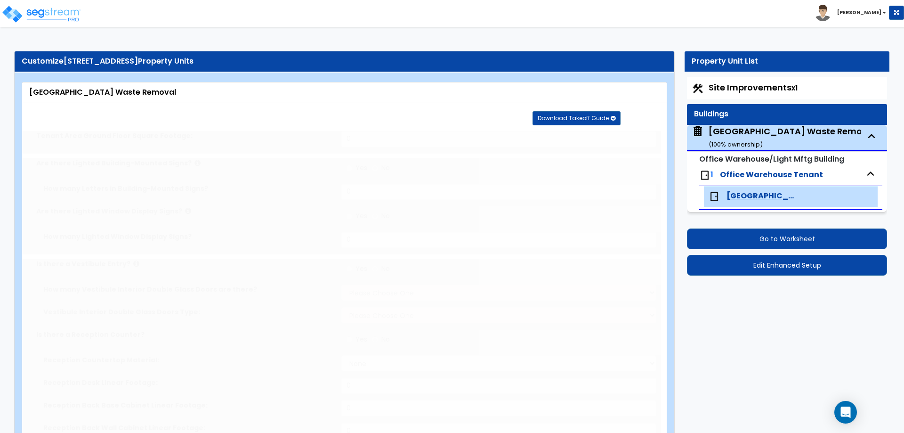
type input "5280"
radio input "true"
select select "3"
type input "8"
type input "5"
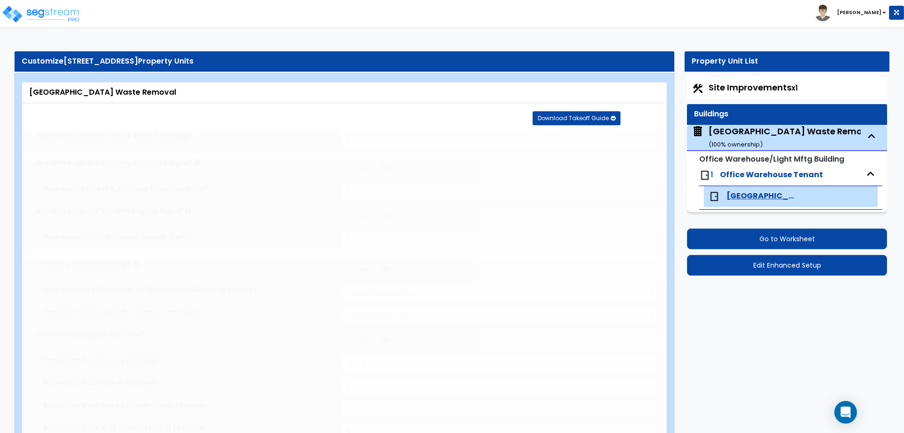
radio input "true"
select select "2"
type input "635"
type input "600"
radio input "true"
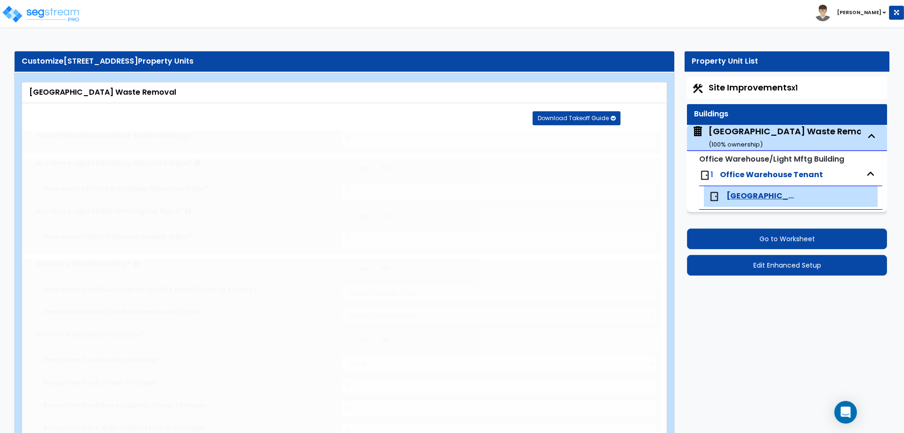
type input "70"
radio input "true"
select select "2"
type input "3"
select select "2"
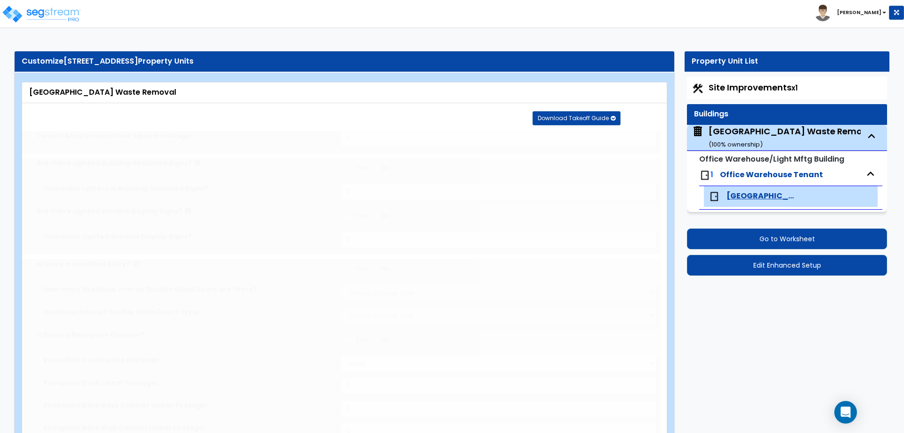
select select "2"
select select "3"
type input "65"
select select "1"
radio input "true"
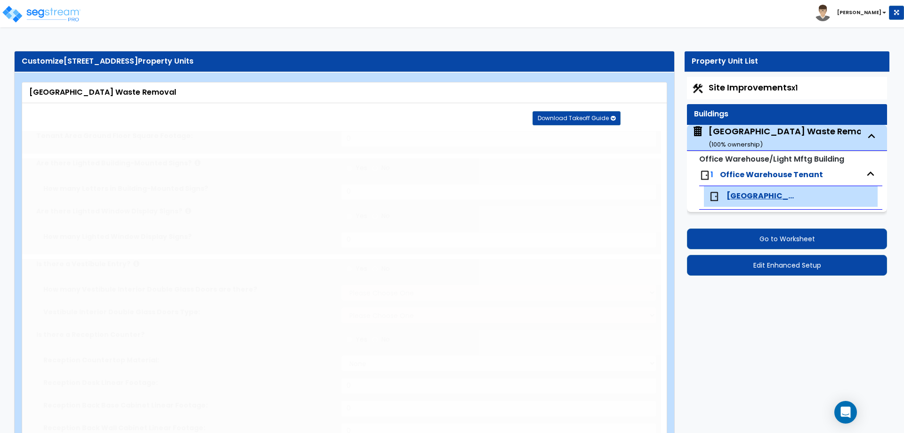
select select "1"
radio input "true"
select select "3"
select select "1"
type input "55"
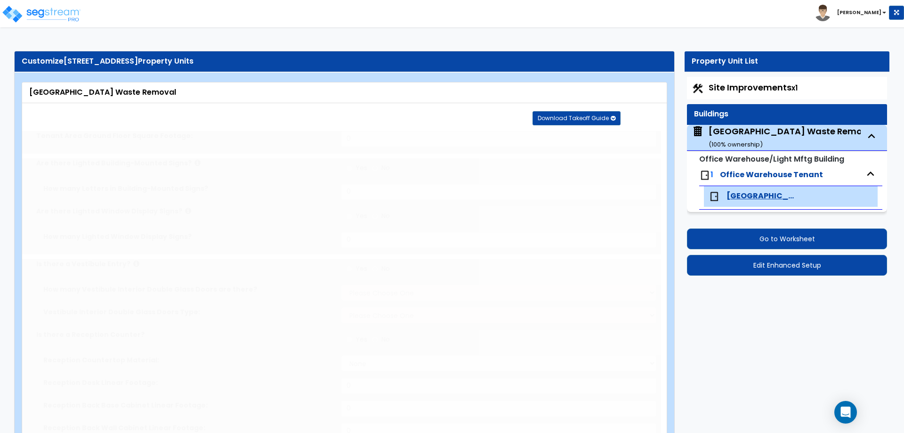
select select "6"
type input "35"
select select "5"
select select "3"
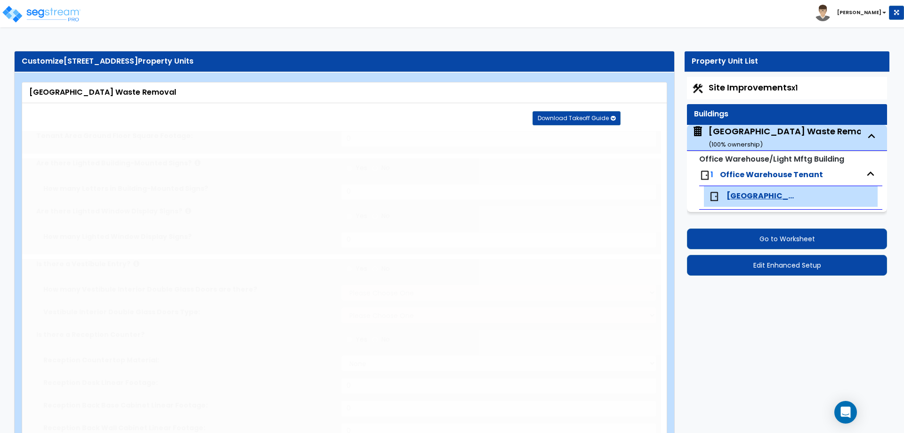
type input "70"
select select "2"
type input "10"
select select "1"
radio input "true"
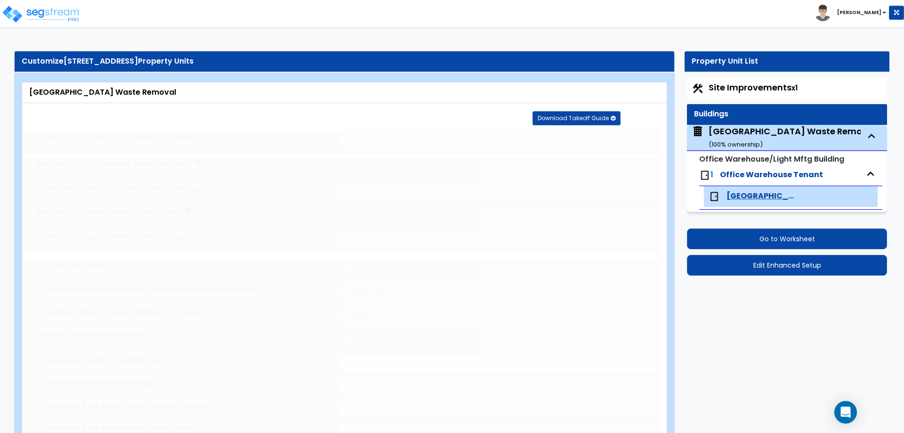
select select "1"
type input "260"
radio input "true"
type input "5"
radio input "true"
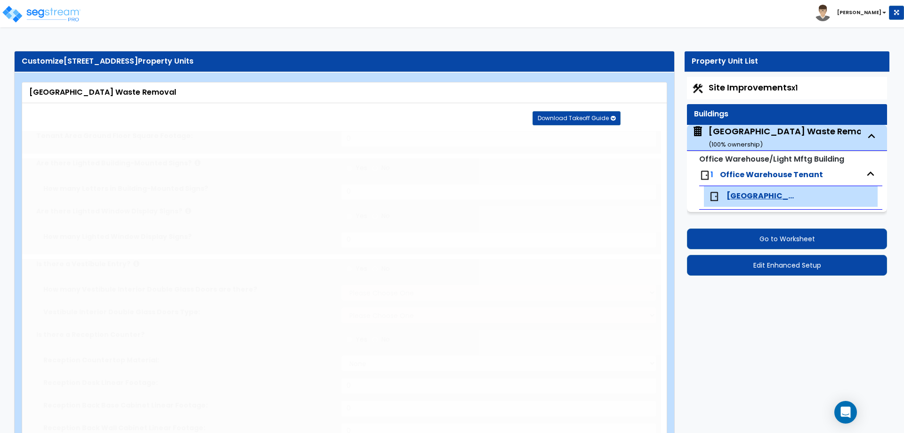
radio input "true"
type input "3"
select select "1"
type input "1"
select select "1"
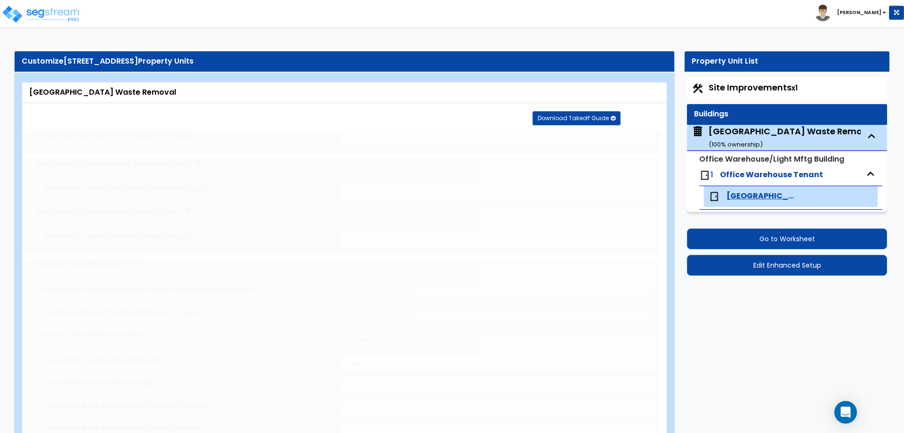
radio input "true"
select select "1"
type input "175"
radio input "true"
type input "10"
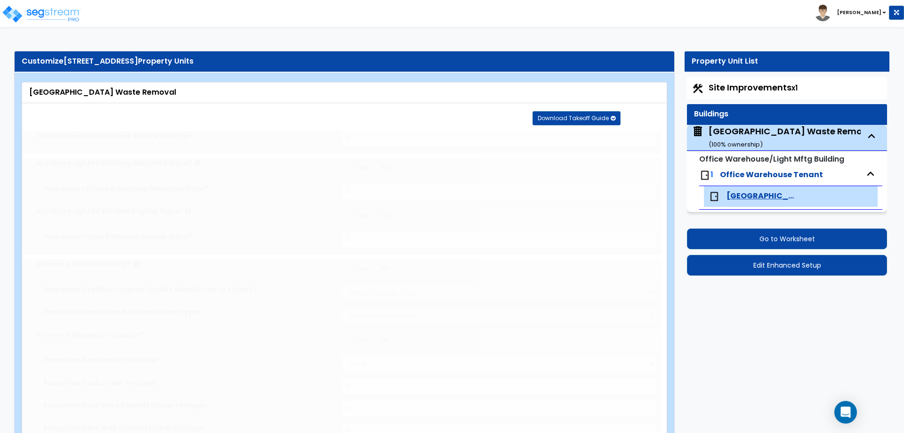
radio input "true"
select select "2"
radio input "true"
type input "1"
type input "10"
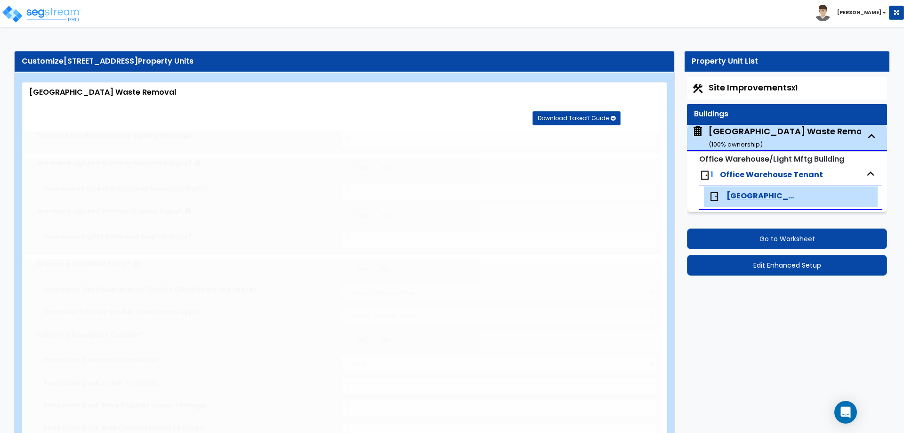
select select "2"
radio input "true"
type input "4"
radio input "true"
type input "1"
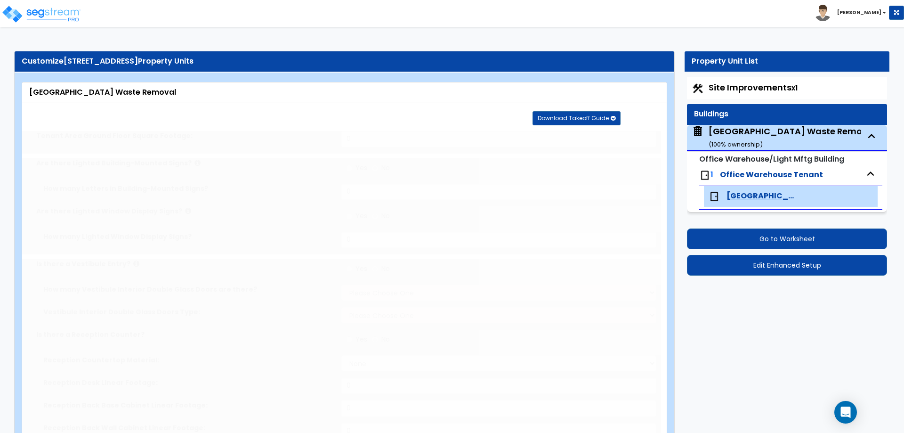
type input "2"
select select "2"
radio input "true"
select select "1"
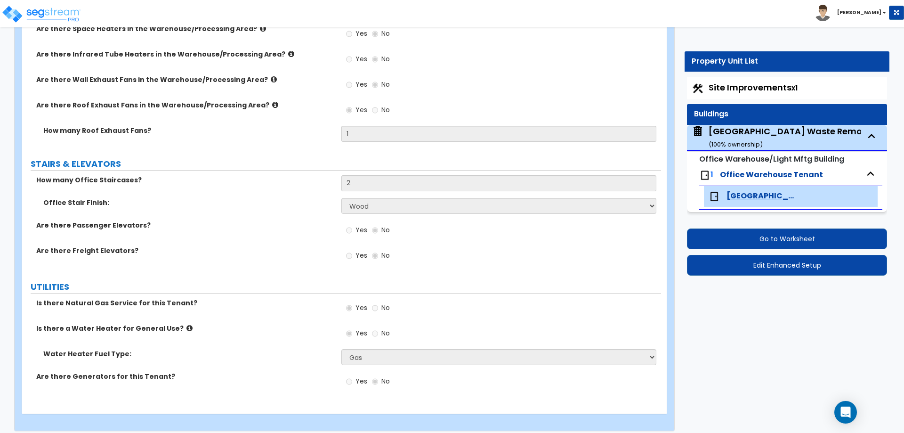
scroll to position [3398, 0]
click at [745, 127] on div "Naples Waste Removal ( 100 % ownership)" at bounding box center [792, 137] width 167 height 24
select select "7"
select select "2"
select select "5"
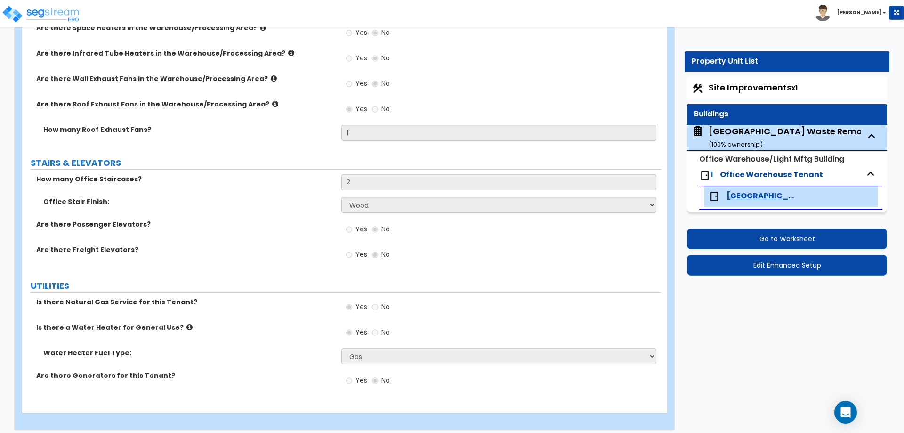
select select "4"
select select "1"
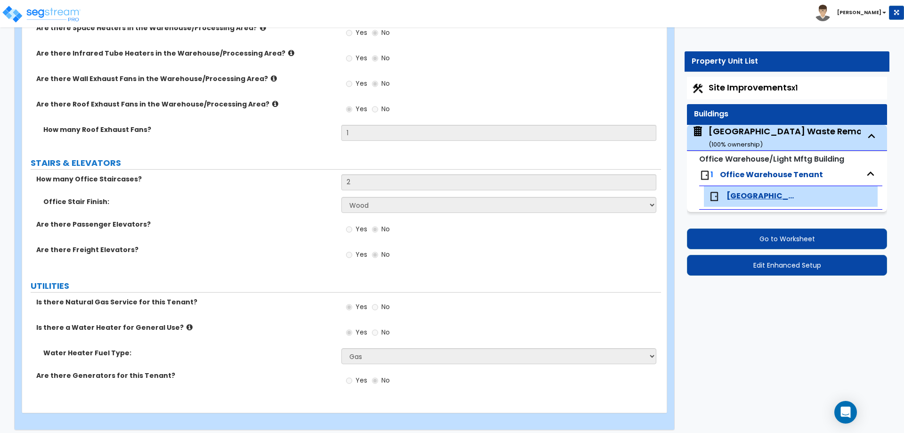
select select "4"
select select "2"
select select "1"
select select "2"
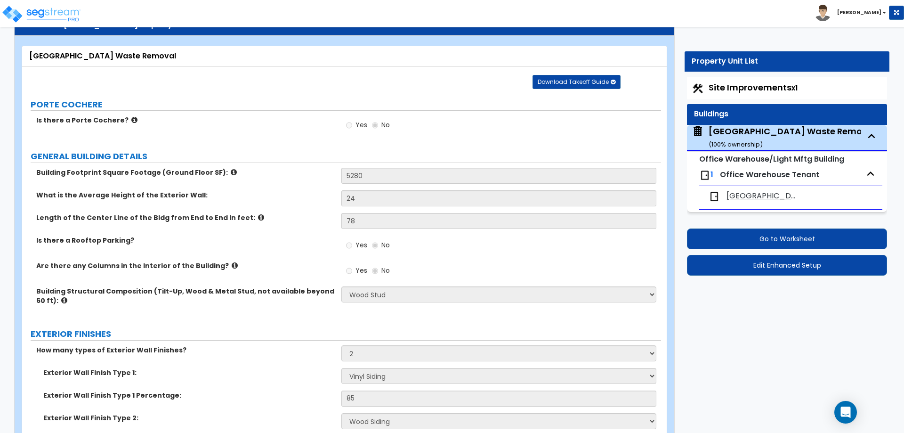
scroll to position [0, 0]
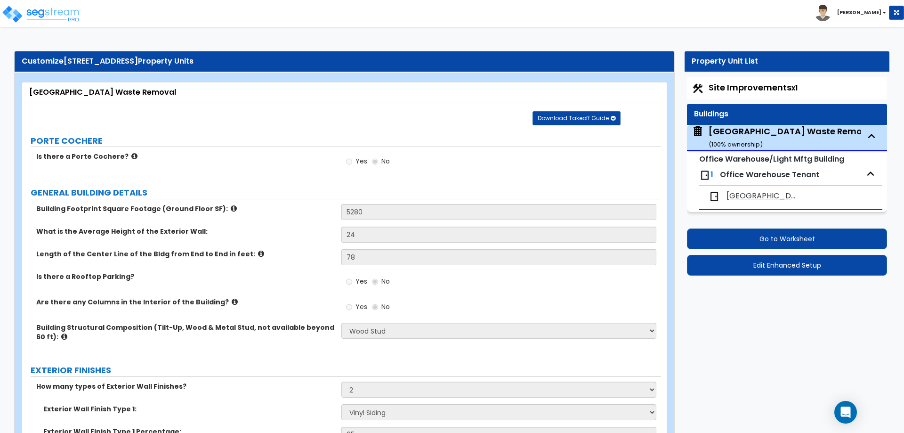
click at [746, 93] on div "Site Improvements x1" at bounding box center [787, 88] width 200 height 23
click at [746, 82] on span "Site Improvements x1" at bounding box center [753, 87] width 89 height 12
select select "2"
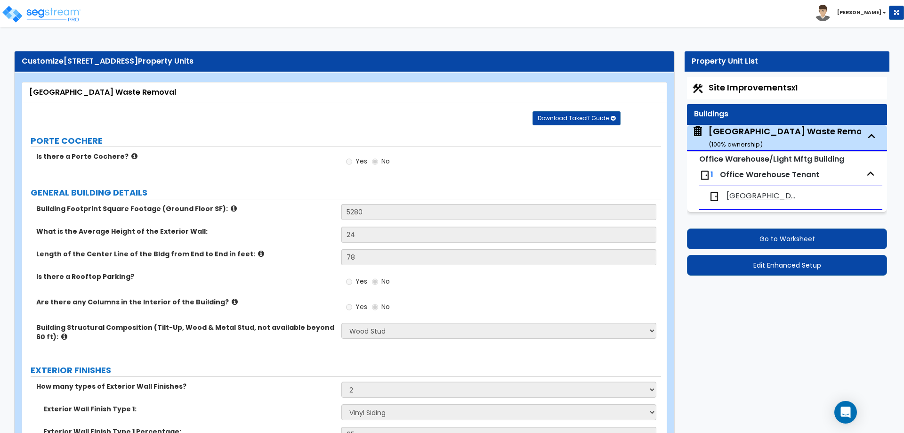
select select "1"
select select "2"
select select "1"
select select "4"
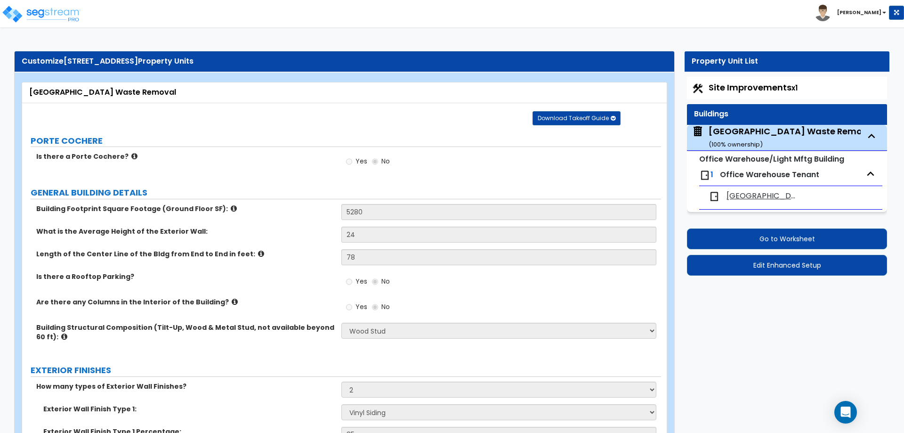
select select "2"
select select "1"
select select "4"
select select "2"
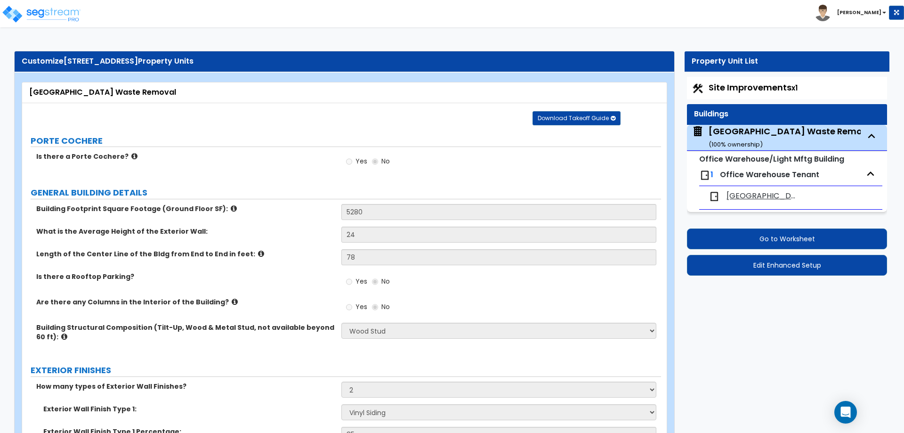
select select "1"
select select "4"
select select "2"
select select "1"
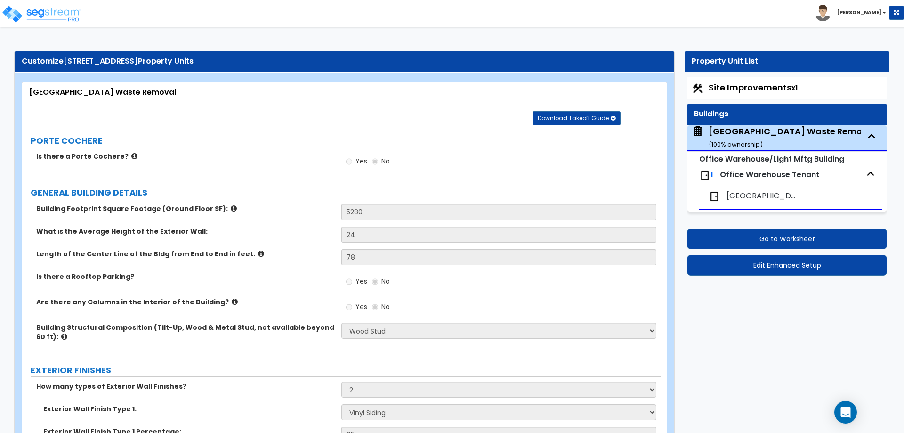
select select "2"
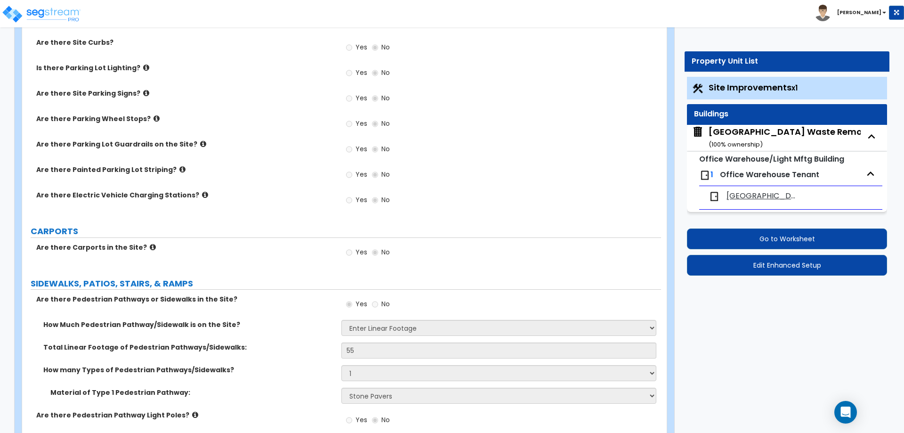
scroll to position [518, 0]
click at [747, 129] on div "Naples Waste Removal ( 100 % ownership)" at bounding box center [792, 138] width 167 height 24
select select "7"
select select "2"
select select "5"
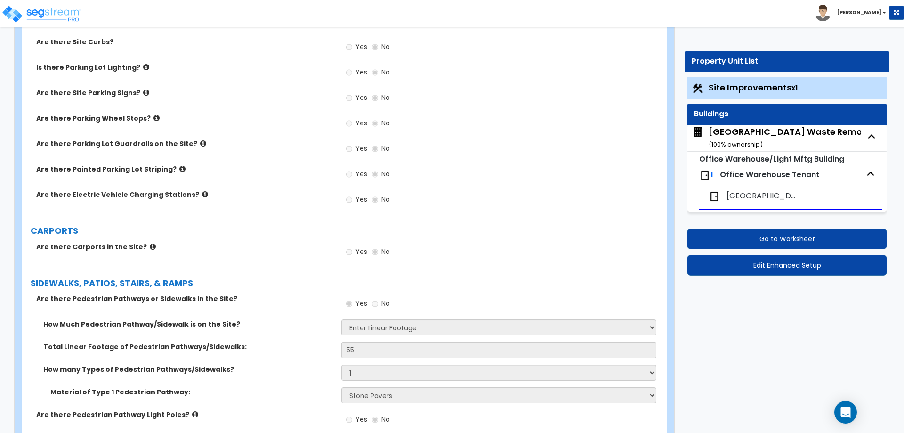
select select "4"
select select "1"
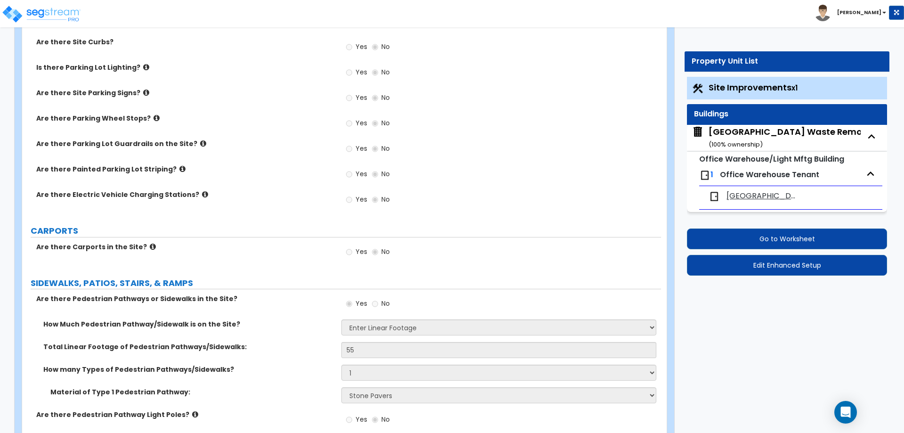
select select "4"
select select "2"
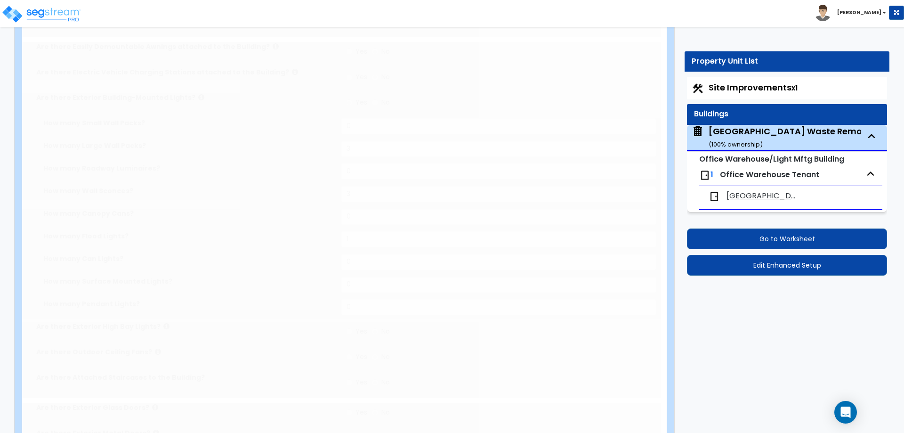
radio input "true"
select select "1"
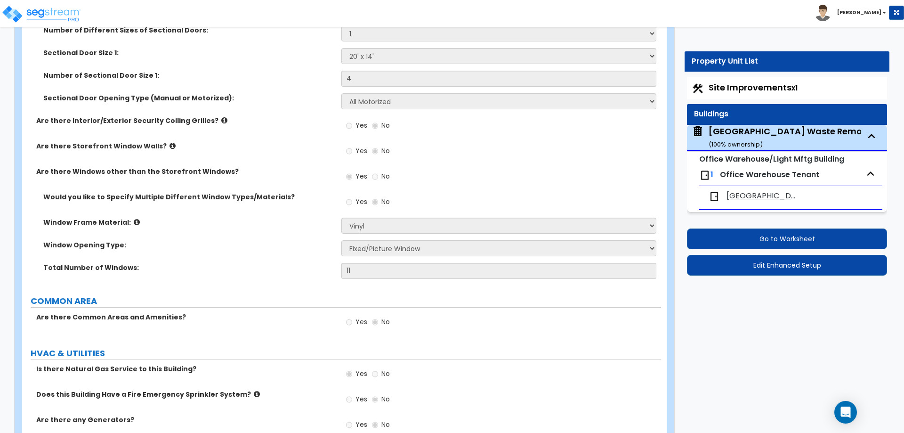
scroll to position [1224, 0]
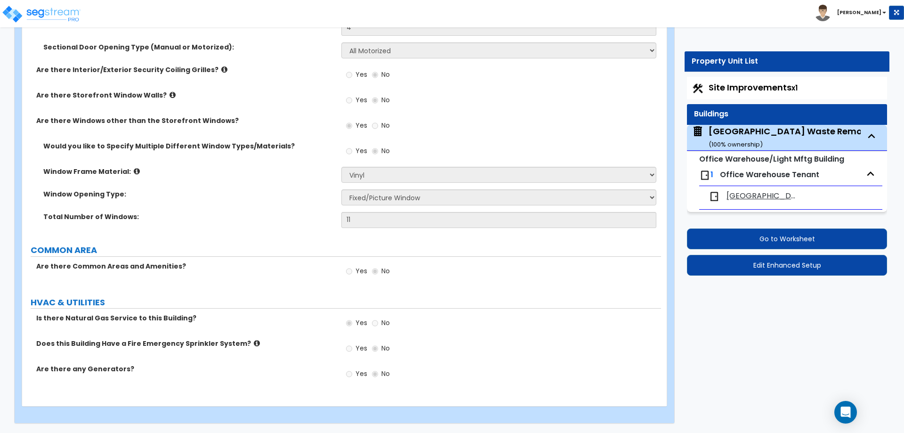
click at [764, 196] on span "[GEOGRAPHIC_DATA] Waste Removal" at bounding box center [762, 196] width 73 height 11
select select "3"
select select "2"
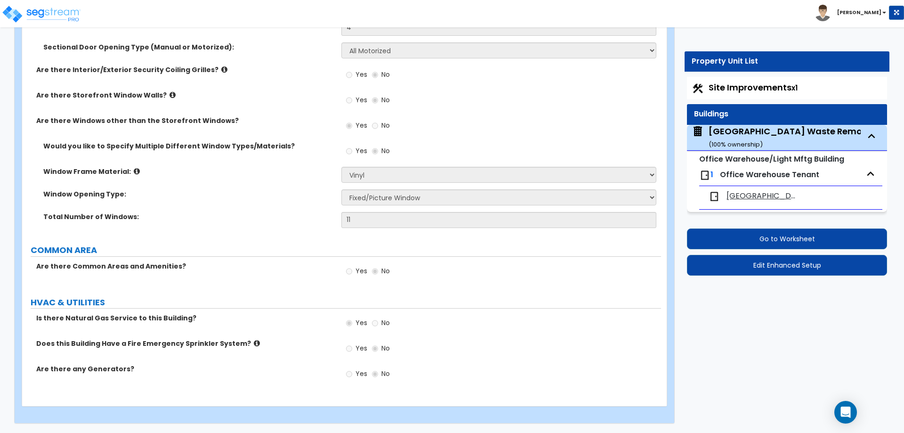
select select "2"
select select "3"
select select "1"
select select "3"
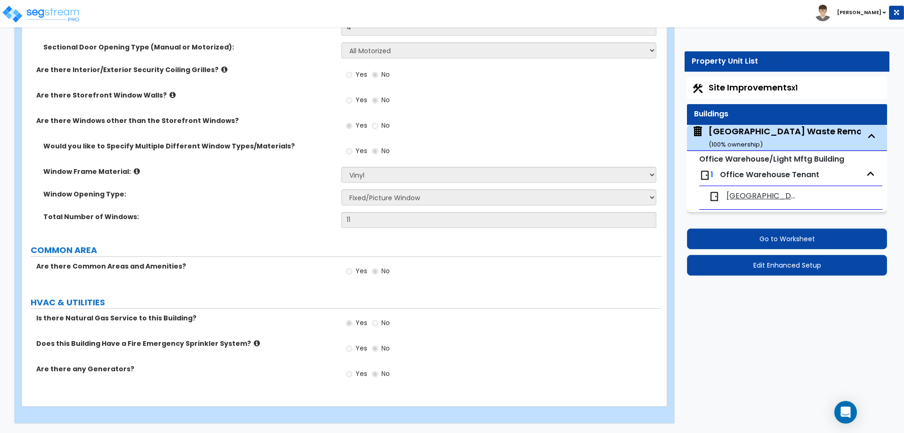
select select "1"
select select "6"
select select "5"
select select "3"
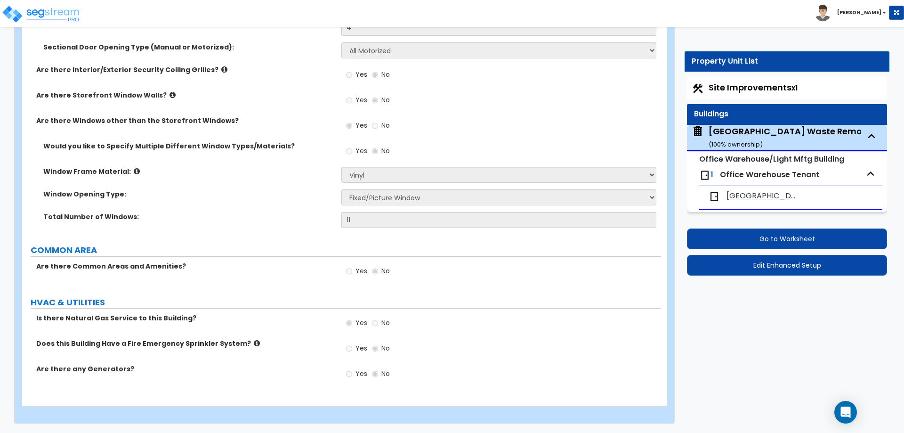
select select "2"
select select "1"
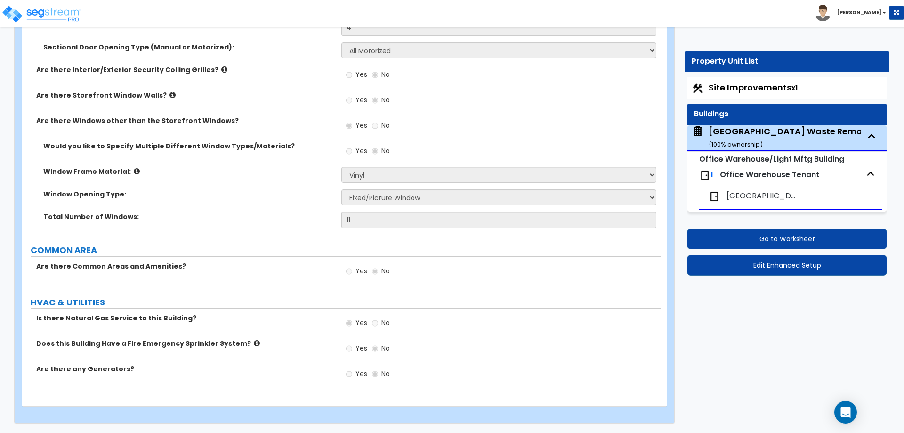
select select "1"
select select "2"
select select "1"
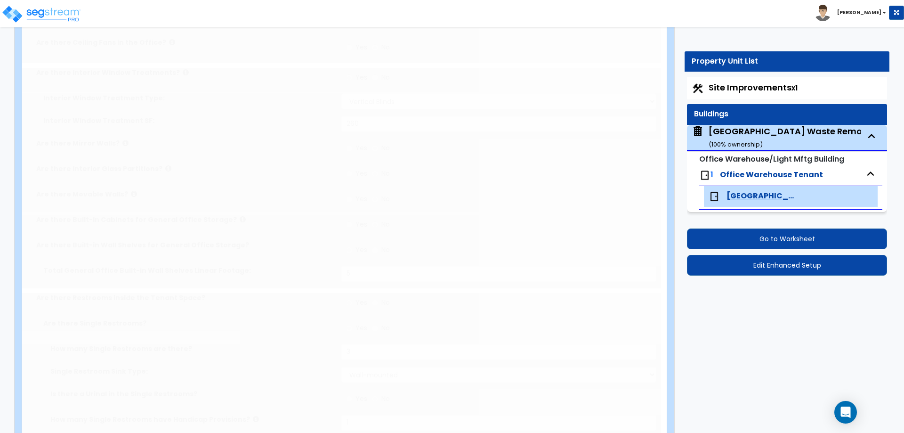
type input "2"
select select "2"
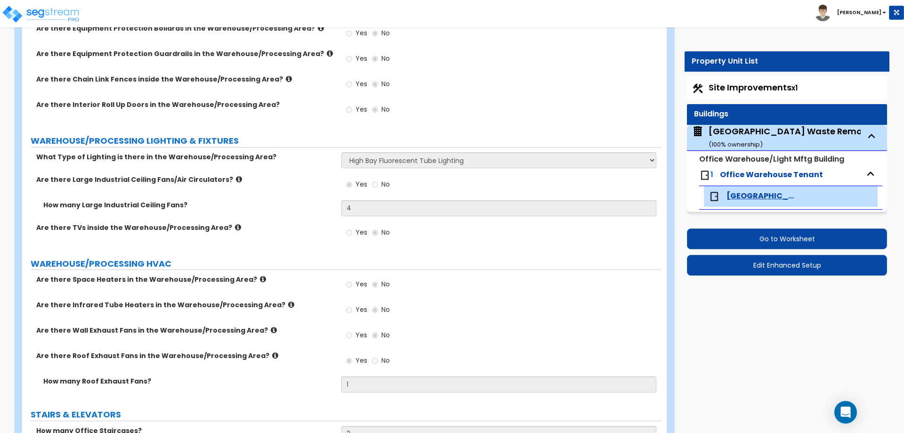
scroll to position [3148, 0]
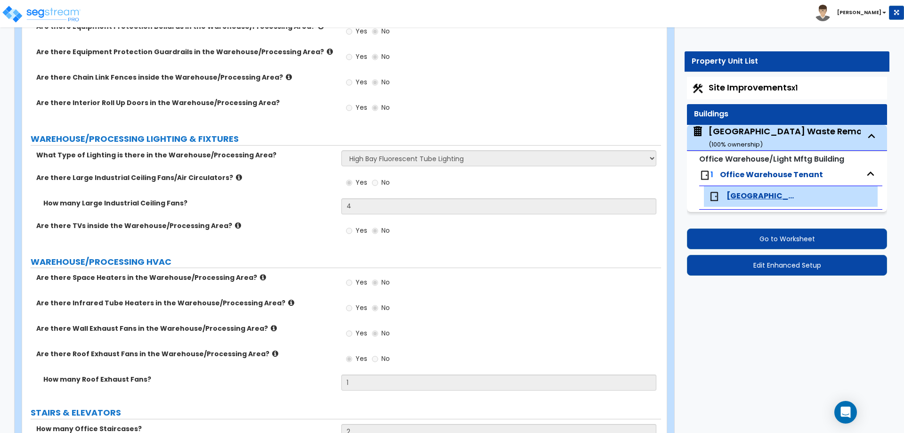
click at [271, 324] on icon at bounding box center [274, 327] width 6 height 7
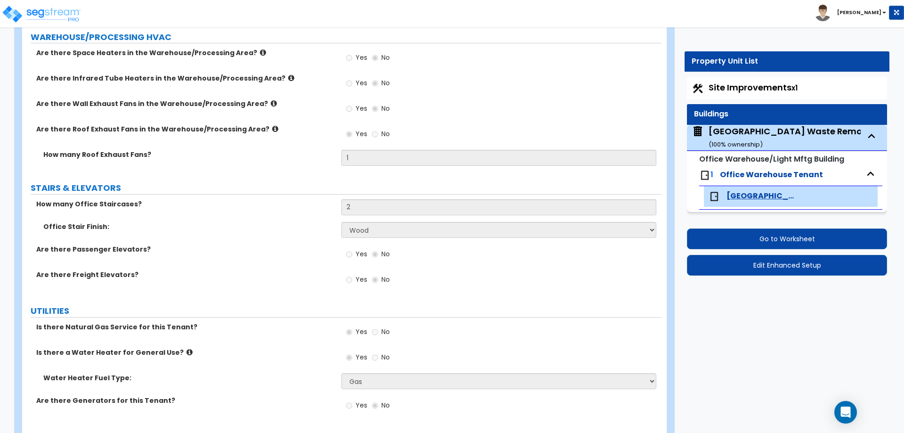
scroll to position [3398, 0]
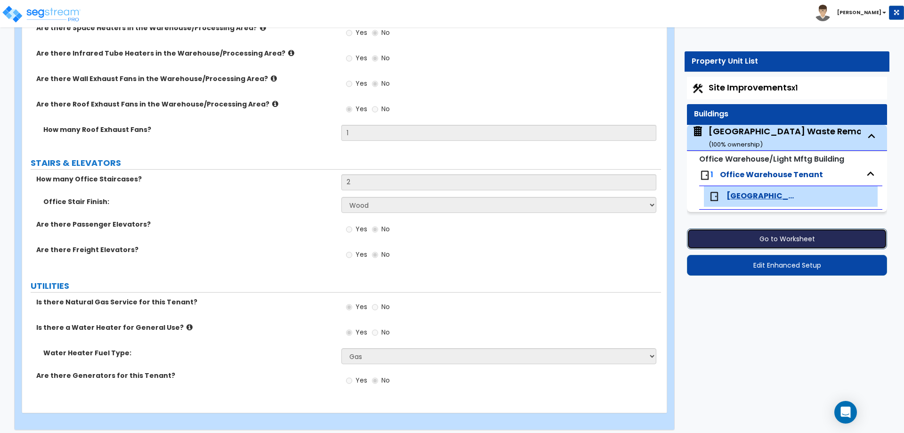
click at [762, 240] on button "Go to Worksheet" at bounding box center [787, 238] width 200 height 21
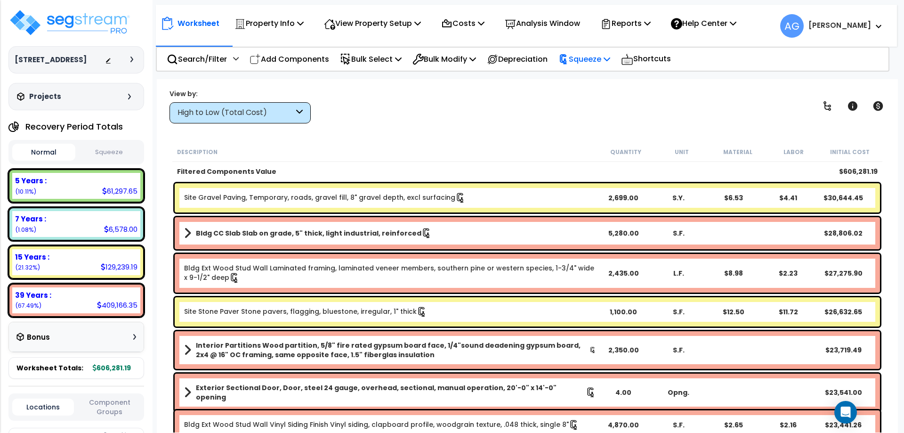
click at [587, 56] on p "Squeeze" at bounding box center [584, 59] width 52 height 13
click at [588, 87] on link "Re-squeeze" at bounding box center [600, 80] width 93 height 19
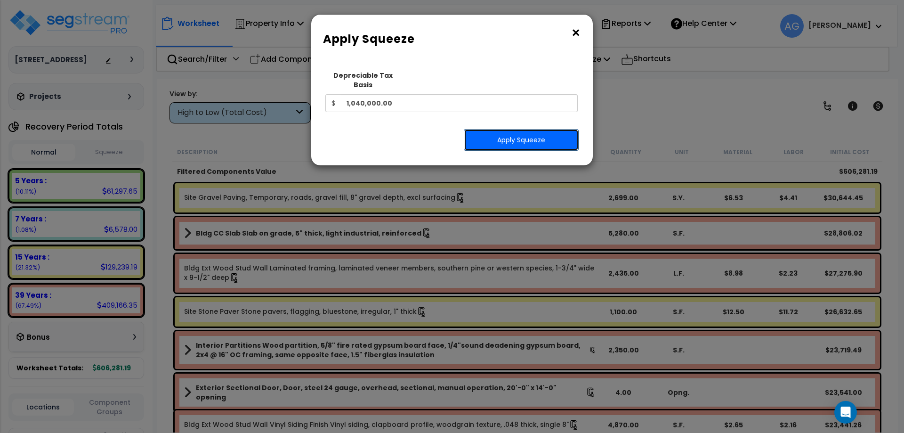
click at [522, 130] on button "Apply Squeeze" at bounding box center [521, 140] width 115 height 22
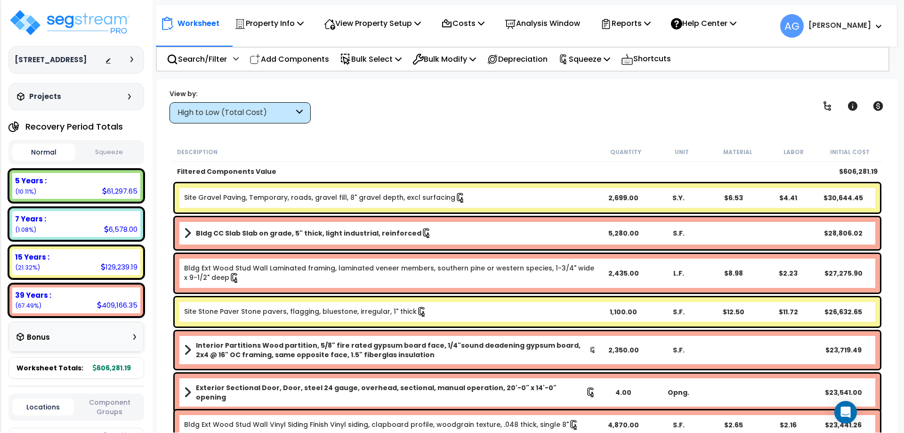
click at [102, 153] on button "Squeeze" at bounding box center [109, 152] width 63 height 16
click at [423, 133] on div "Worksheet Property Info Property Setup Add Property Unit Template property Clon…" at bounding box center [527, 295] width 741 height 433
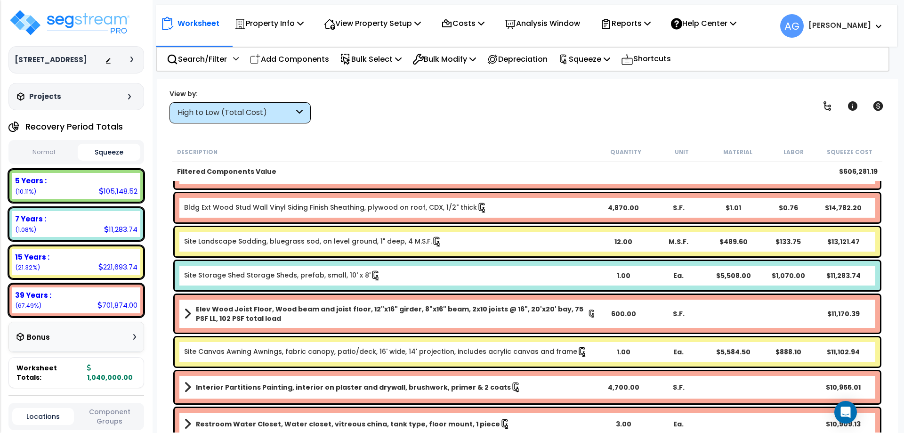
scroll to position [796, 0]
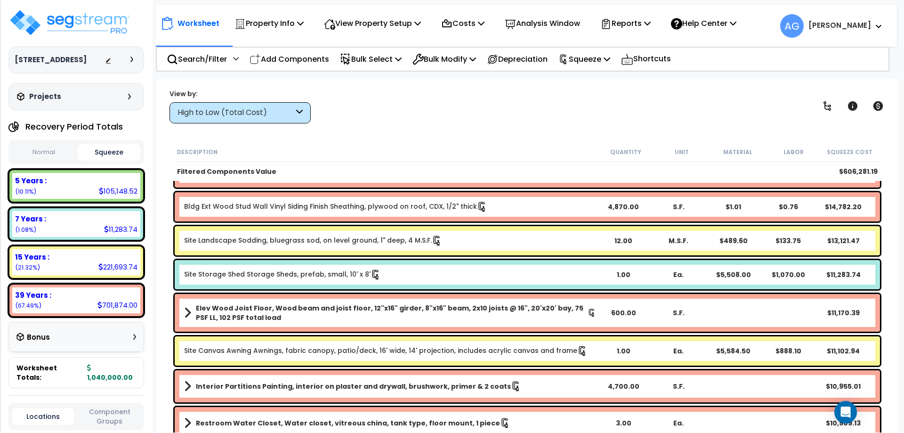
click at [316, 270] on link "Site Storage Shed Storage Sheds, prefab, small, 10' x 8'" at bounding box center [282, 274] width 197 height 10
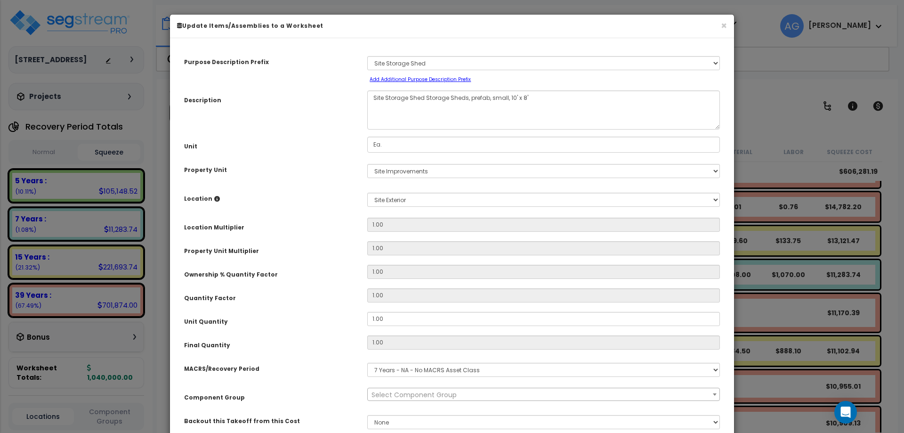
select select "58242"
click at [398, 223] on input "1.00" at bounding box center [543, 225] width 353 height 14
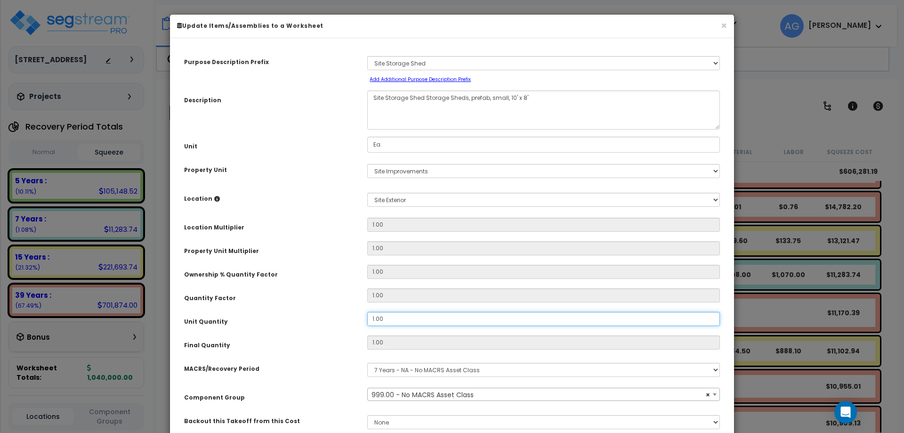
click at [391, 319] on input "1.00" at bounding box center [543, 319] width 353 height 14
type input "2"
type input "1"
type input "5,508.00"
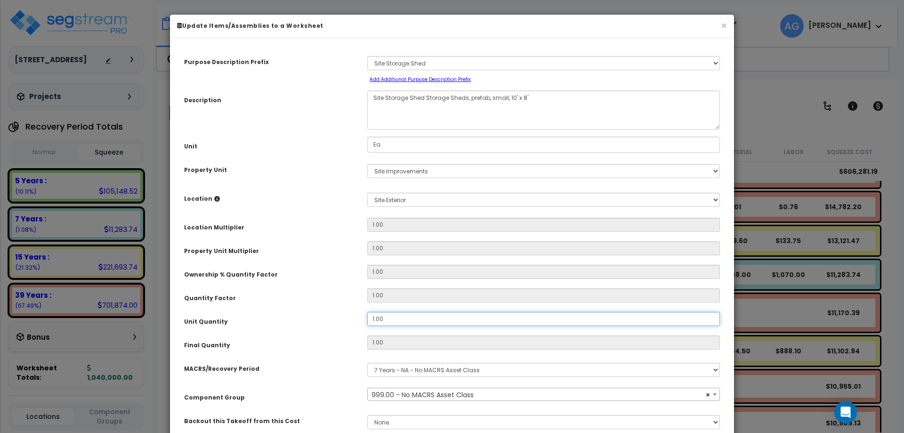
type input "1,070.00"
type input "$6,578.00"
type input "2"
type input "5,508.00"
type input "1,070.00"
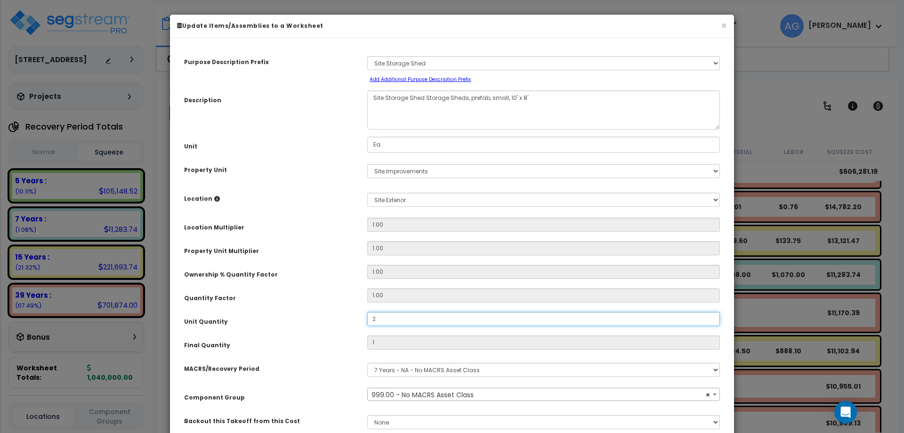
type input "$13,156.00"
type input "2"
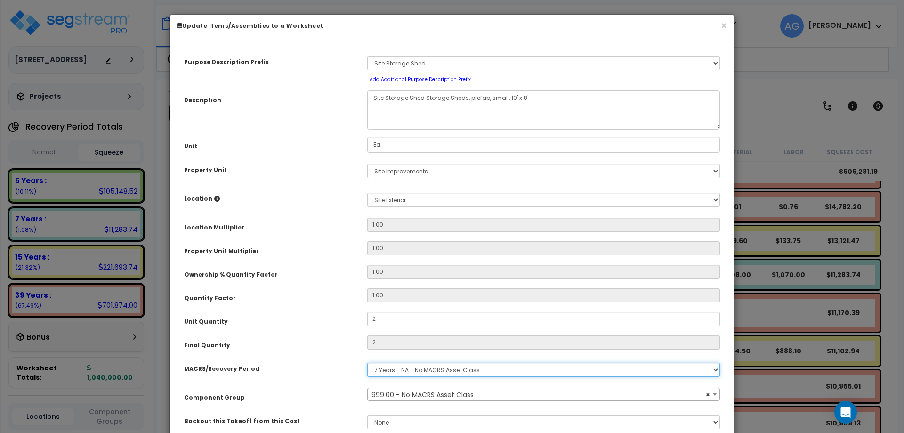
type input "5,508.00"
type input "1,070.00"
type input "$13,156.00"
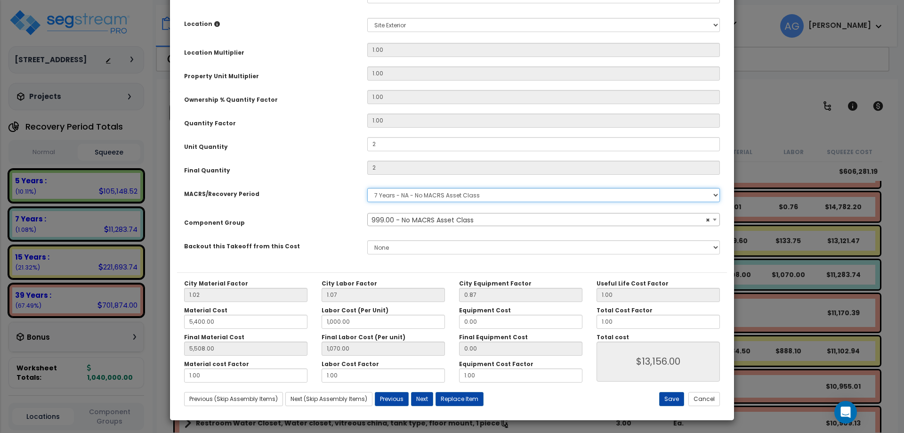
scroll to position [177, 0]
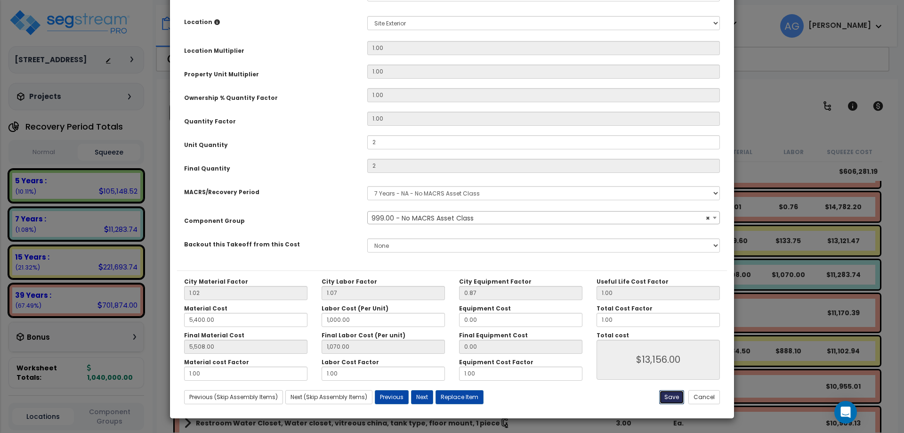
click at [671, 396] on button "Save" at bounding box center [671, 397] width 25 height 14
type input "2.00"
type input "5400.00"
type input "1000.00"
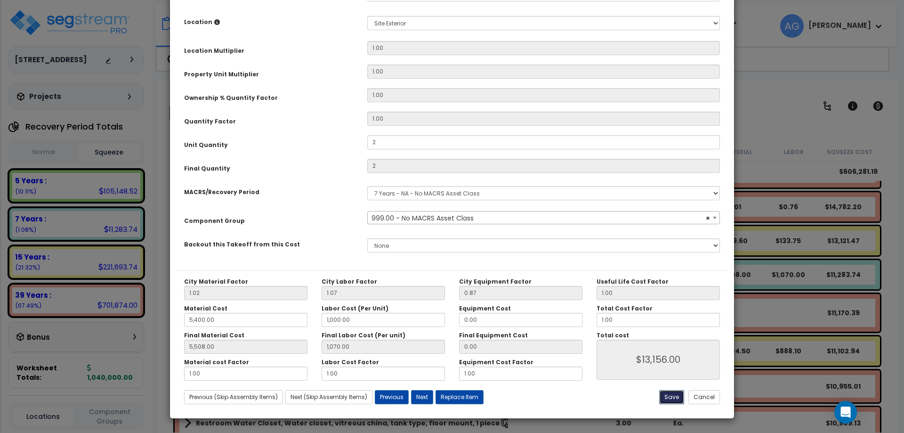
type input "5508.00"
type input "1070.00"
type input "13156.00"
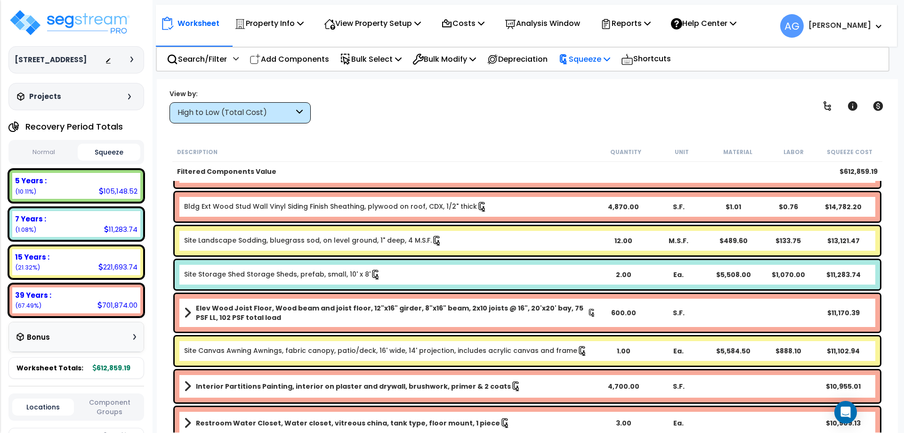
click at [584, 60] on p "Squeeze" at bounding box center [584, 59] width 52 height 13
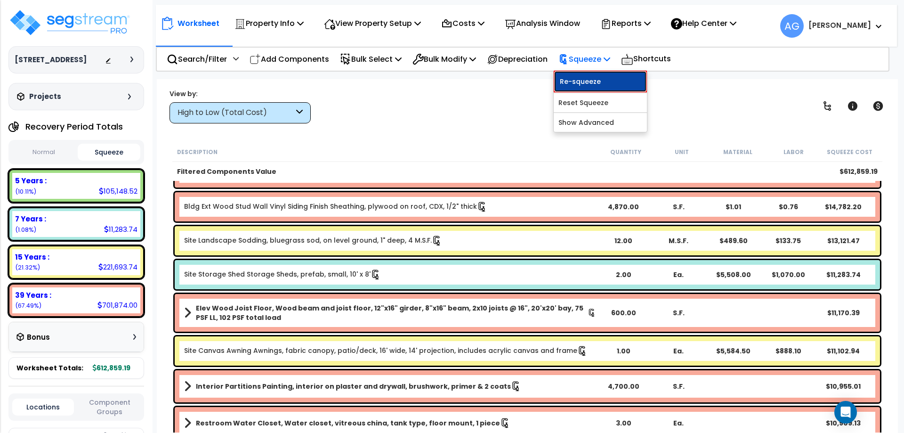
click at [589, 78] on link "Re-squeeze" at bounding box center [600, 82] width 93 height 22
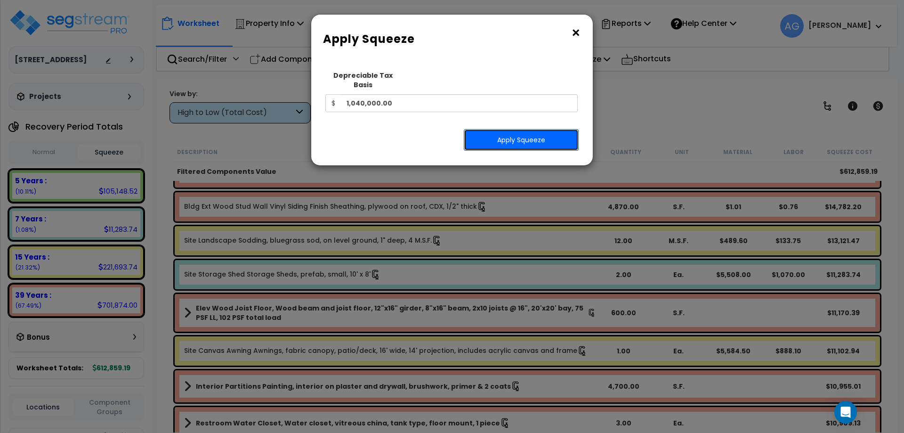
click at [537, 132] on button "Apply Squeeze" at bounding box center [521, 140] width 115 height 22
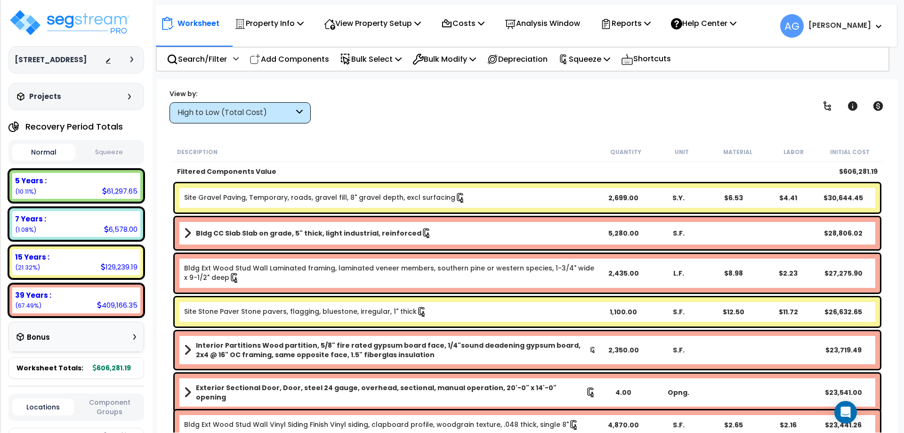
scroll to position [41, 0]
click at [107, 147] on button "Squeeze" at bounding box center [109, 152] width 63 height 16
click at [515, 134] on div "Worksheet Property Info Property Setup Add Property Unit Template property Clon…" at bounding box center [527, 295] width 741 height 433
click at [439, 137] on div "Worksheet Property Info Property Setup Add Property Unit Template property Clon…" at bounding box center [527, 295] width 741 height 433
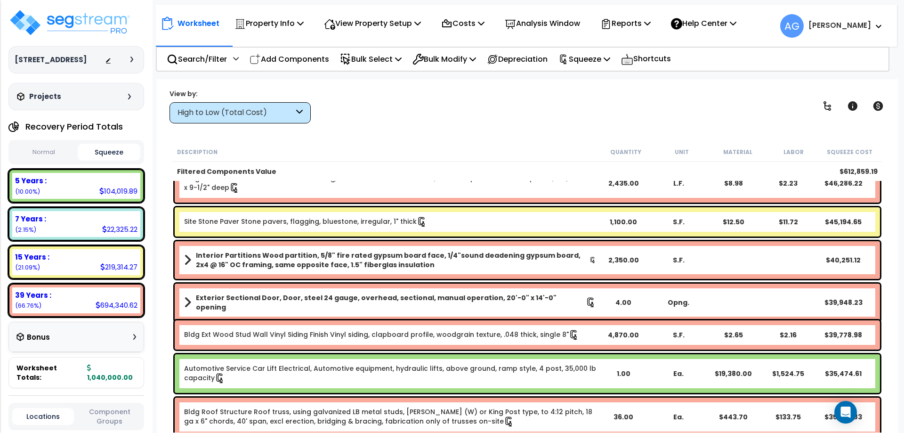
scroll to position [75, 0]
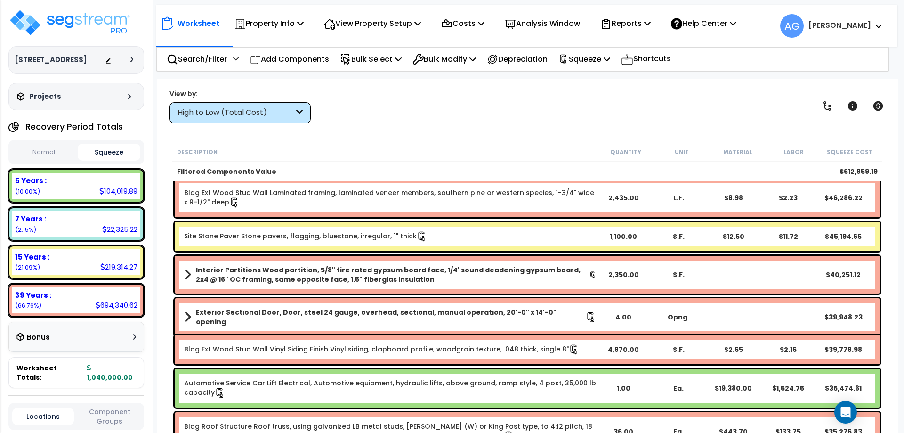
click at [156, 343] on body "We are Building your Property. So please grab a coffee and let us do the heavy …" at bounding box center [452, 257] width 904 height 433
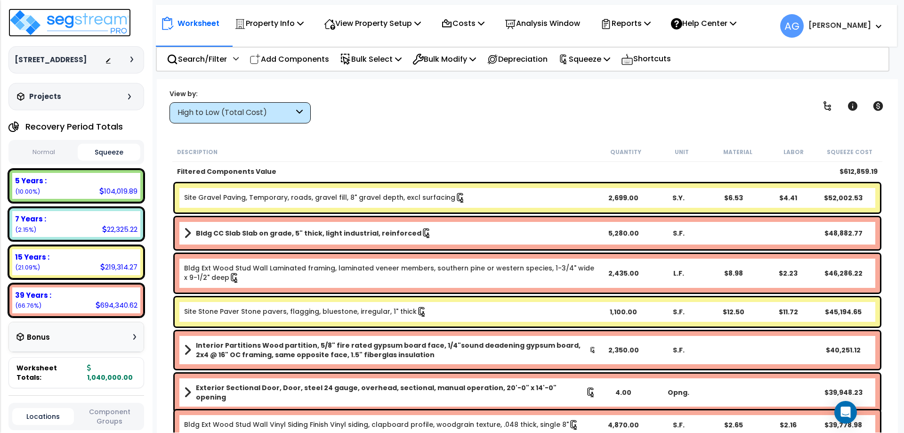
click at [45, 20] on img at bounding box center [69, 22] width 122 height 28
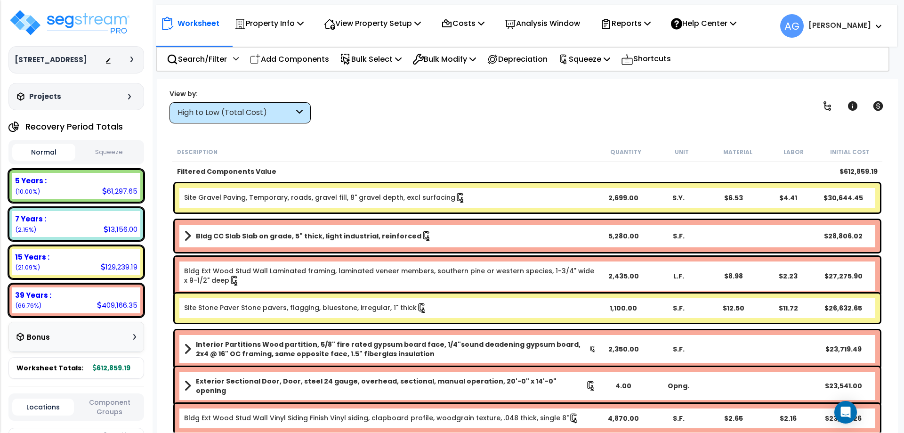
scroll to position [41, 0]
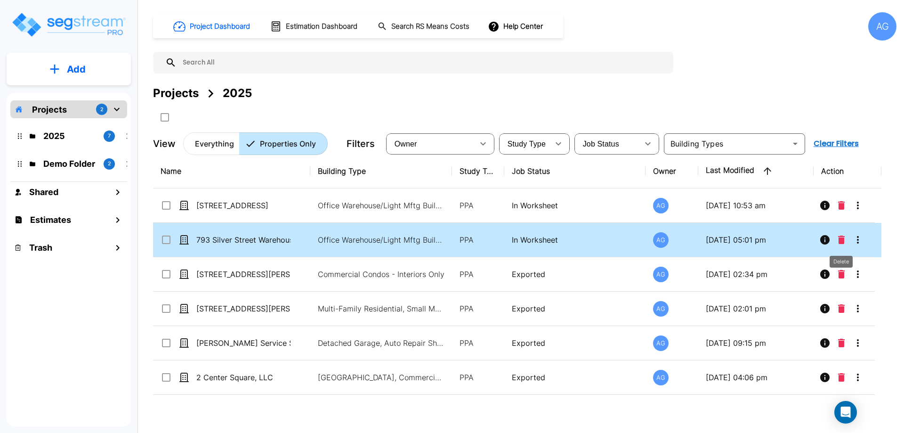
click at [842, 236] on icon "Delete" at bounding box center [841, 239] width 7 height 8
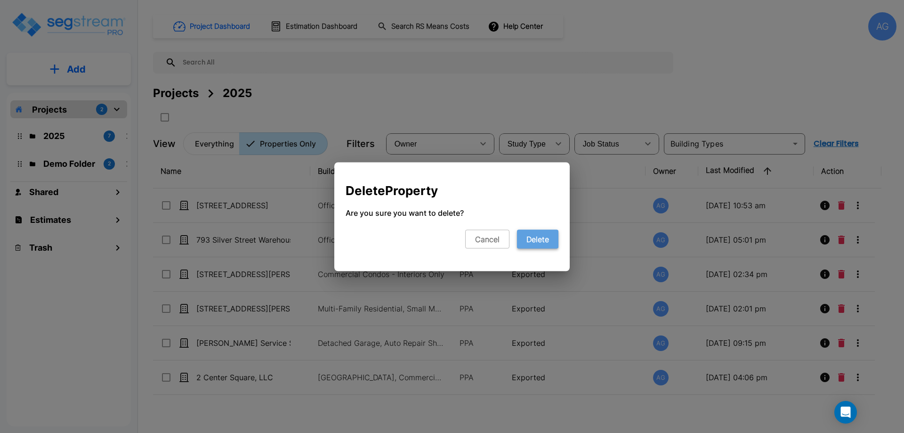
click at [530, 237] on button "Delete" at bounding box center [537, 238] width 41 height 19
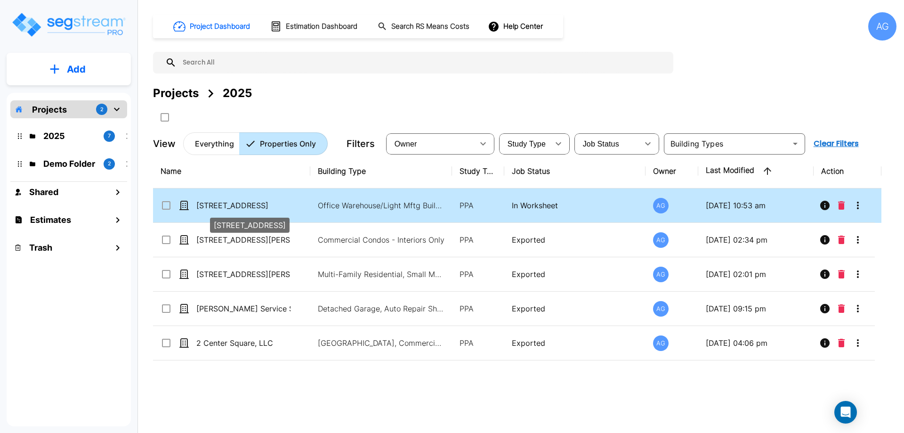
click at [235, 202] on p "[STREET_ADDRESS]" at bounding box center [243, 205] width 94 height 11
checkbox input "true"
click at [235, 202] on p "[STREET_ADDRESS]" at bounding box center [243, 205] width 94 height 11
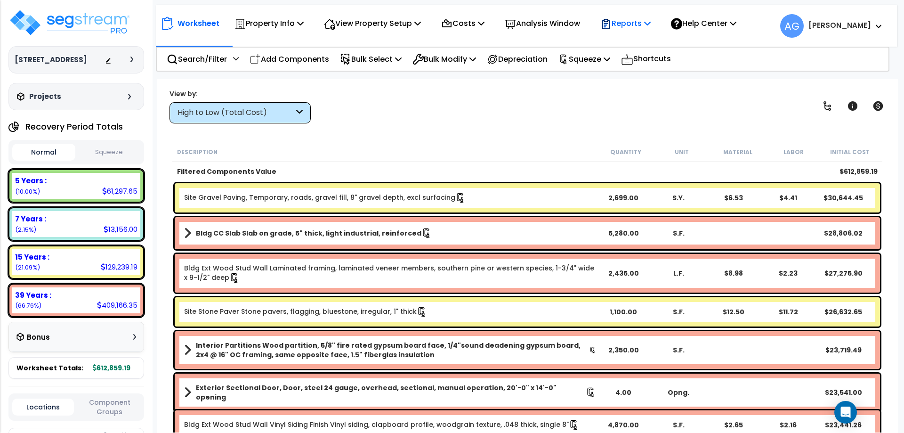
click at [651, 26] on p "Reports" at bounding box center [625, 23] width 50 height 13
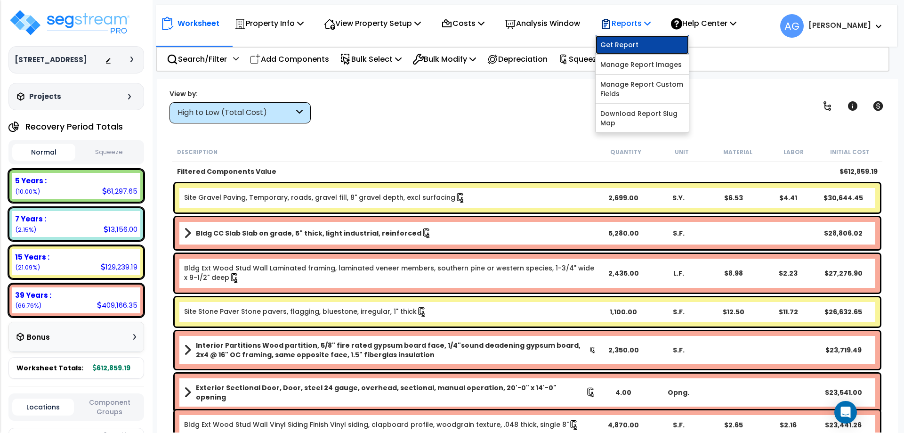
click at [646, 47] on link "Get Report" at bounding box center [642, 44] width 93 height 19
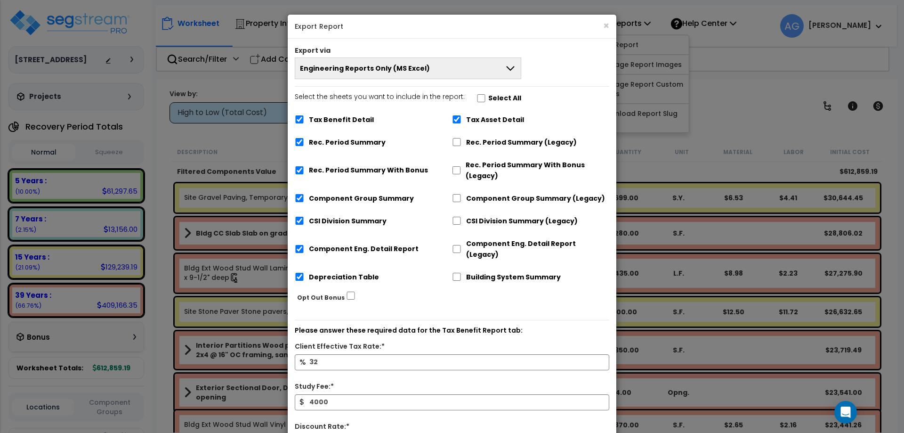
click at [488, 71] on button "Engineering Reports Only (MS Excel)" at bounding box center [408, 68] width 226 height 22
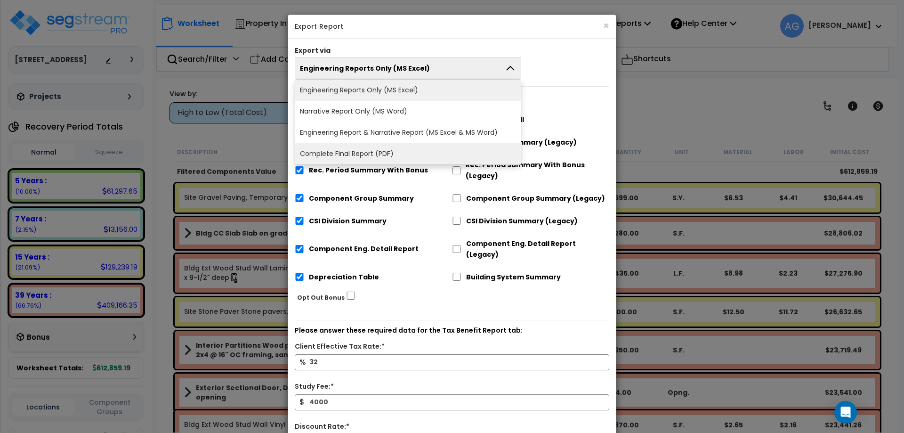
click at [371, 155] on li "Complete Final Report (PDF)" at bounding box center [408, 153] width 226 height 21
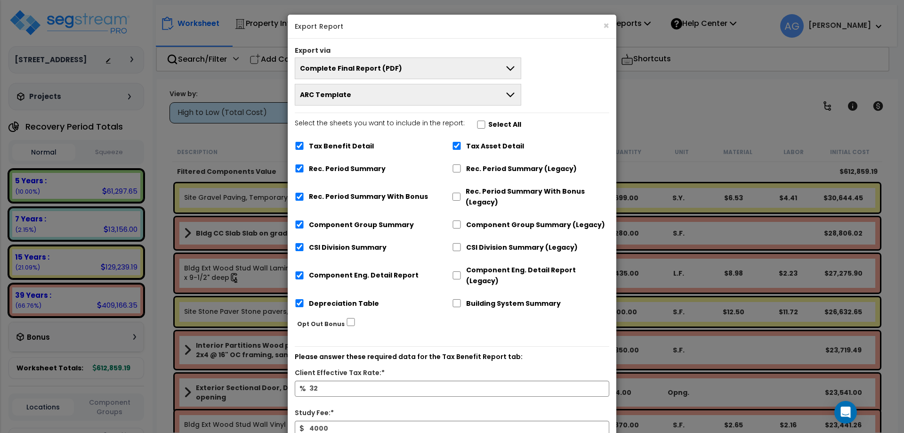
scroll to position [97, 0]
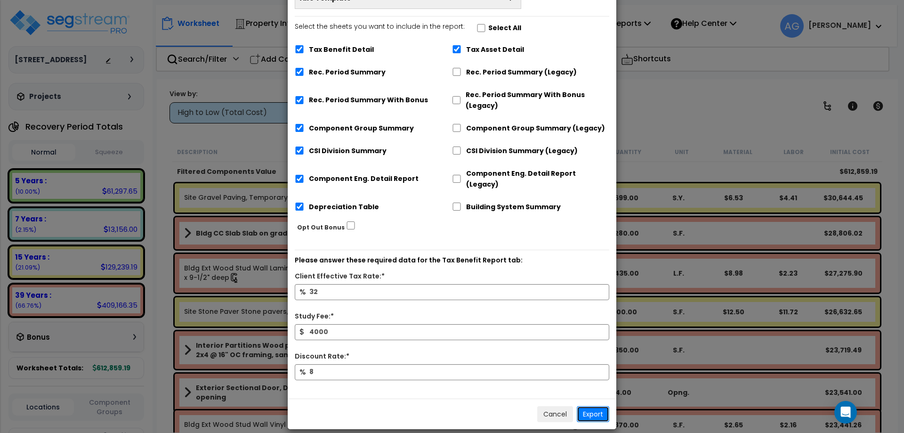
click at [597, 406] on button "Export" at bounding box center [593, 414] width 32 height 16
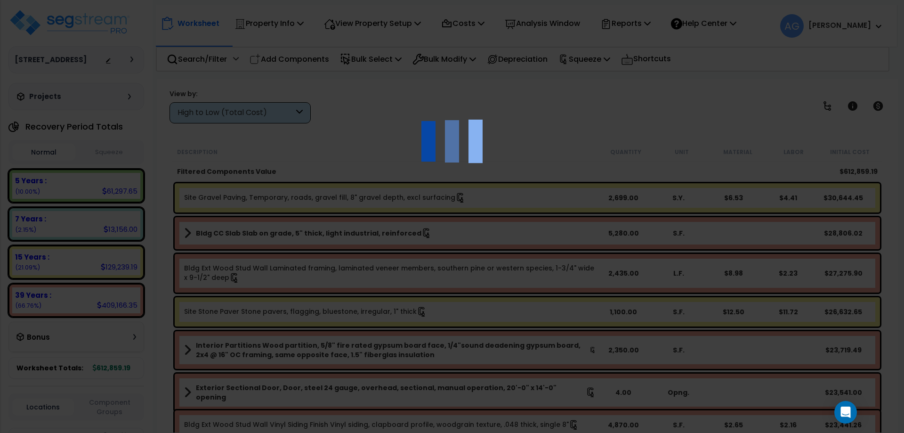
scroll to position [0, 0]
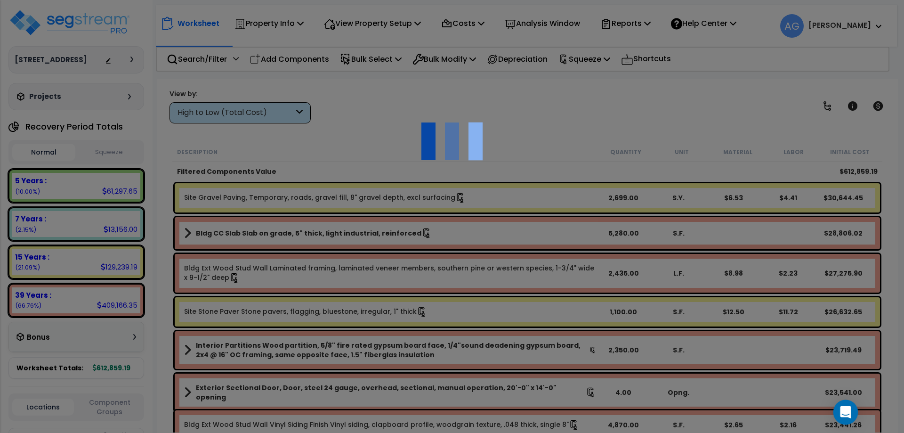
click at [844, 415] on icon "Open Intercom Messenger" at bounding box center [845, 412] width 12 height 12
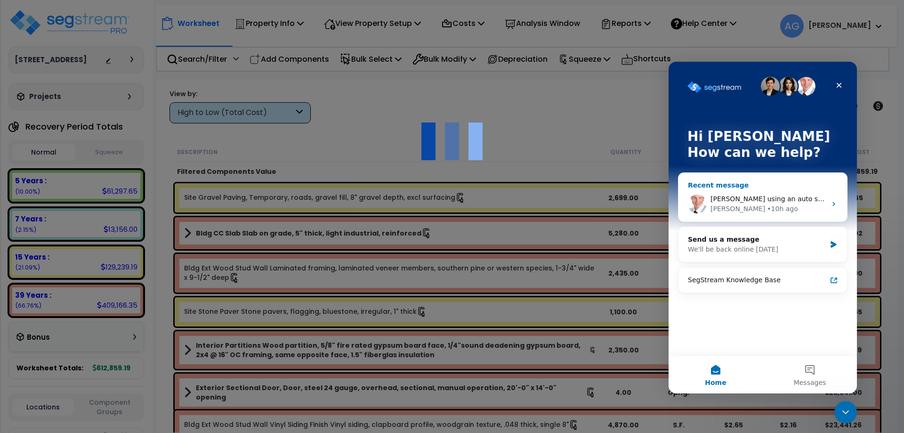
click at [724, 204] on div "Richard" at bounding box center [737, 209] width 55 height 10
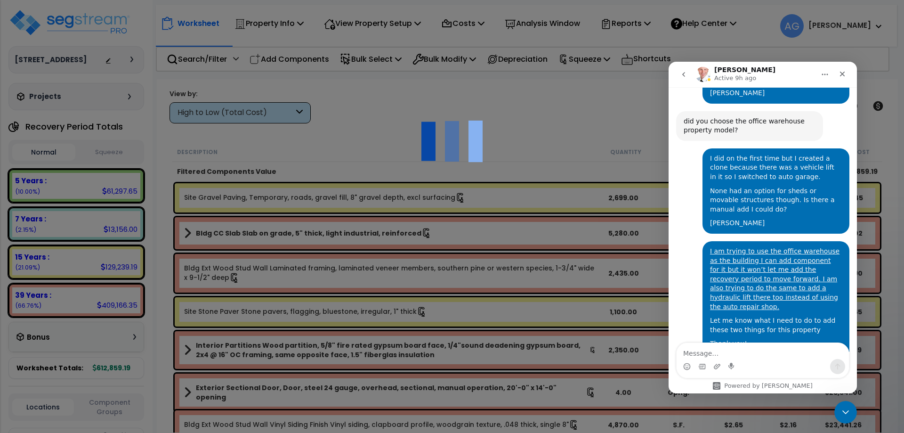
scroll to position [2092, 0]
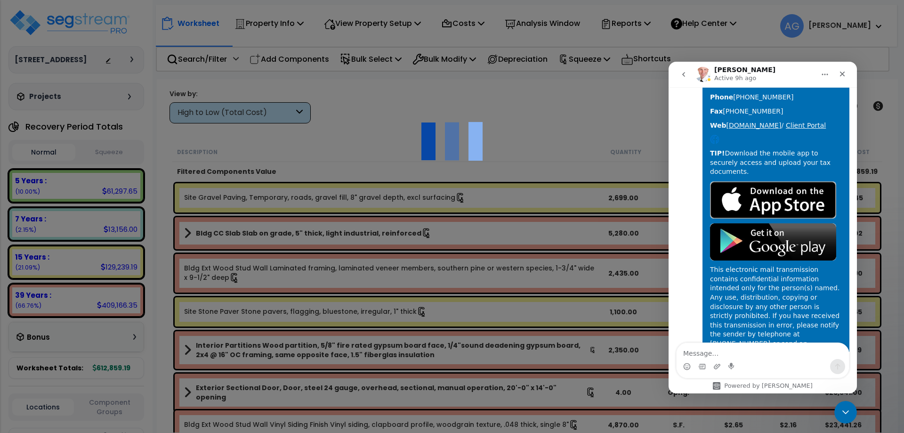
click at [736, 357] on textarea "Message…" at bounding box center [763, 351] width 172 height 16
type textarea "that's working now, thank you."
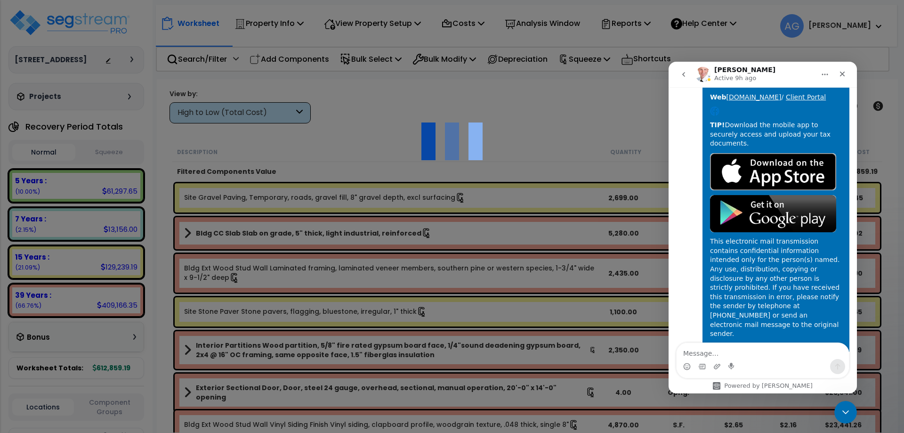
click at [524, 164] on div at bounding box center [452, 216] width 904 height 433
click at [837, 76] on div "Close" at bounding box center [842, 73] width 17 height 17
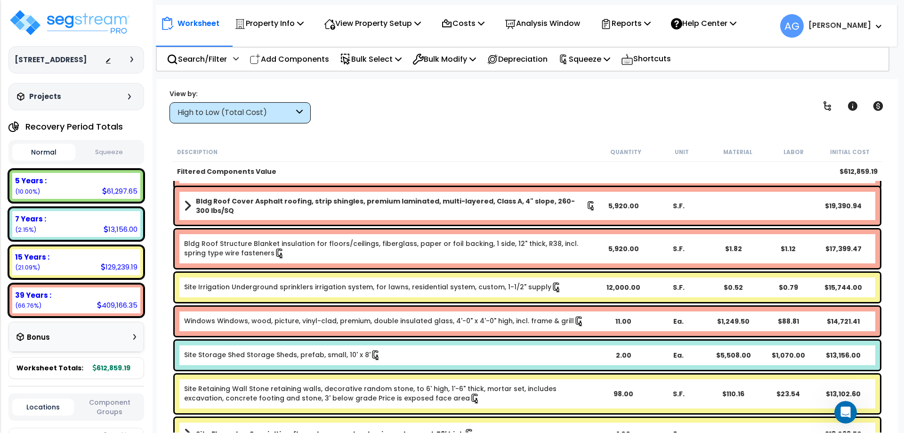
scroll to position [387, 0]
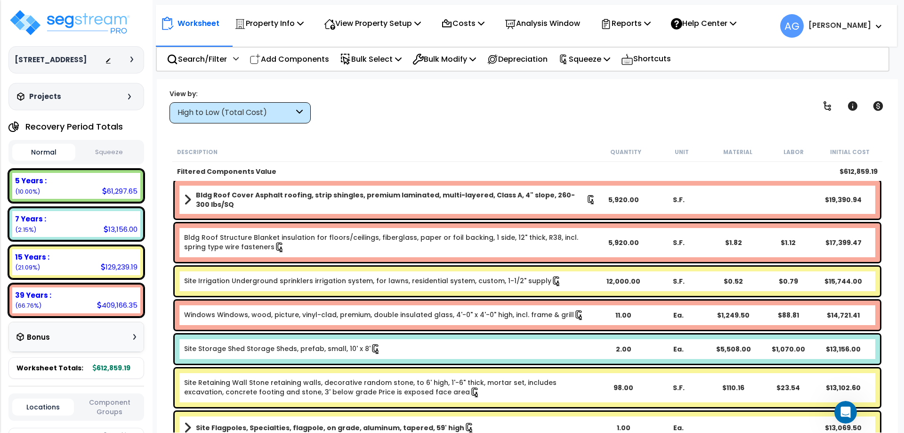
click at [391, 350] on b "Site Storage Shed Storage Sheds, prefab, small, 10' x 8'" at bounding box center [390, 349] width 412 height 10
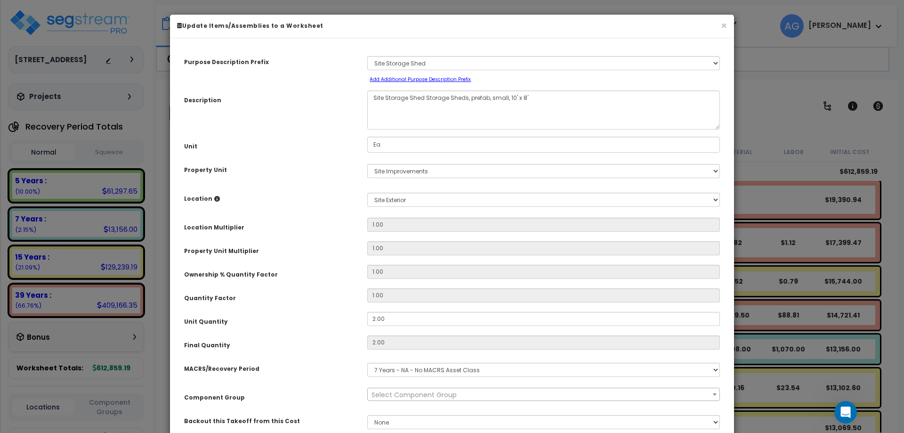
select select "58242"
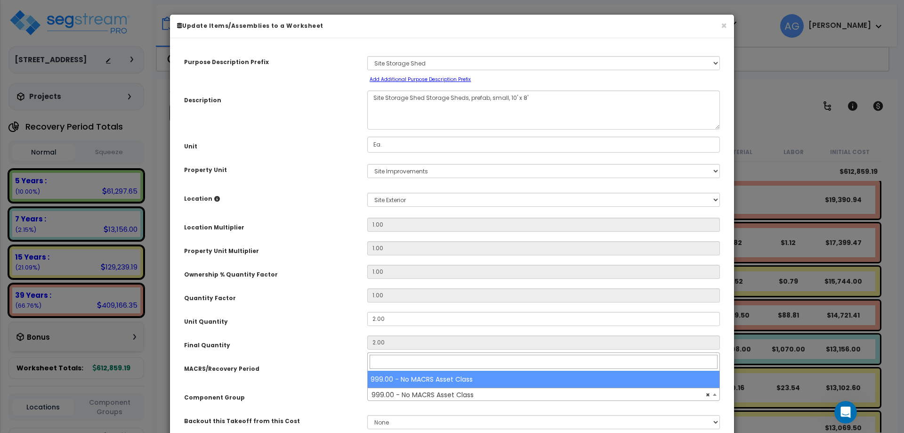
click at [411, 393] on span "× 999.00 - No MACRS Asset Class" at bounding box center [544, 394] width 352 height 13
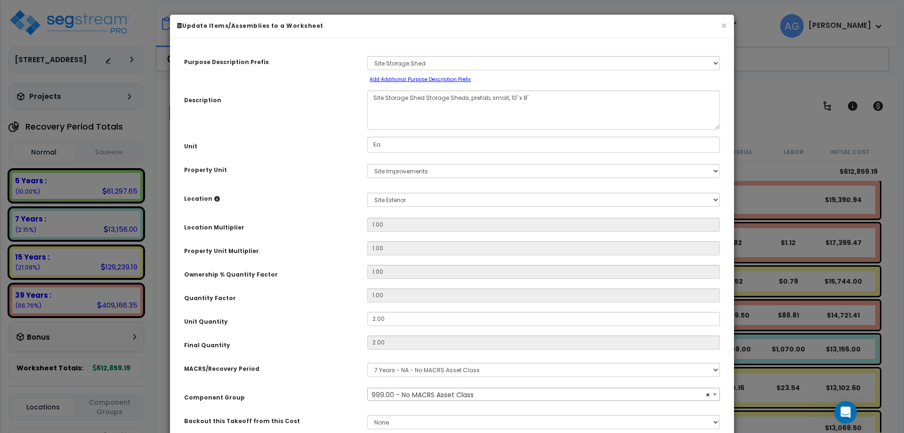
click at [411, 393] on span "× 999.00 - No MACRS Asset Class" at bounding box center [544, 394] width 352 height 13
click at [409, 374] on select "Select MACRS/Recovery Period 5 Years - 57.0 - Distributive Trades & Services 5 …" at bounding box center [543, 370] width 353 height 14
select select "3667"
click at [367, 363] on select "Select MACRS/Recovery Period 5 Years - 57.0 - Distributive Trades & Services 5 …" at bounding box center [543, 370] width 353 height 14
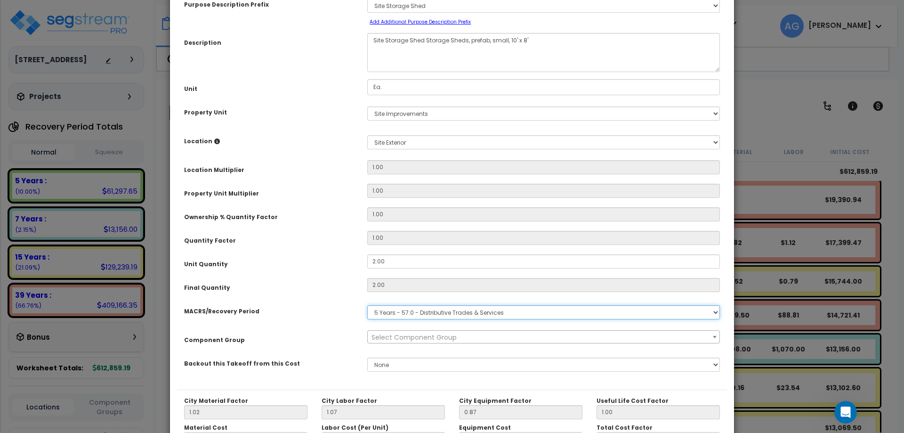
scroll to position [58, 0]
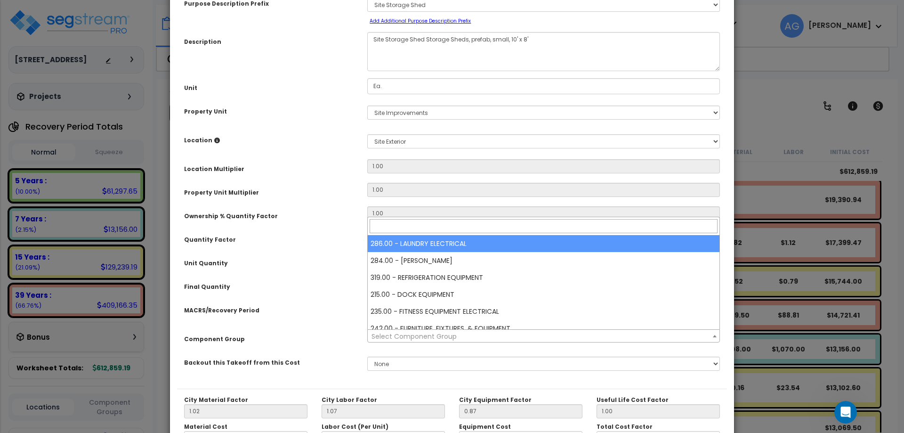
click at [403, 334] on span "Select Component Group" at bounding box center [413, 335] width 85 height 9
type input "s"
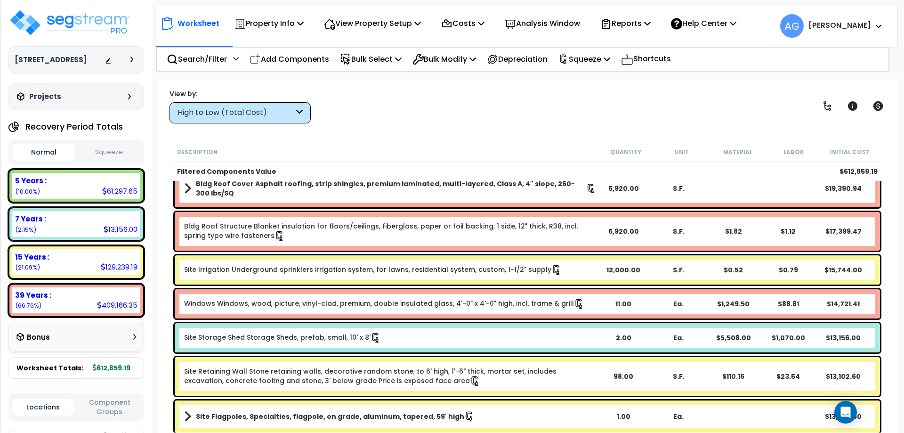
scroll to position [397, 0]
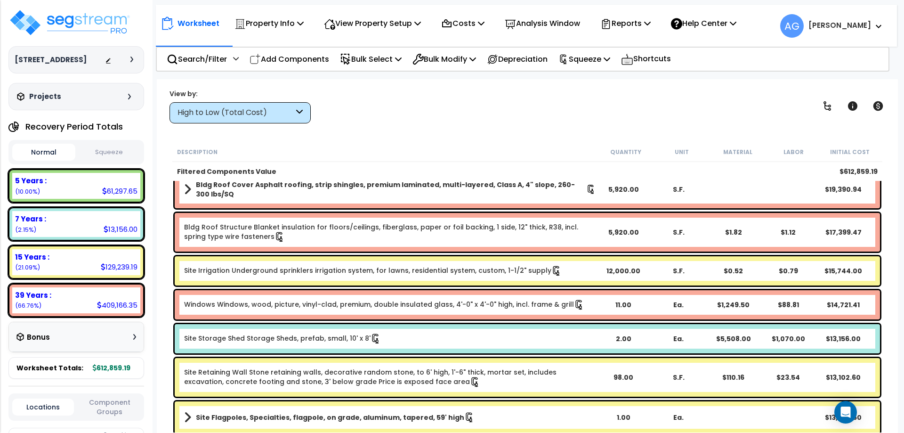
click at [403, 336] on b "Site Storage Shed Storage Sheds, prefab, small, 10' x 8'" at bounding box center [390, 338] width 412 height 10
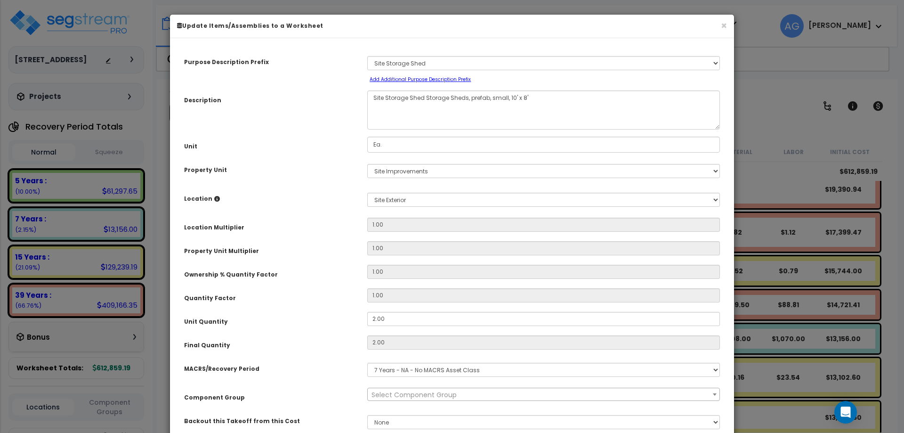
select select "58242"
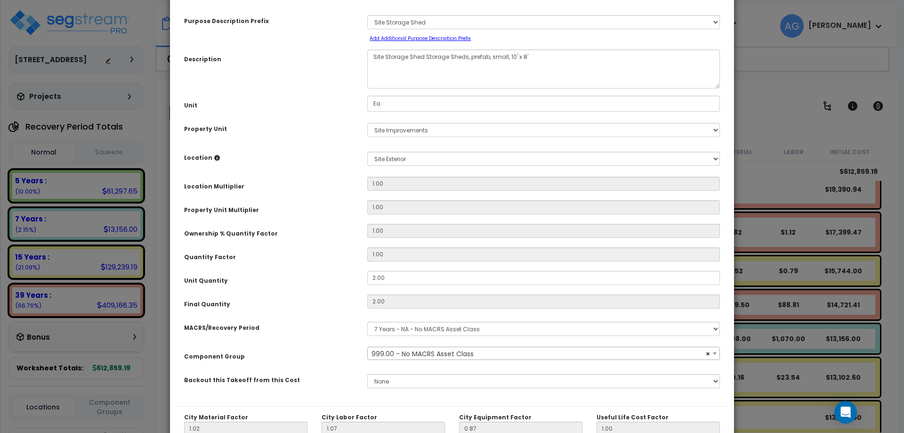
scroll to position [42, 0]
click at [397, 353] on span "× 999.00 - No MACRS Asset Class" at bounding box center [544, 352] width 352 height 13
click at [395, 329] on select "Select MACRS/Recovery Period 5 Years - 57.0 - Distributive Trades & Services 5 …" at bounding box center [543, 327] width 353 height 14
select select "3667"
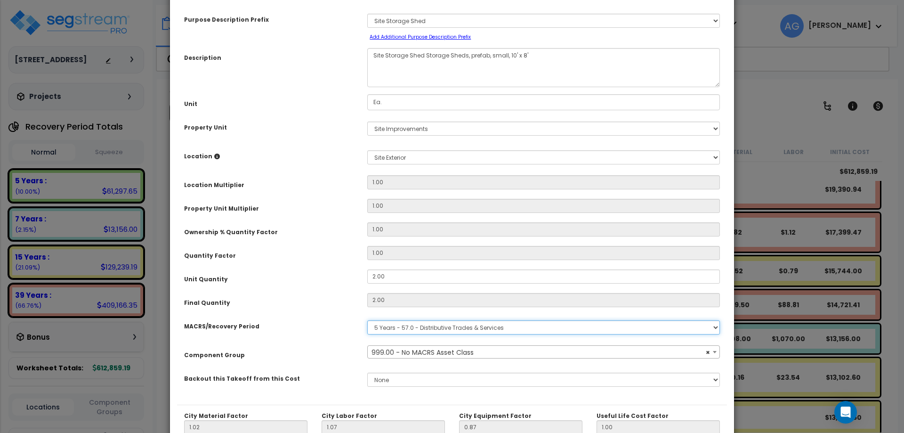
click at [367, 320] on select "Select MACRS/Recovery Period 5 Years - 57.0 - Distributive Trades & Services 5 …" at bounding box center [543, 327] width 353 height 14
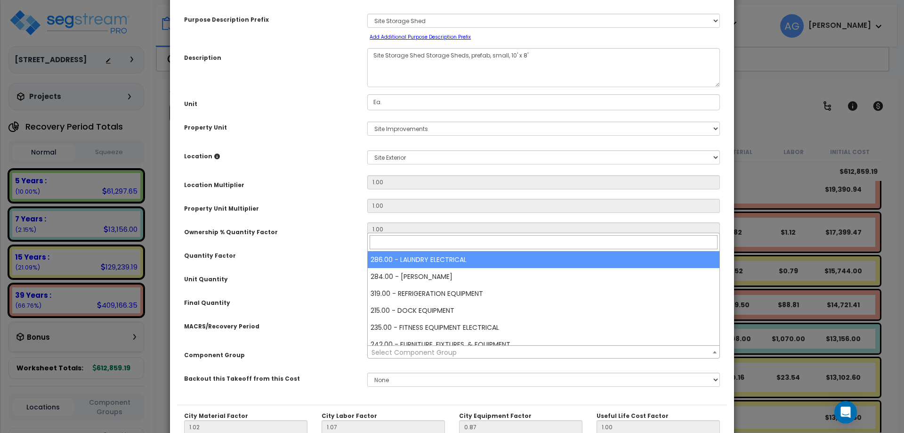
click at [411, 348] on span "Select Component Group" at bounding box center [413, 351] width 85 height 9
type input "e"
type input "s"
type input "242"
click at [403, 347] on span "Select Component Group" at bounding box center [413, 351] width 85 height 9
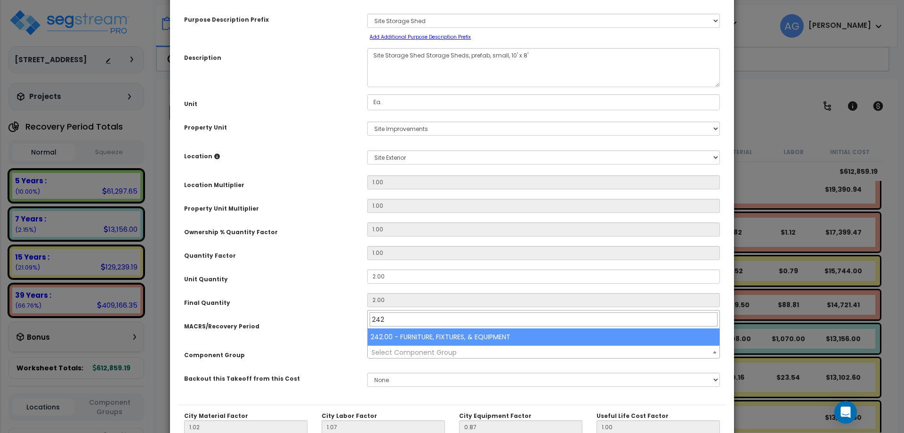
type input "242"
select select "57782"
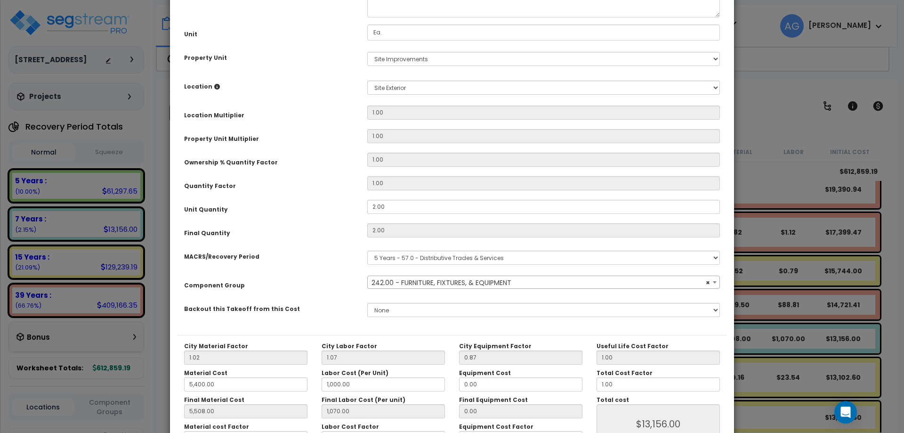
scroll to position [118, 0]
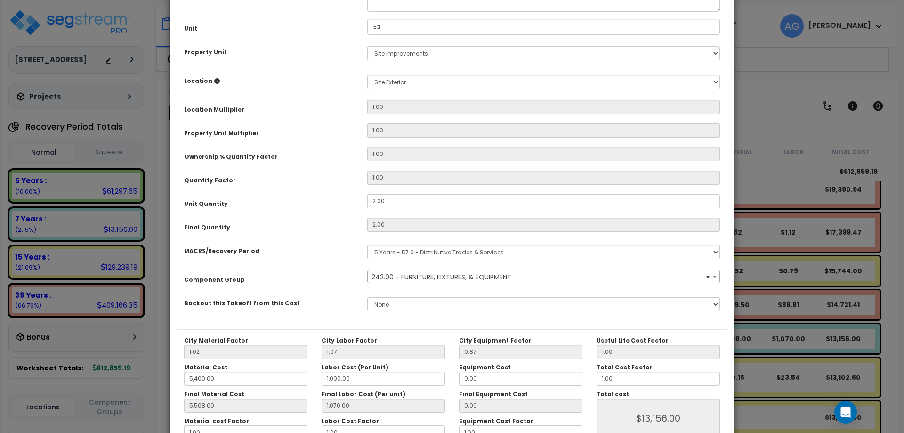
click at [333, 282] on div "Component Group" at bounding box center [268, 278] width 183 height 16
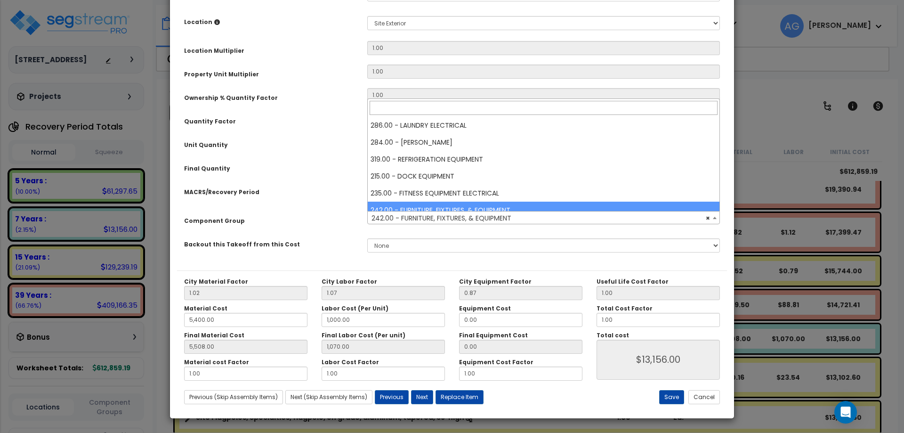
click at [393, 216] on span "× 242.00 - FURNITURE, FIXTURES, & EQUIPMENT" at bounding box center [544, 217] width 352 height 13
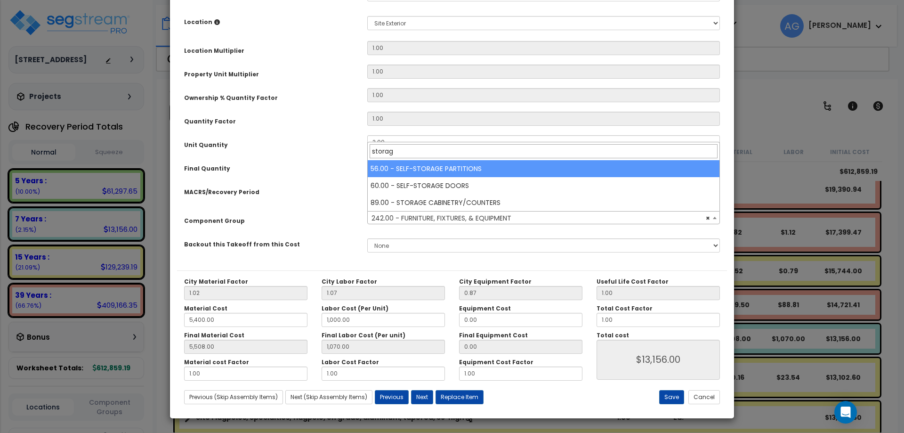
type input "storage"
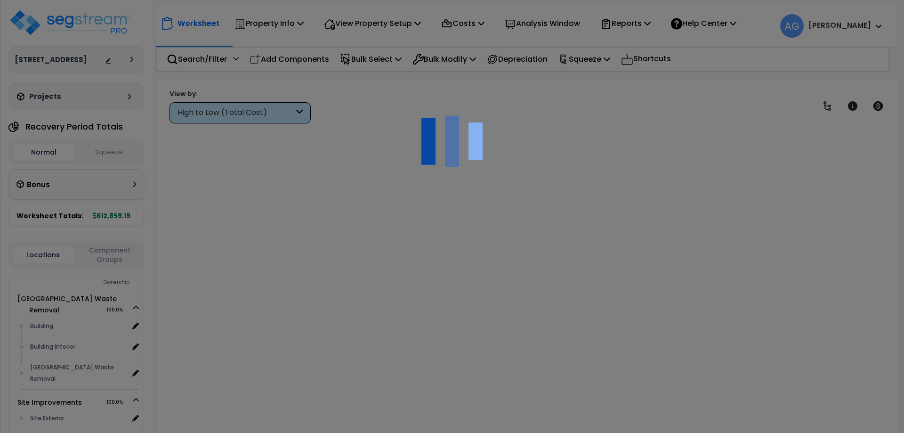
click at [387, 332] on div at bounding box center [452, 216] width 904 height 433
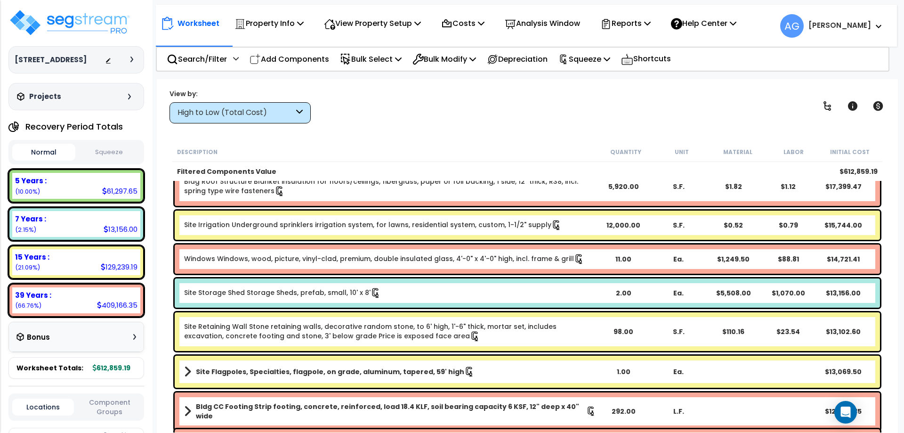
scroll to position [448, 0]
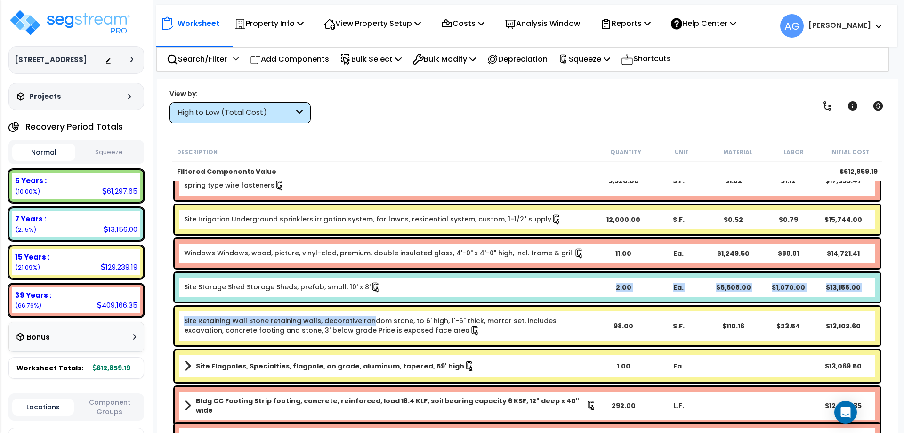
drag, startPoint x: 371, startPoint y: 308, endPoint x: 366, endPoint y: 281, distance: 27.3
click at [366, 281] on div "Site Storage Shed Storage Sheds, prefab, small, 10' x 8' 2.00 Ea. $5,508.00 $1,…" at bounding box center [527, 287] width 705 height 29
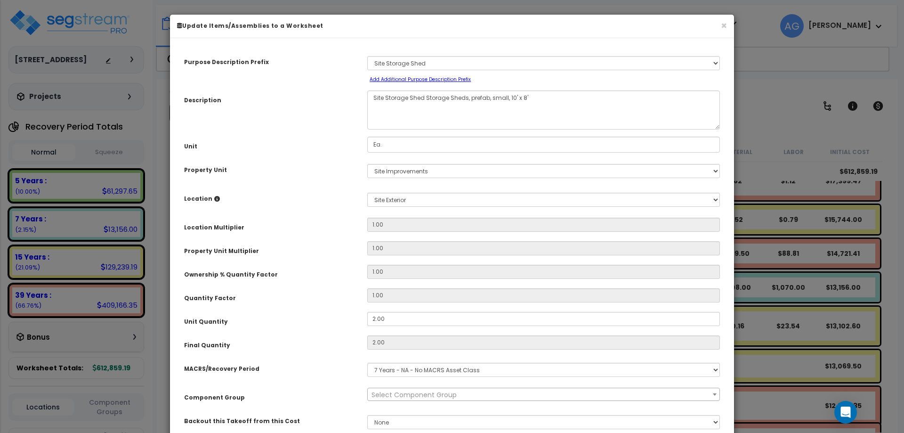
select select "58242"
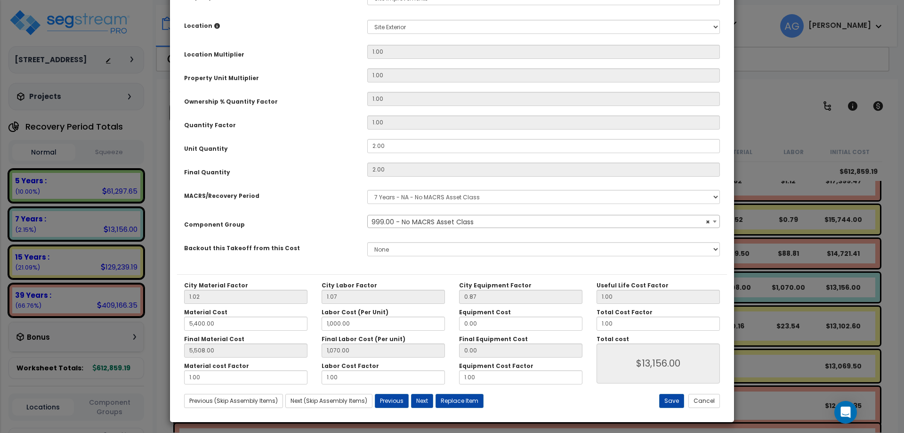
scroll to position [175, 0]
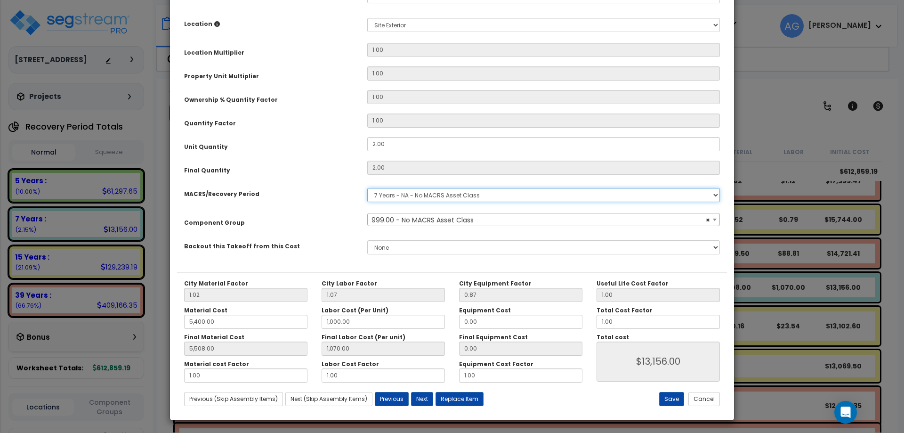
click at [403, 193] on select "Select MACRS/Recovery Period 5 Years - 57.0 - Distributive Trades & Services 5 …" at bounding box center [543, 195] width 353 height 14
select select "3667"
click at [367, 188] on select "Select MACRS/Recovery Period 5 Years - 57.0 - Distributive Trades & Services 5 …" at bounding box center [543, 195] width 353 height 14
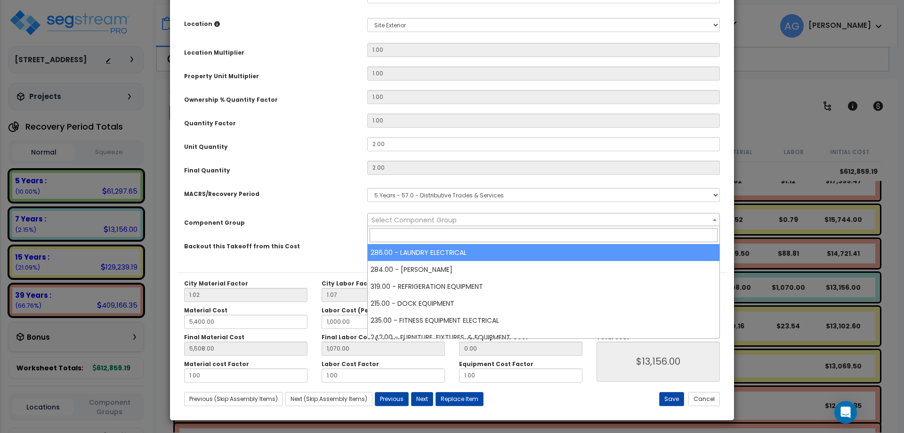
click at [410, 223] on span "Select Component Group" at bounding box center [413, 219] width 85 height 9
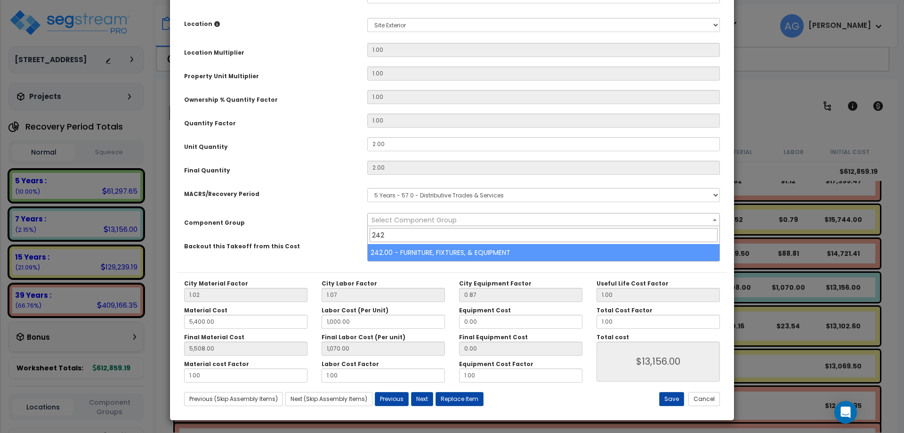
type input "242"
select select "57782"
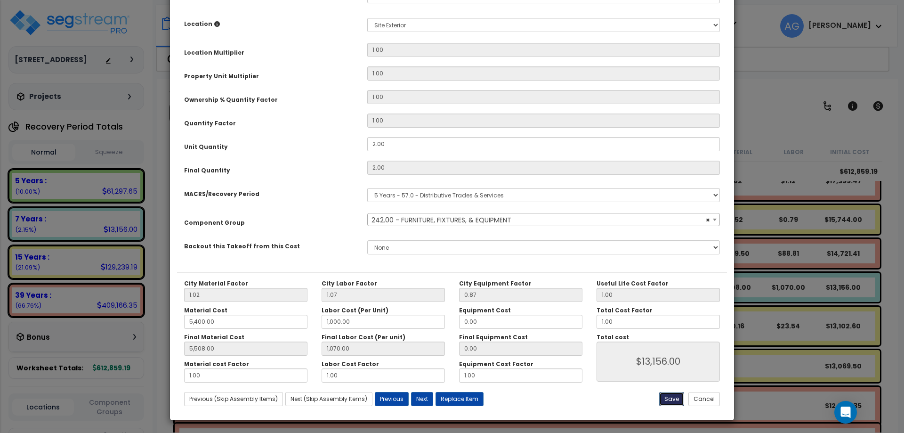
click at [677, 398] on button "Save" at bounding box center [671, 399] width 25 height 14
type input "5400.00"
type input "1000.00"
type input "5508.00"
type input "1070.00"
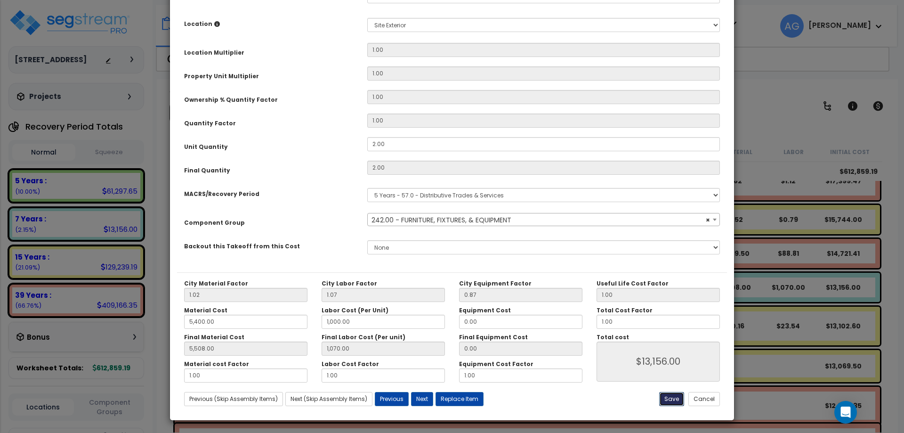
type input "13156.00"
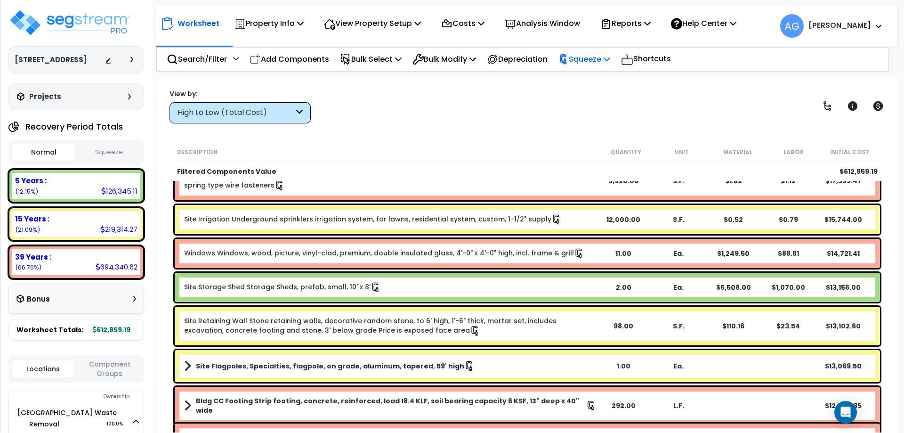
click at [569, 57] on icon at bounding box center [563, 59] width 10 height 10
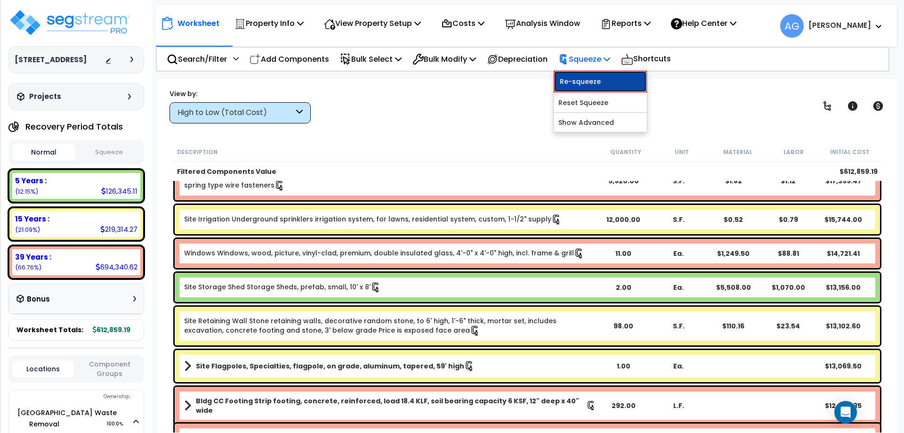
click at [593, 79] on link "Re-squeeze" at bounding box center [600, 82] width 93 height 22
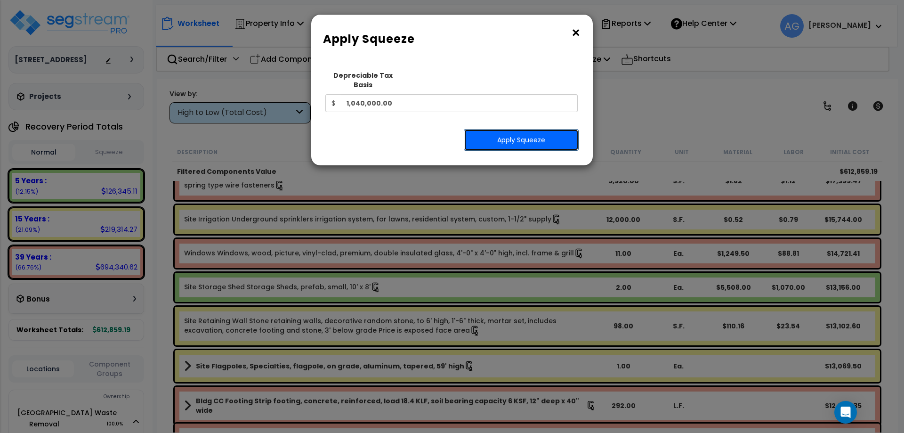
click at [515, 129] on button "Apply Squeeze" at bounding box center [521, 140] width 115 height 22
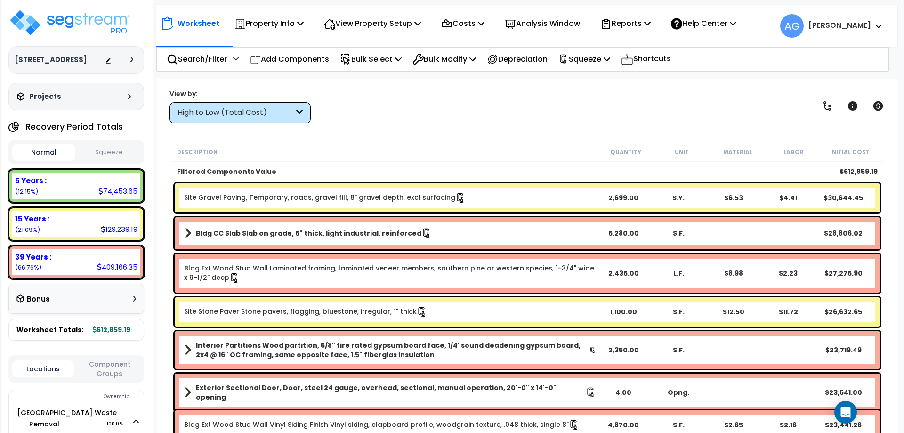
click at [119, 148] on button "Squeeze" at bounding box center [109, 152] width 63 height 16
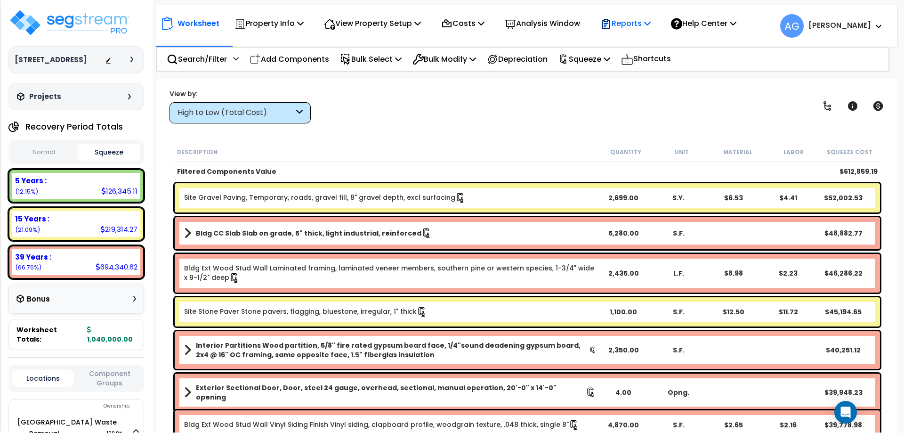
click at [630, 23] on p "Reports" at bounding box center [625, 23] width 50 height 13
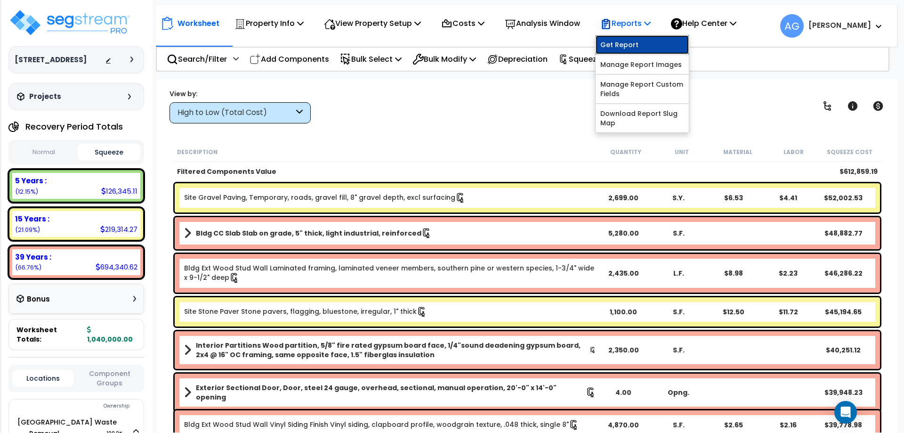
click at [635, 44] on link "Get Report" at bounding box center [642, 44] width 93 height 19
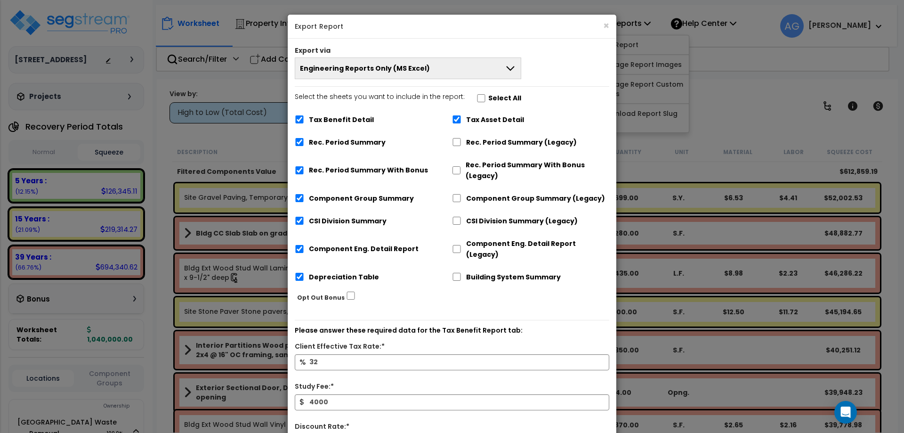
click at [410, 70] on span "Engineering Reports Only (MS Excel)" at bounding box center [365, 68] width 130 height 9
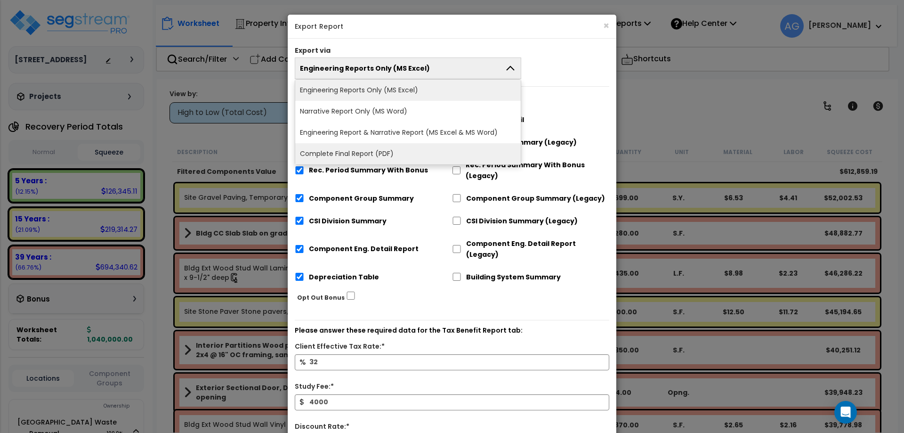
click at [371, 151] on li "Complete Final Report (PDF)" at bounding box center [408, 153] width 226 height 21
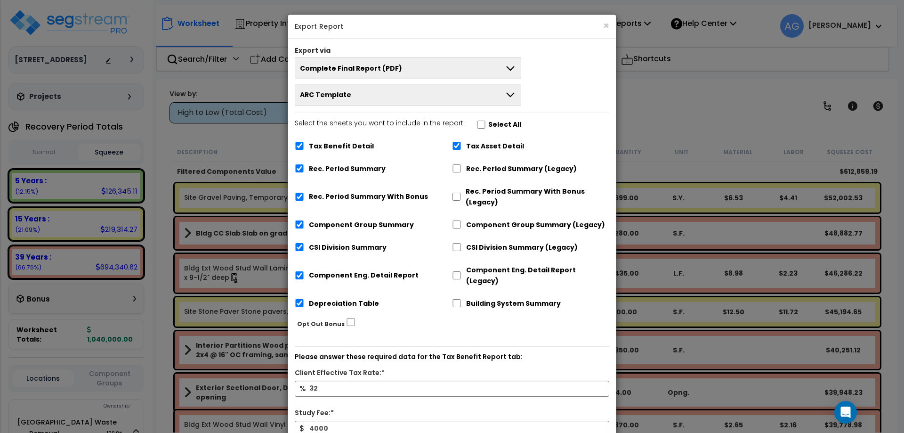
scroll to position [97, 0]
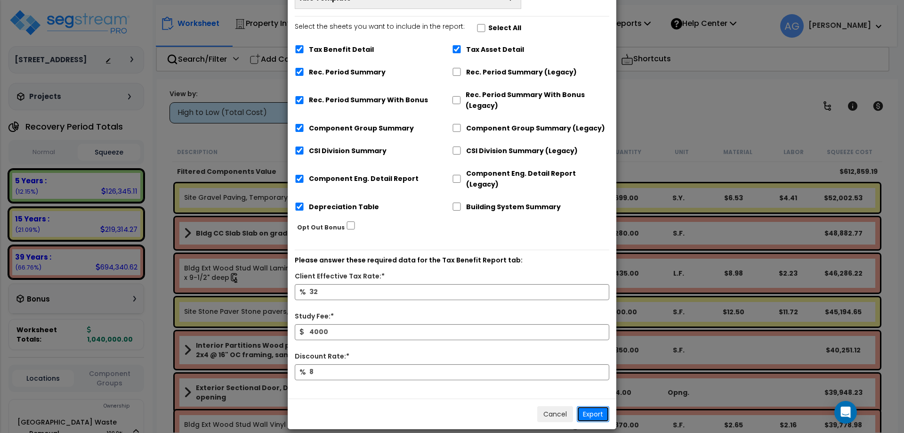
click at [597, 406] on button "Export" at bounding box center [593, 414] width 32 height 16
